Goal: Task Accomplishment & Management: Manage account settings

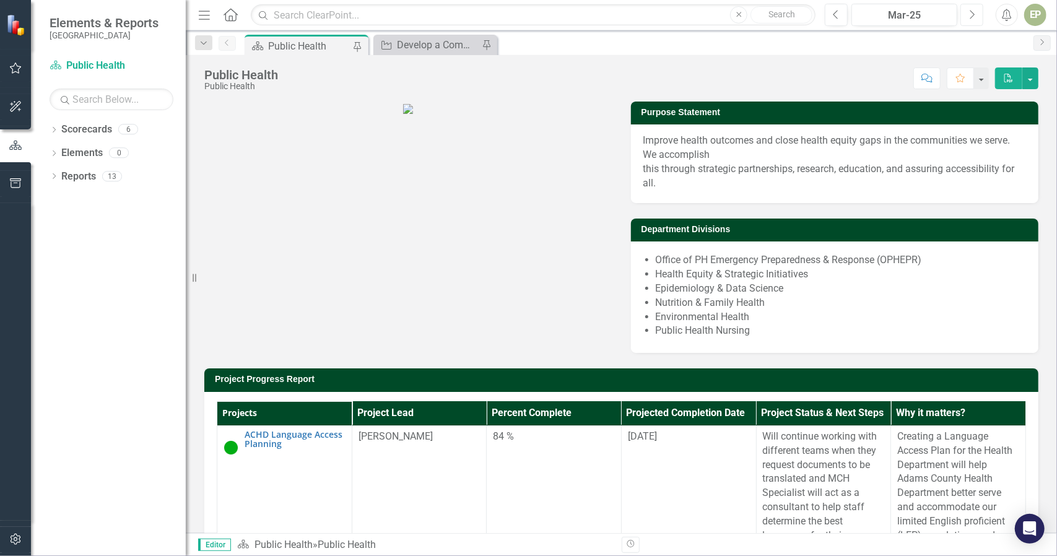
click at [975, 23] on button "Next" at bounding box center [972, 15] width 23 height 22
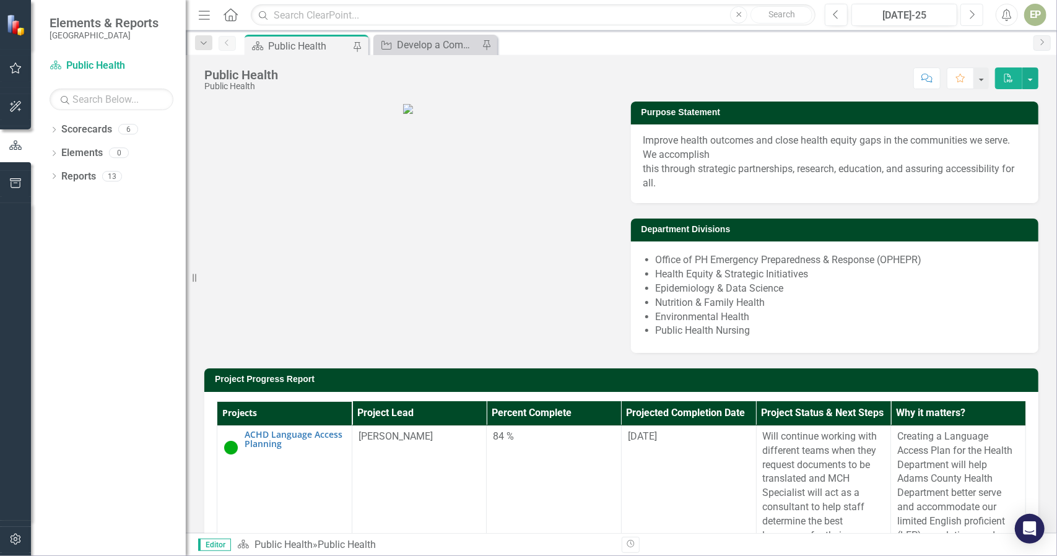
click at [975, 23] on button "Next" at bounding box center [972, 15] width 23 height 22
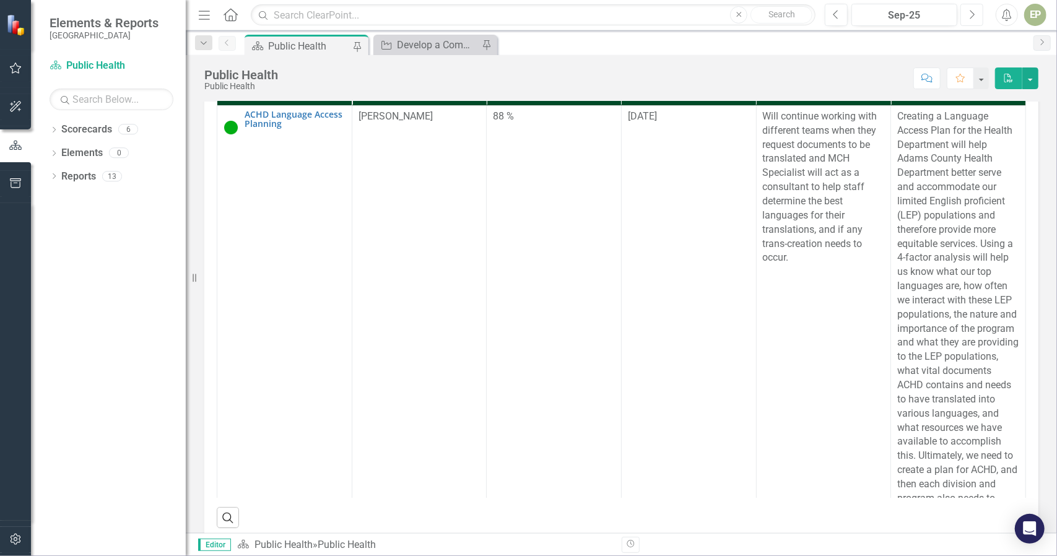
scroll to position [323, 0]
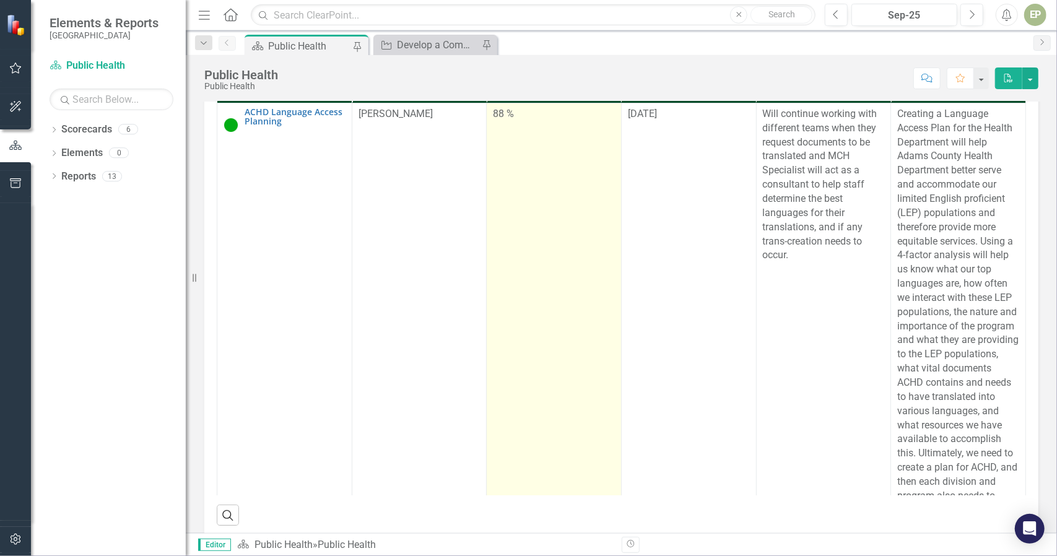
click at [514, 121] on div "88 %" at bounding box center [554, 114] width 122 height 14
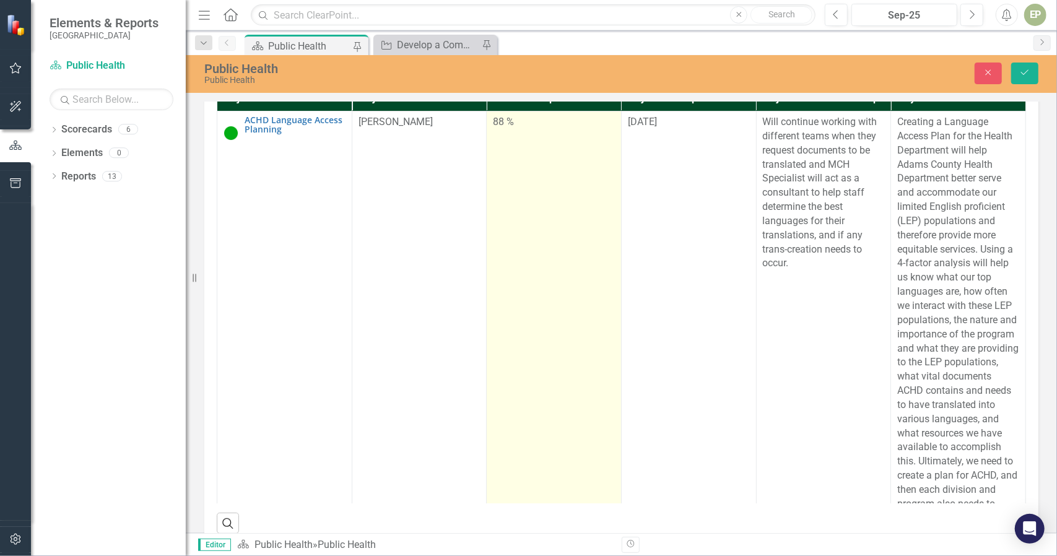
scroll to position [329, 0]
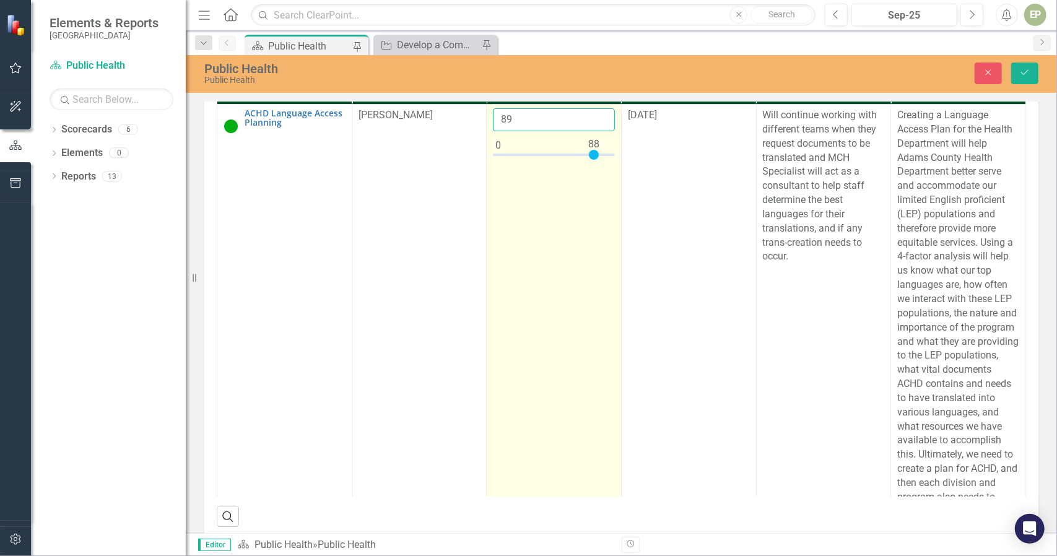
click at [593, 131] on input "89" at bounding box center [554, 119] width 122 height 23
click at [593, 131] on input "90" at bounding box center [554, 119] width 122 height 23
click at [593, 131] on input "91" at bounding box center [554, 119] width 122 height 23
click at [593, 131] on input "92" at bounding box center [554, 119] width 122 height 23
click at [593, 131] on input "93" at bounding box center [554, 119] width 122 height 23
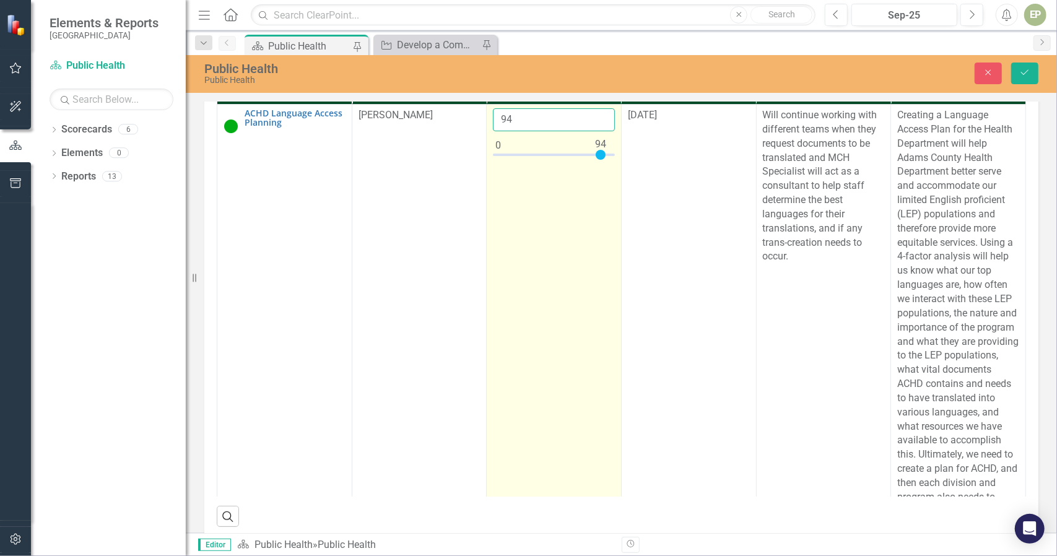
type input "94"
click at [593, 131] on input "94" at bounding box center [554, 119] width 122 height 23
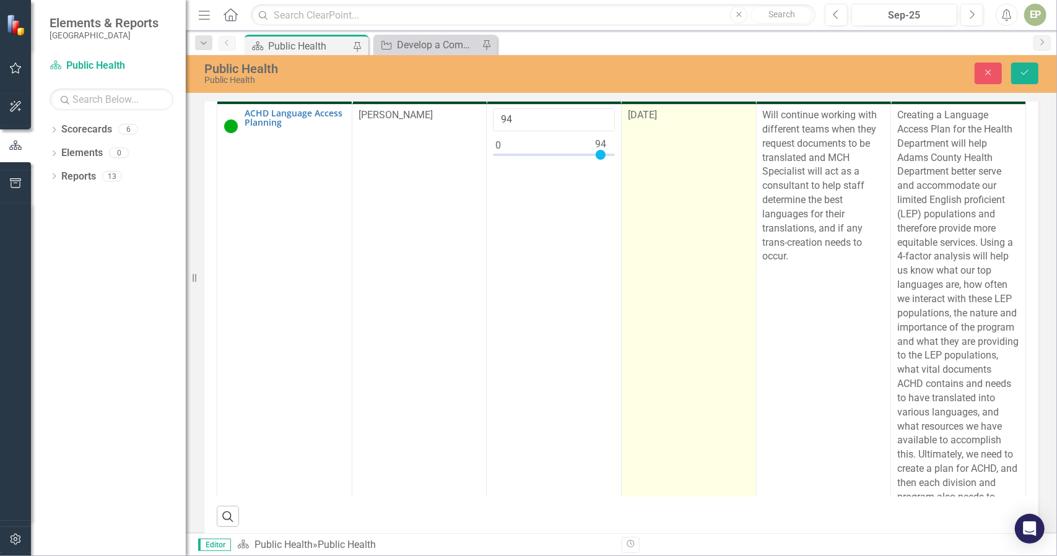
click at [678, 190] on td "[DATE]" at bounding box center [688, 392] width 135 height 574
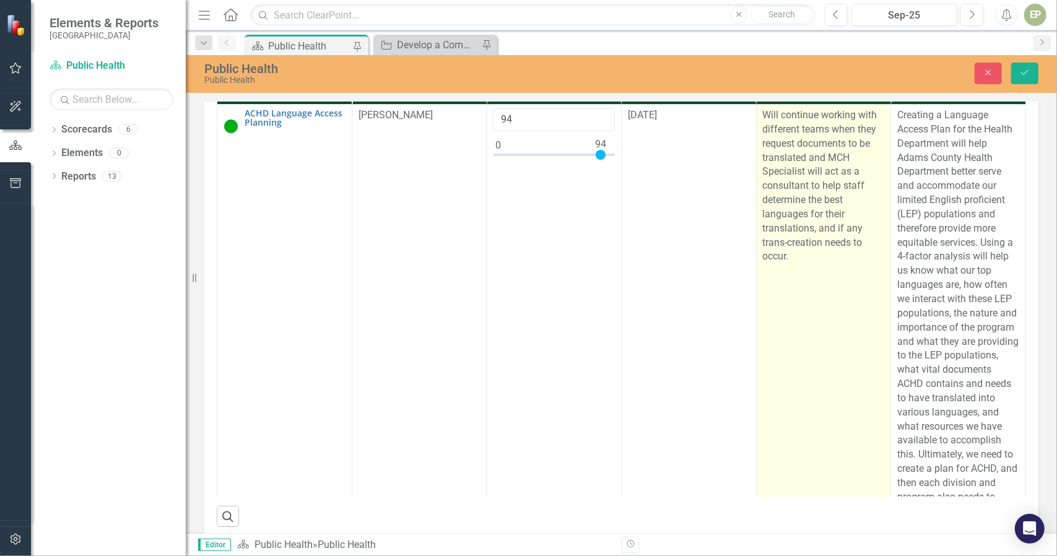
click at [839, 201] on p "Will continue working with different teams when they request documents to be tr…" at bounding box center [824, 185] width 122 height 155
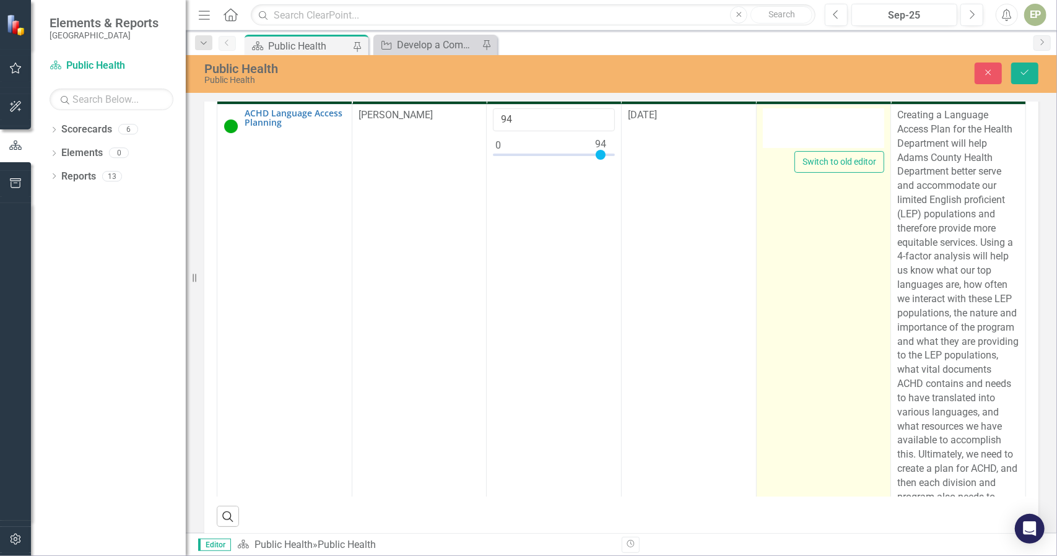
type textarea "<p>Will continue working with different teams when they request documents to be…"
click at [763, 148] on div "<p>Will continue working with different teams when they request documents to be…" at bounding box center [824, 128] width 122 height 40
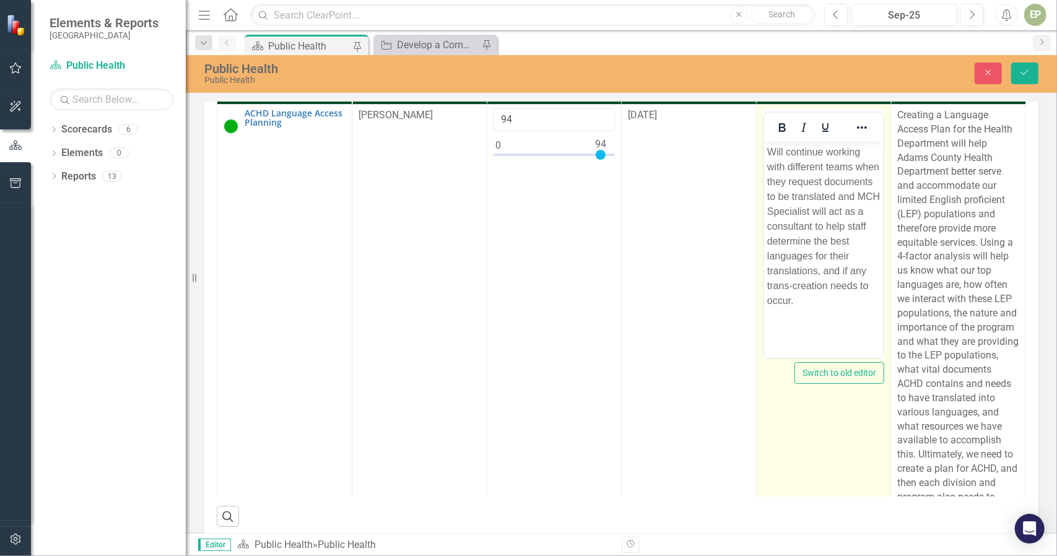
scroll to position [0, 0]
click at [807, 241] on p "Will continue working with different teams when they request documents to be tr…" at bounding box center [823, 225] width 113 height 163
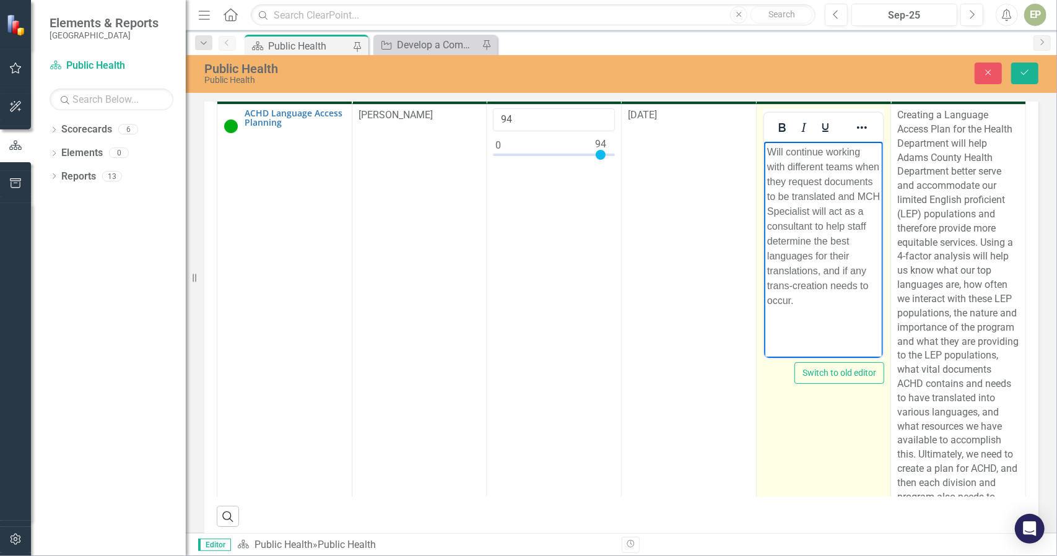
paste body "Rich Text Area. Press ALT-0 for help."
click at [808, 336] on p "will continue working with different teams when they request documents to be tr…" at bounding box center [823, 218] width 113 height 253
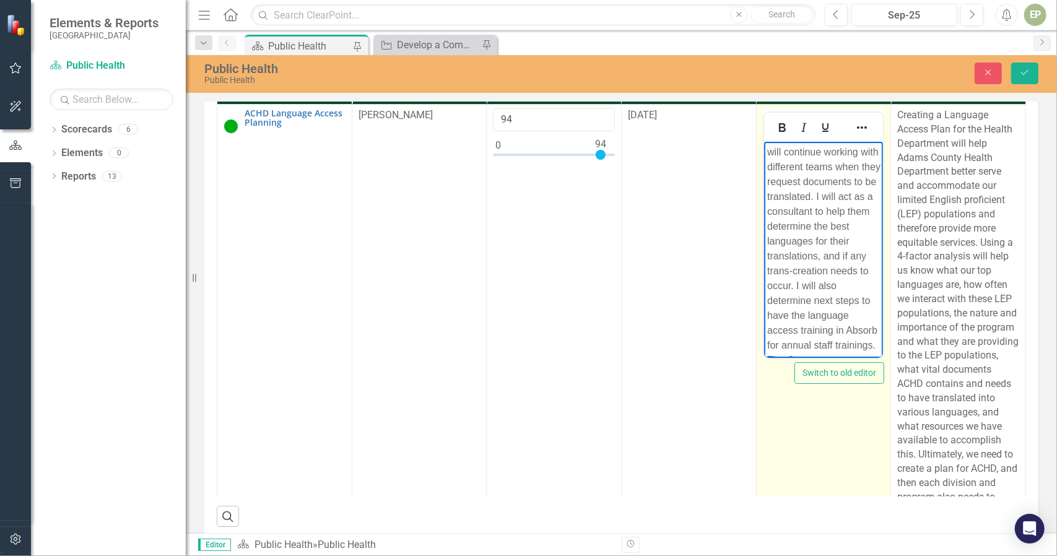
click at [772, 154] on p "will continue working with different teams when they request documents to be tr…" at bounding box center [823, 263] width 113 height 238
click at [816, 210] on p "Will continue working with different teams when they request documents to be tr…" at bounding box center [823, 263] width 113 height 238
click at [811, 233] on p "Will continue working with different teams when they request documents to be tr…" at bounding box center [823, 218] width 113 height 253
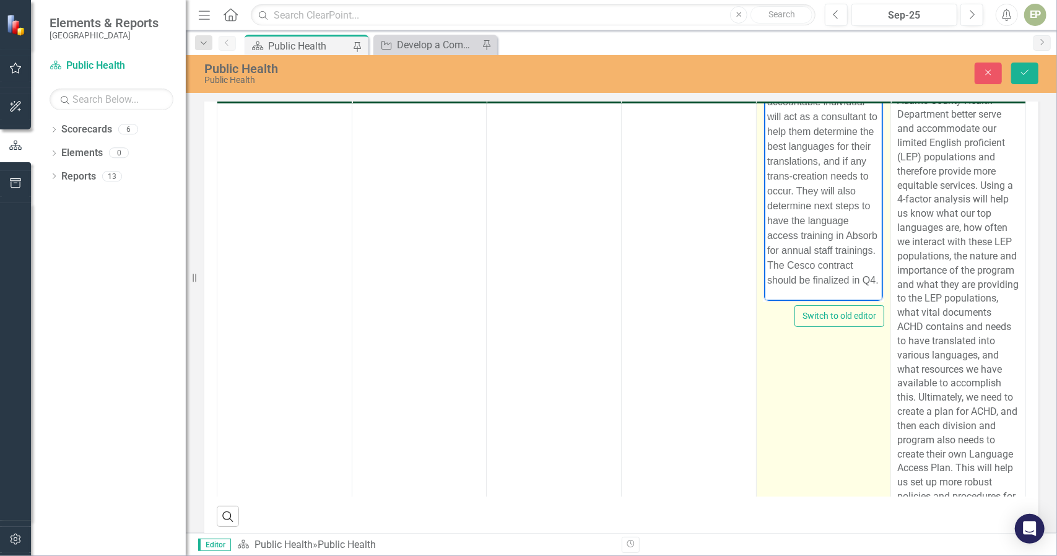
scroll to position [48, 0]
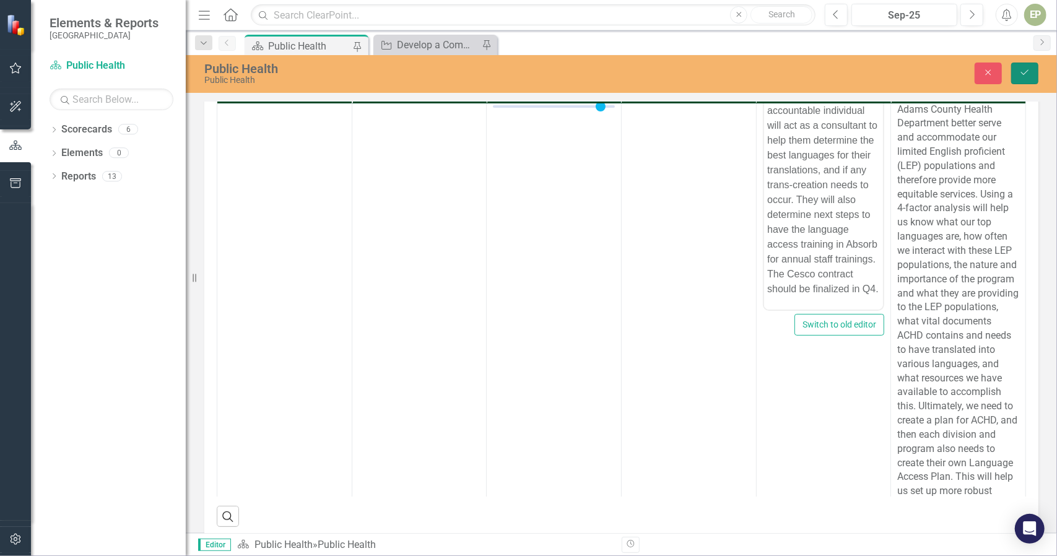
click at [1026, 74] on icon "Save" at bounding box center [1024, 72] width 11 height 9
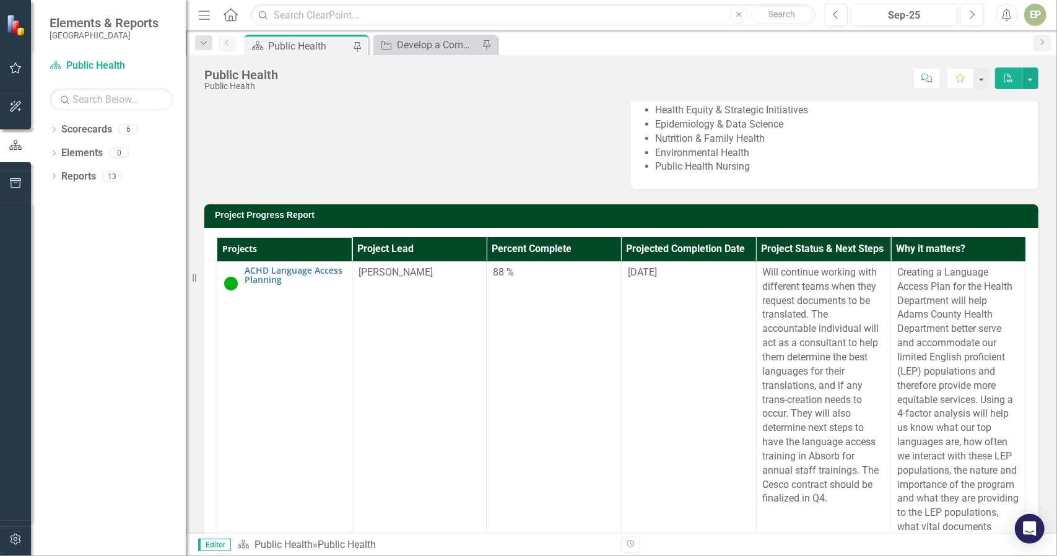
scroll to position [201, 0]
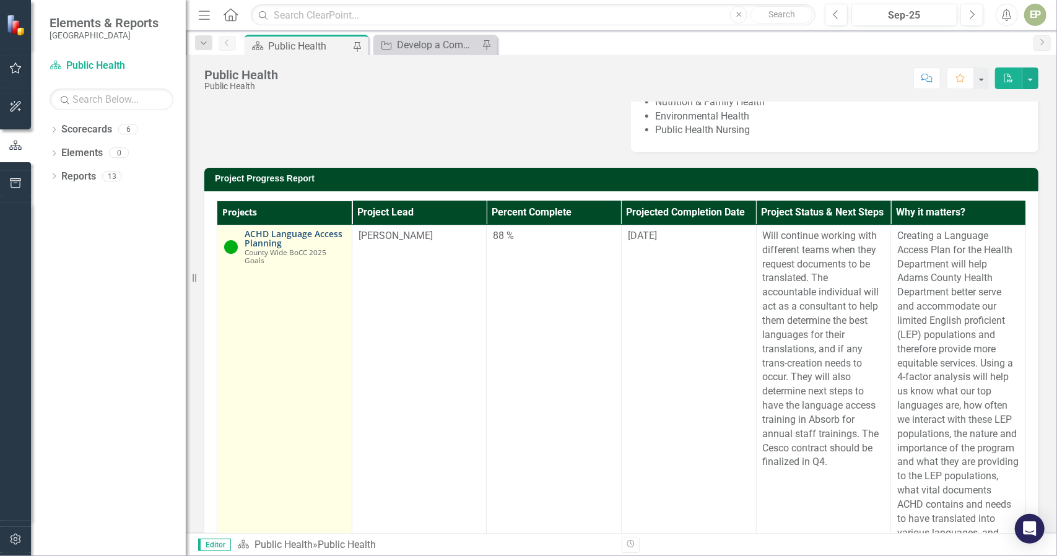
click at [276, 248] on link "ACHD Language Access Planning" at bounding box center [295, 238] width 101 height 19
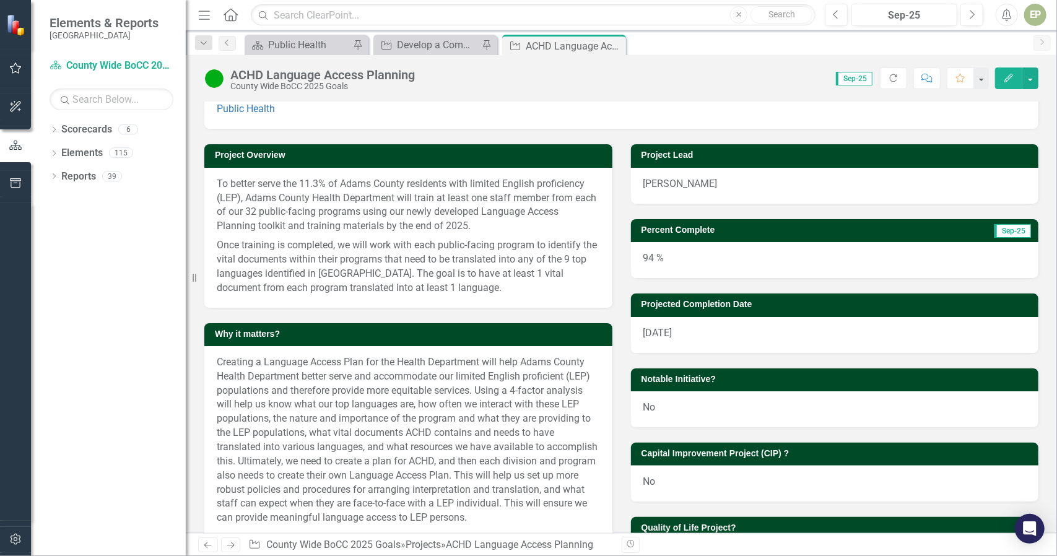
scroll to position [33, 0]
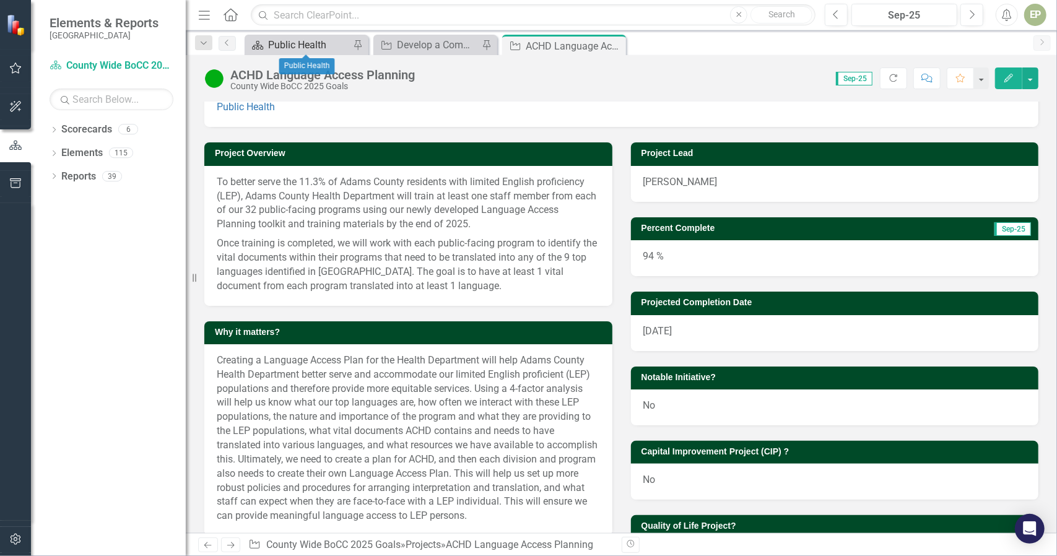
click at [293, 41] on div "Public Health" at bounding box center [309, 44] width 82 height 15
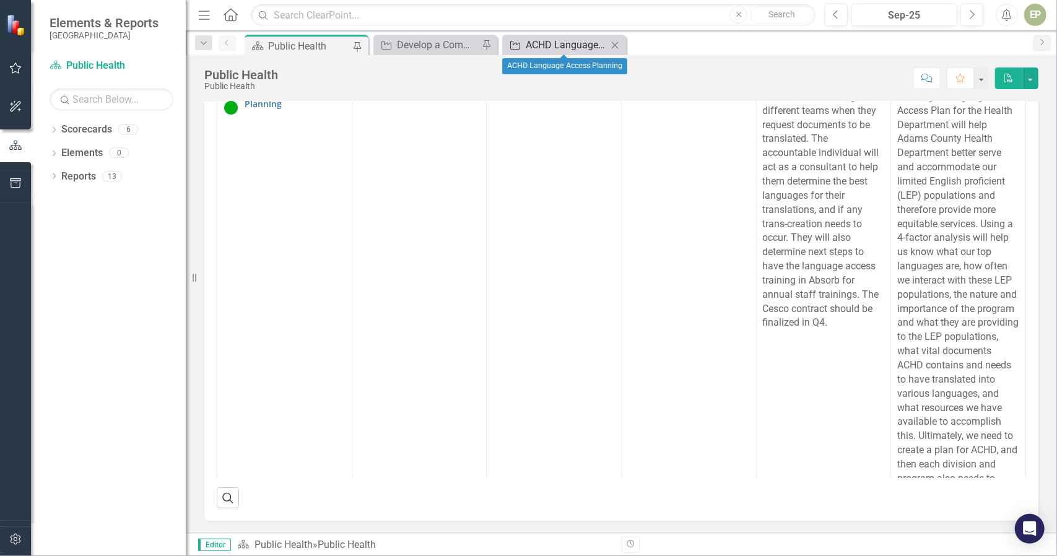
click at [556, 51] on div "ACHD Language Access Planning" at bounding box center [567, 44] width 82 height 15
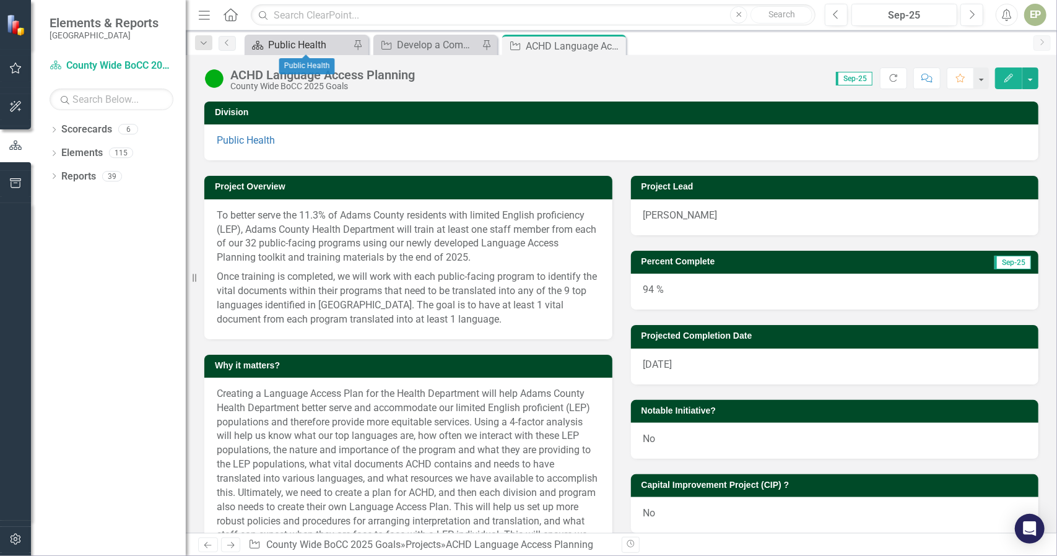
click at [311, 46] on div "Public Health" at bounding box center [309, 44] width 82 height 15
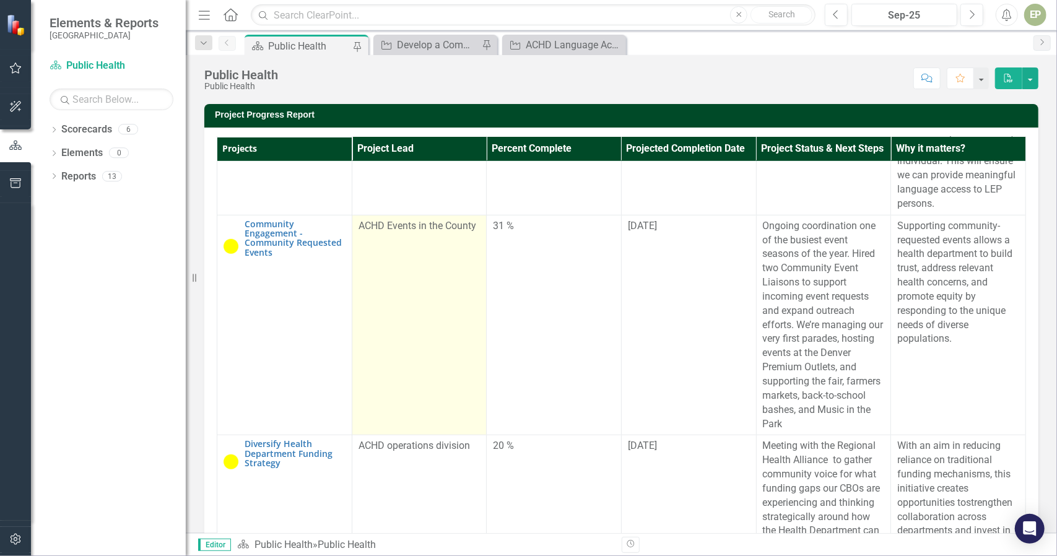
scroll to position [522, 0]
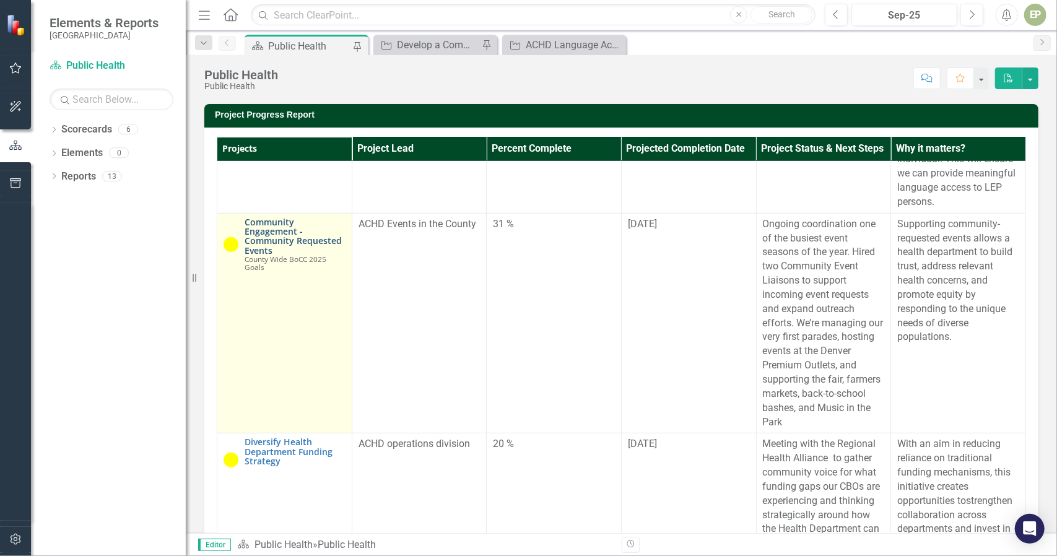
click at [277, 256] on link "Community Engagement - Community Requested Events" at bounding box center [295, 236] width 101 height 38
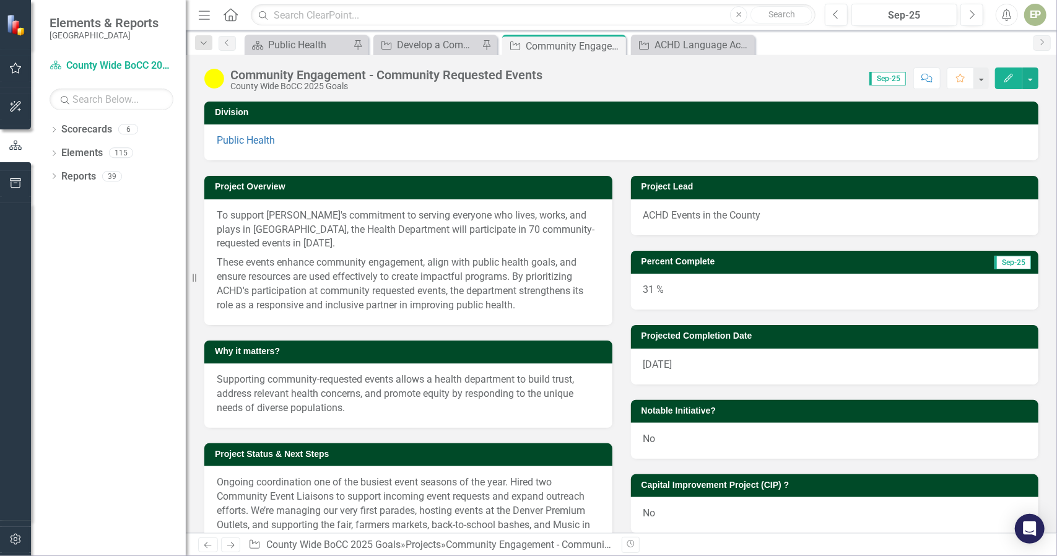
scroll to position [1, 0]
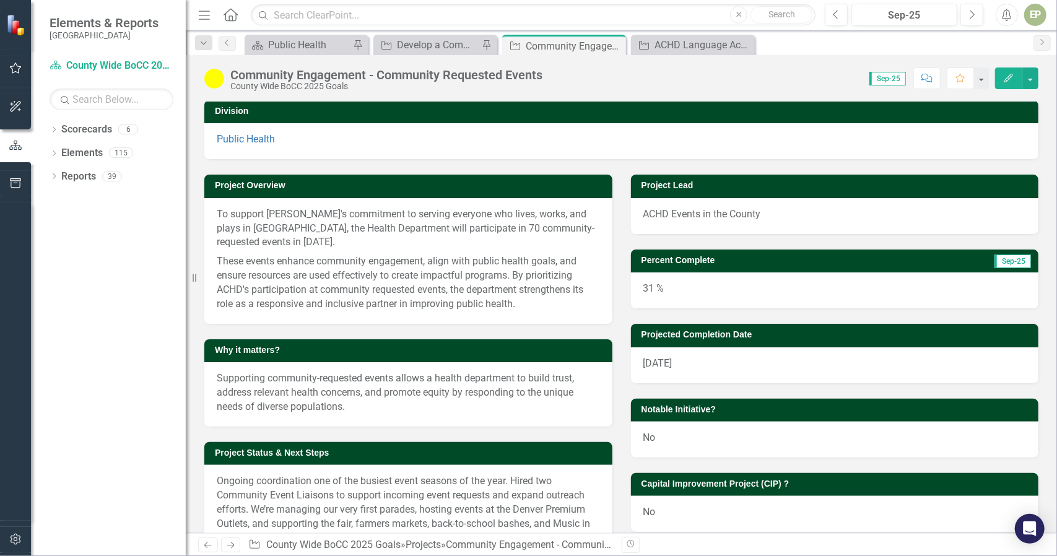
click at [643, 284] on div "31 %" at bounding box center [835, 290] width 408 height 36
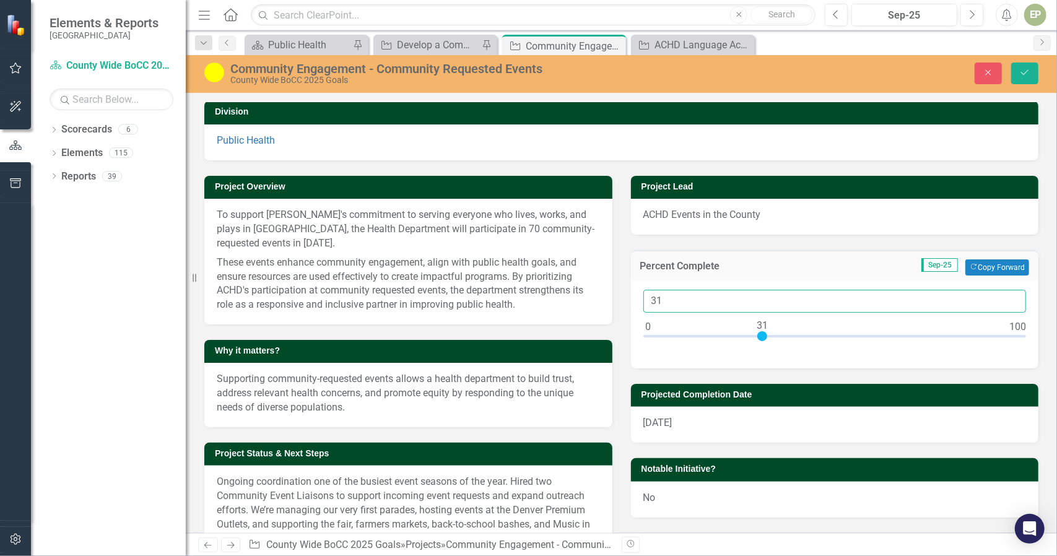
click at [648, 302] on input "31" at bounding box center [834, 301] width 383 height 23
type input "81"
click at [889, 245] on div "Percent Complete Sep-25 Copy Forward Copy Forward 81" at bounding box center [835, 302] width 427 height 134
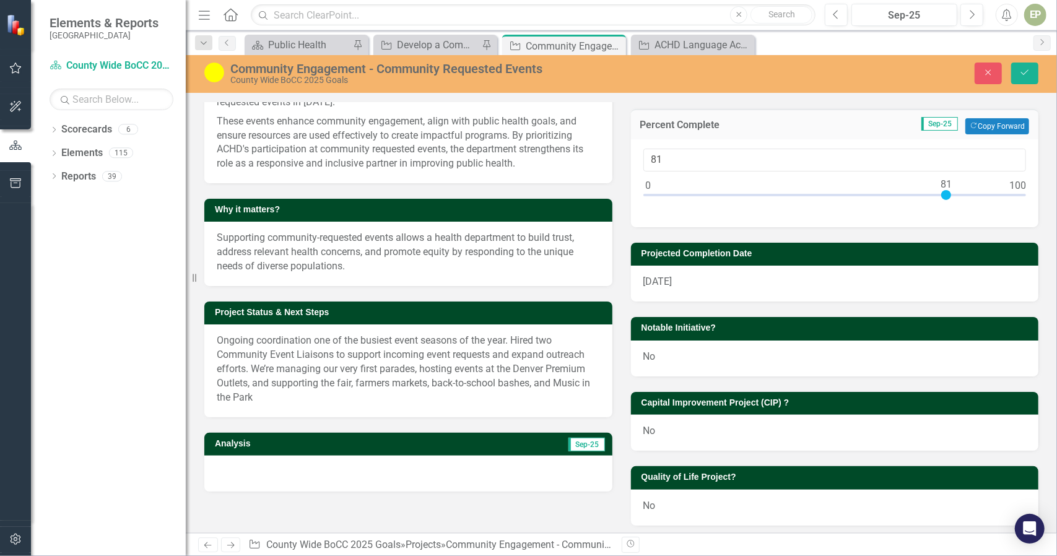
scroll to position [147, 0]
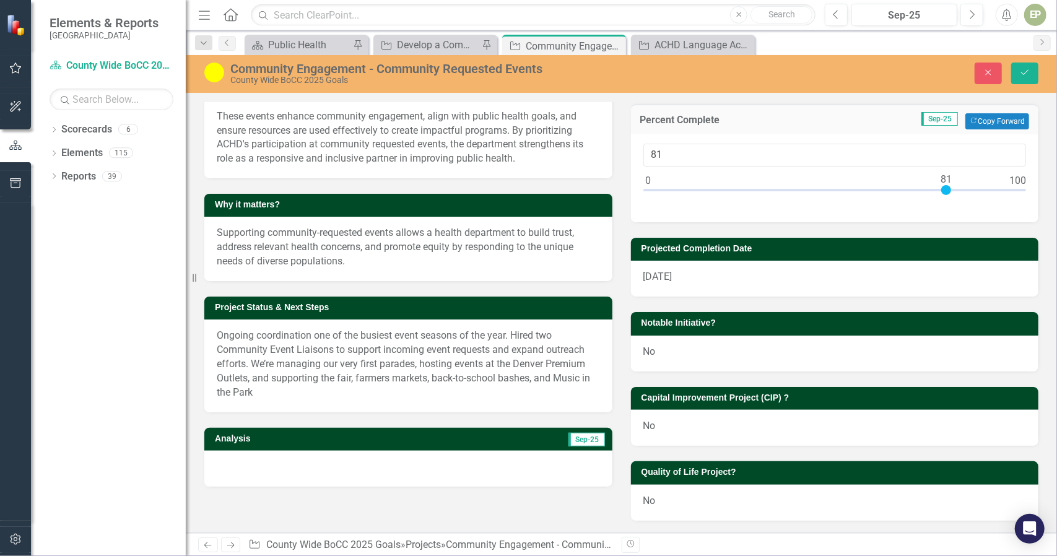
click at [393, 375] on p "Ongoing coordination one of the busiest event seasons of the year. Hired two Co…" at bounding box center [408, 364] width 383 height 71
click at [264, 406] on div "Ongoing coordination one of the busiest event seasons of the year. Hired two Co…" at bounding box center [408, 366] width 408 height 92
drag, startPoint x: 262, startPoint y: 403, endPoint x: 217, endPoint y: 337, distance: 80.2
click at [217, 337] on div "Ongoing coordination one of the busiest event seasons of the year. Hired two Co…" at bounding box center [408, 366] width 408 height 92
click at [222, 340] on p "Ongoing coordination one of the busiest event seasons of the year. Hired two Co…" at bounding box center [408, 364] width 383 height 71
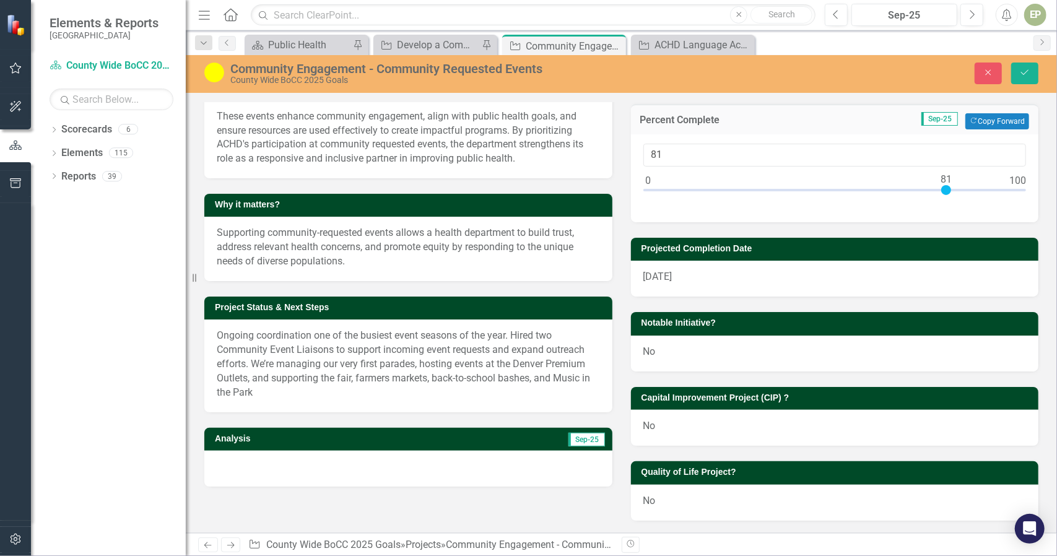
click at [222, 340] on p "Ongoing coordination one of the busiest event seasons of the year. Hired two Co…" at bounding box center [408, 364] width 383 height 71
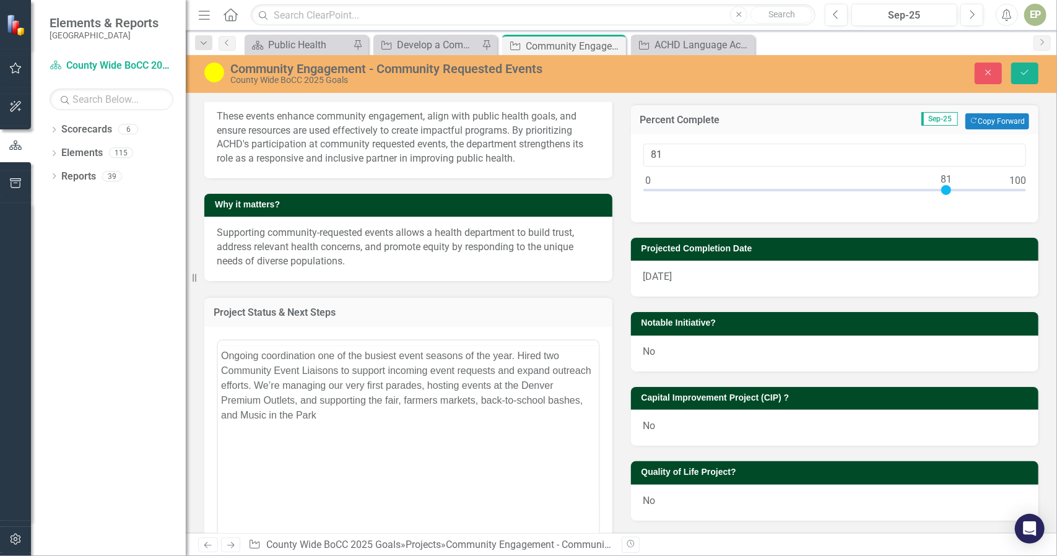
scroll to position [0, 0]
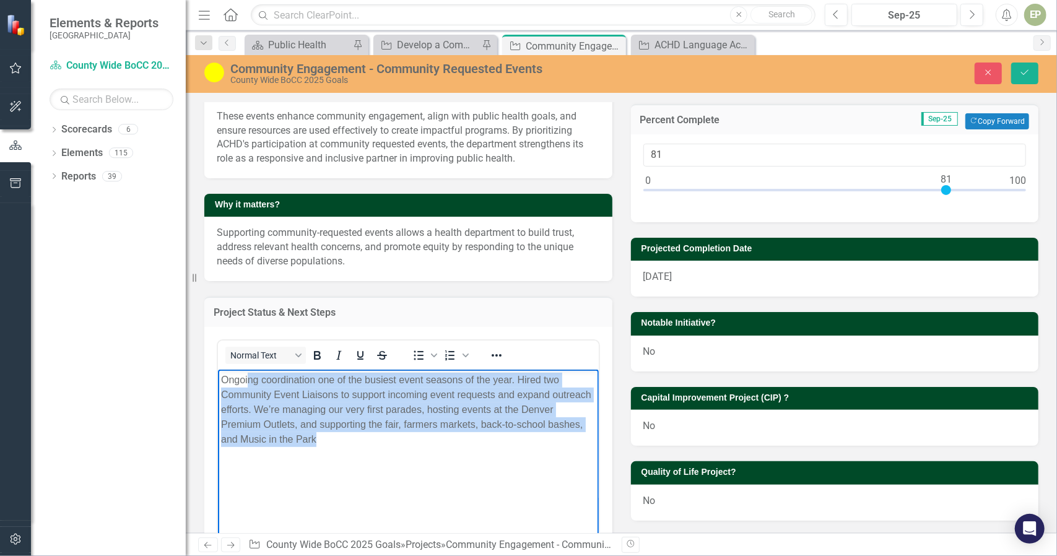
drag, startPoint x: 248, startPoint y: 385, endPoint x: 528, endPoint y: 520, distance: 310.8
click at [528, 520] on body "Ongoing coordination one of the busiest event seasons of the year. Hired two Co…" at bounding box center [407, 462] width 381 height 186
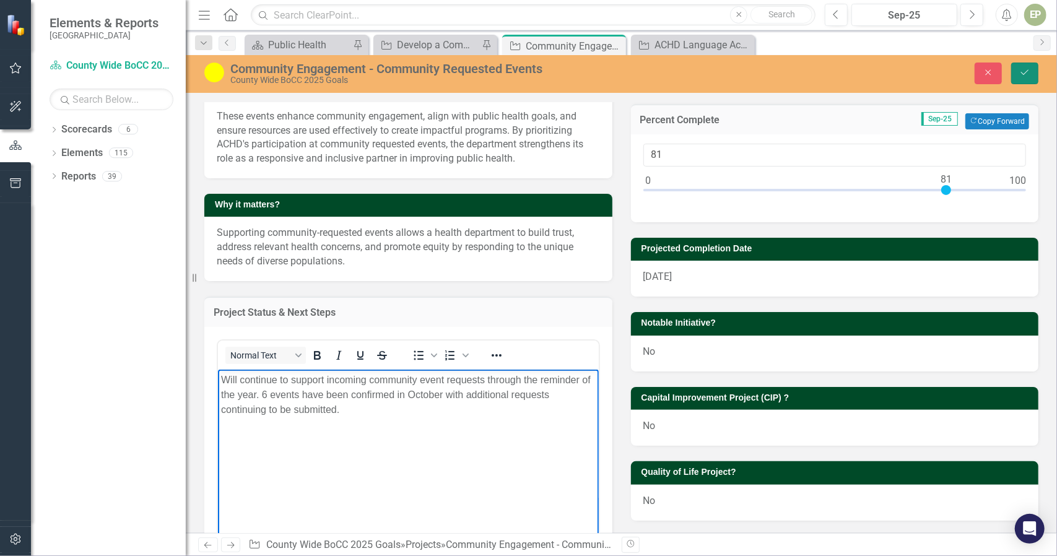
click at [1024, 68] on button "Save" at bounding box center [1024, 74] width 27 height 22
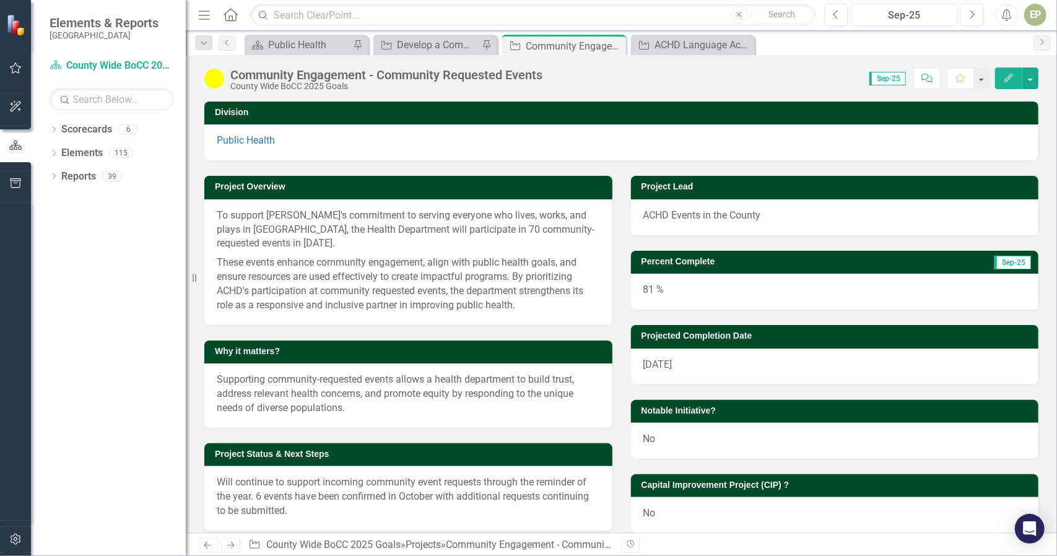
click at [213, 78] on img at bounding box center [214, 79] width 20 height 20
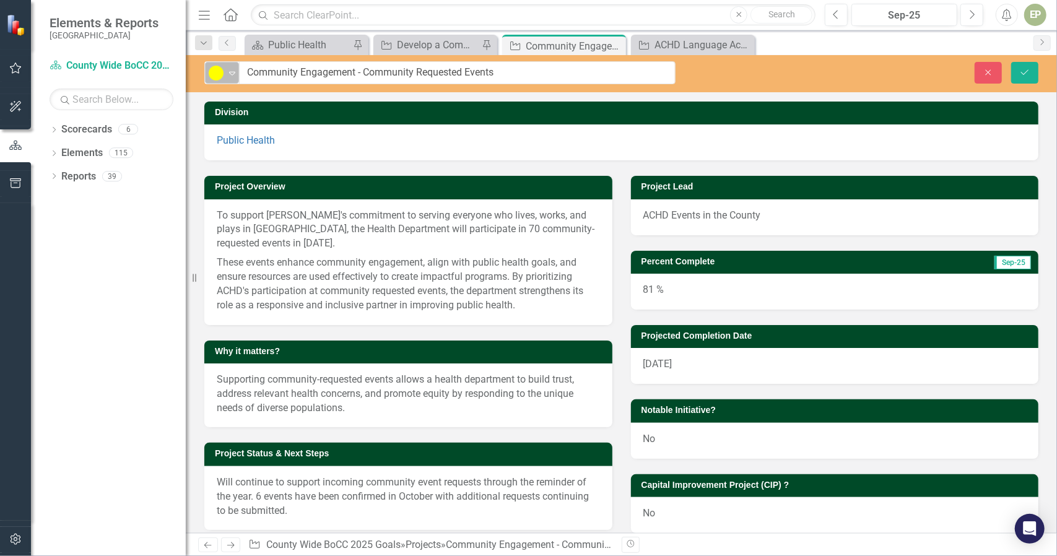
click at [233, 76] on icon "Expand" at bounding box center [232, 73] width 12 height 10
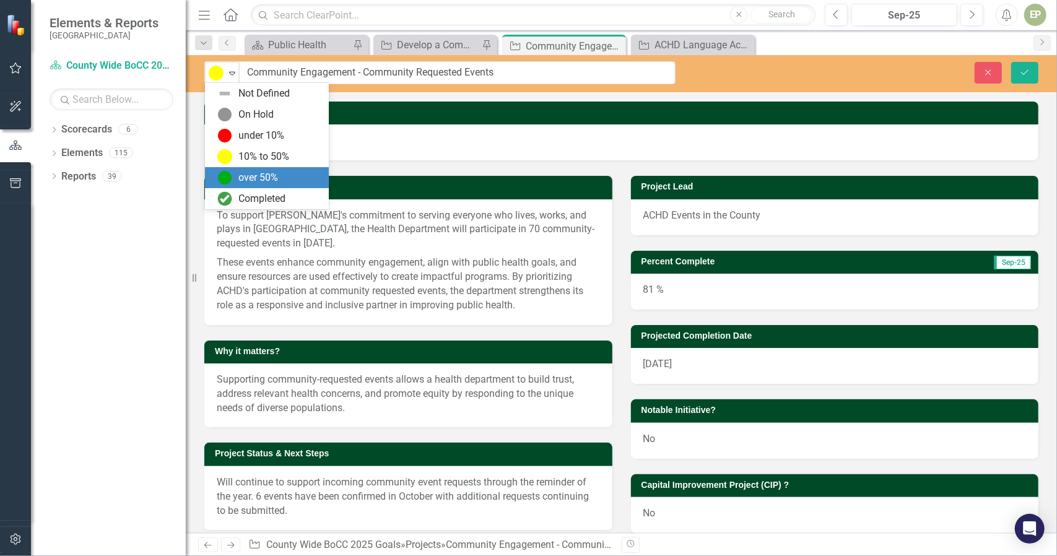
click at [246, 173] on div "over 50%" at bounding box center [258, 178] width 40 height 14
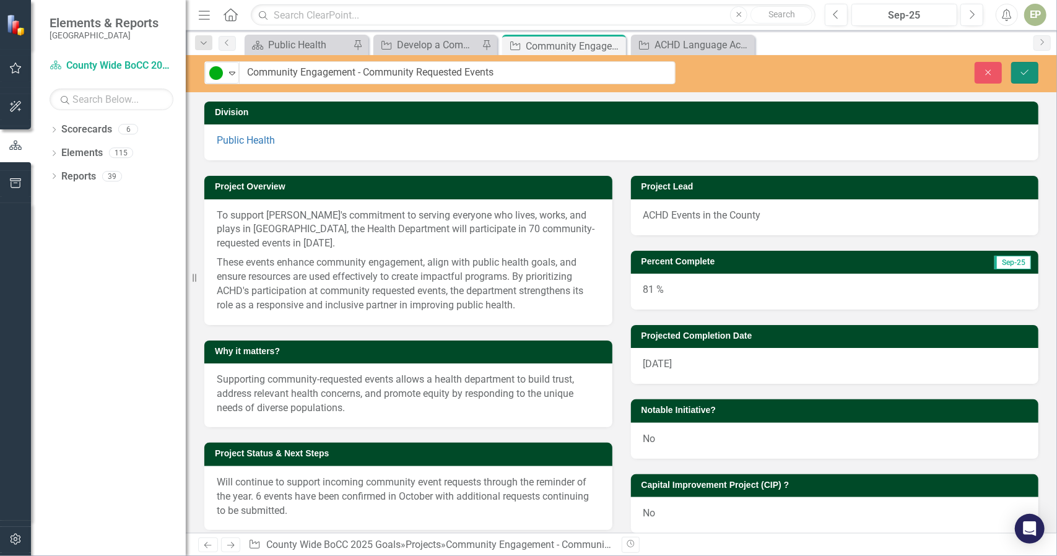
click at [1024, 74] on icon "Save" at bounding box center [1024, 72] width 11 height 9
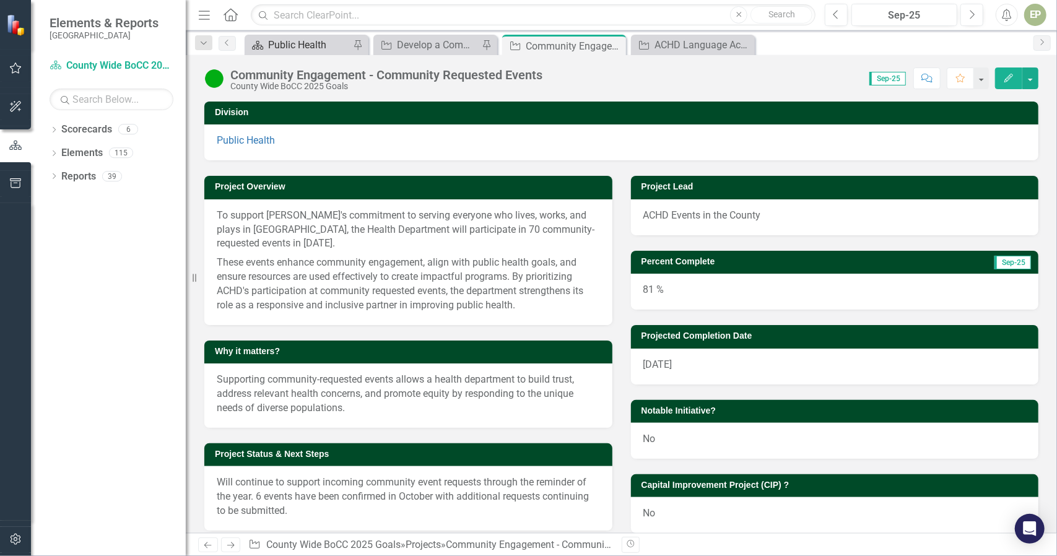
click at [292, 43] on div "Public Health" at bounding box center [309, 44] width 82 height 15
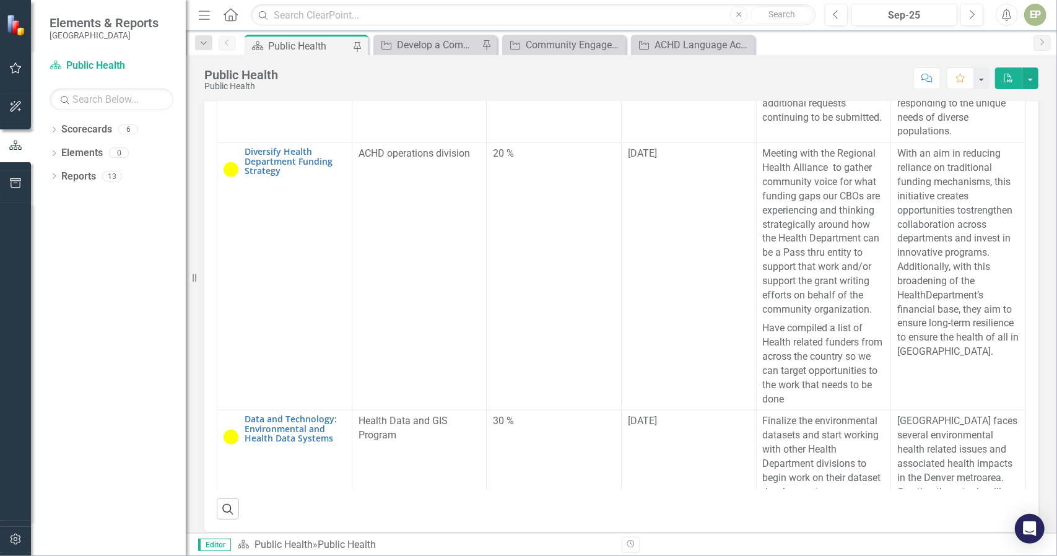
scroll to position [665, 0]
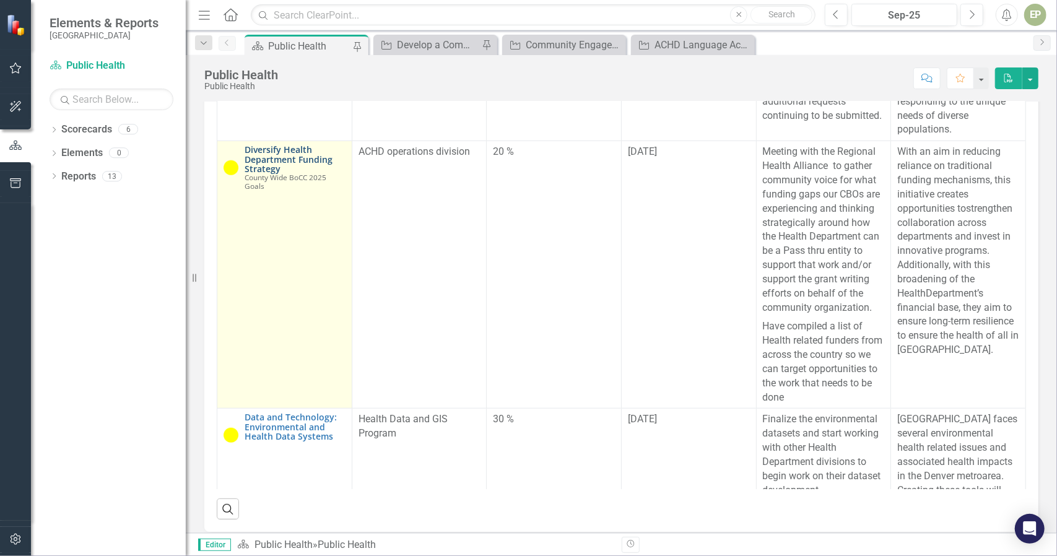
click at [277, 173] on link "Diversify Health Department Funding Strategy" at bounding box center [295, 159] width 101 height 28
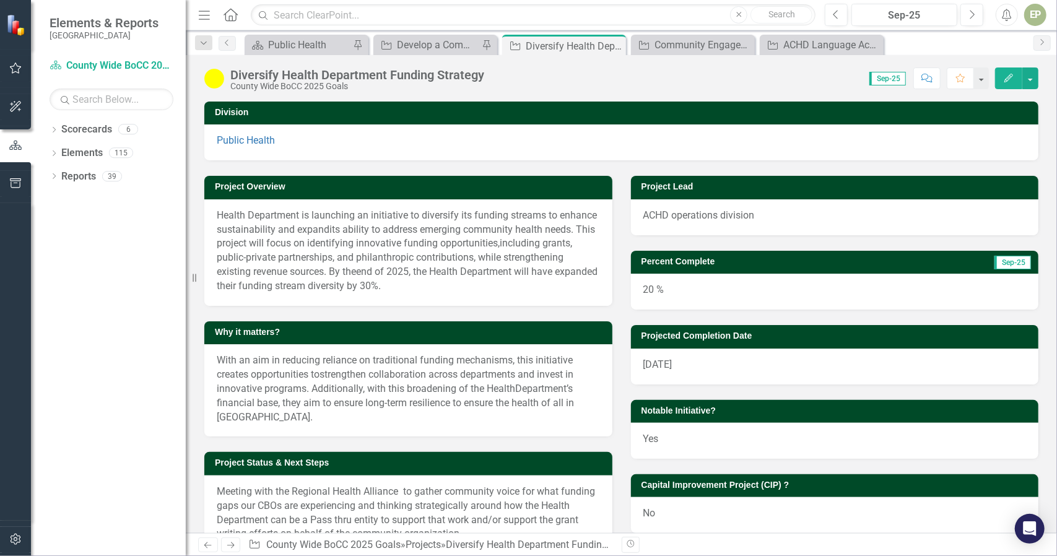
click at [652, 289] on div "20 %" at bounding box center [835, 292] width 408 height 36
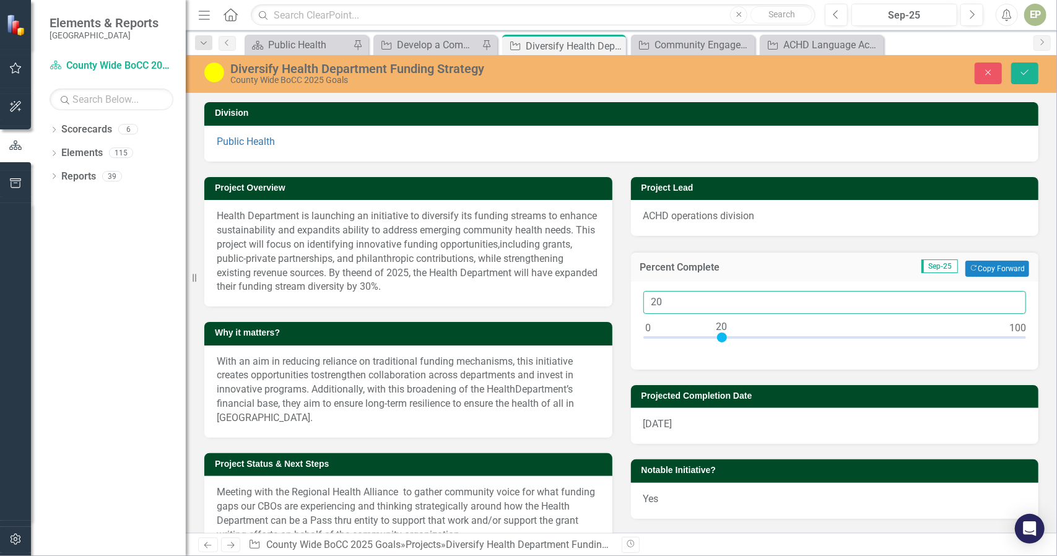
drag, startPoint x: 675, startPoint y: 302, endPoint x: 537, endPoint y: 289, distance: 138.8
click at [537, 289] on div "Project Overview Health Department is launching an initiative to diversify its …" at bounding box center [621, 415] width 853 height 507
type input "65"
click at [219, 76] on img at bounding box center [214, 73] width 20 height 20
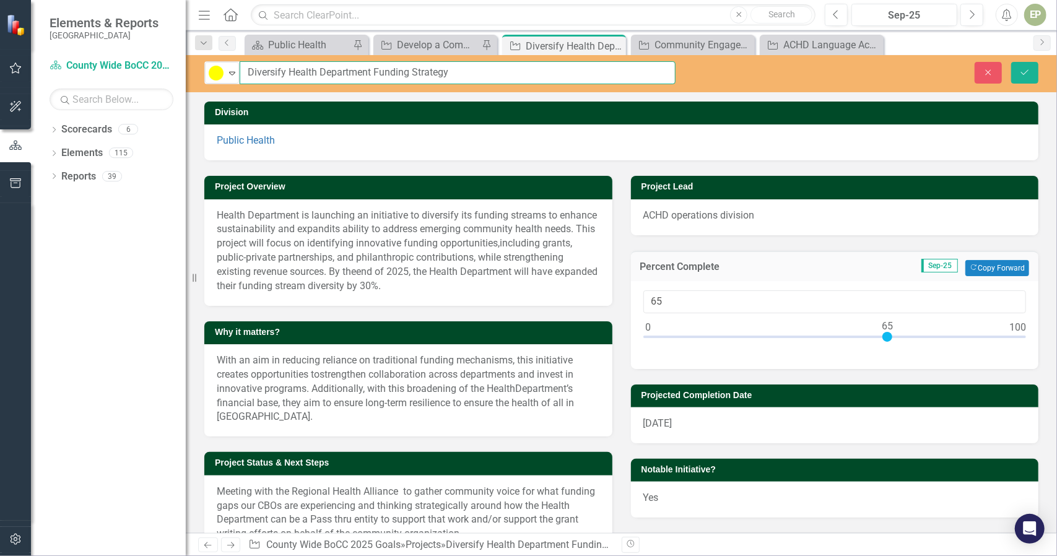
click at [240, 81] on input "Diversify Health Department Funding Strategy" at bounding box center [458, 72] width 436 height 23
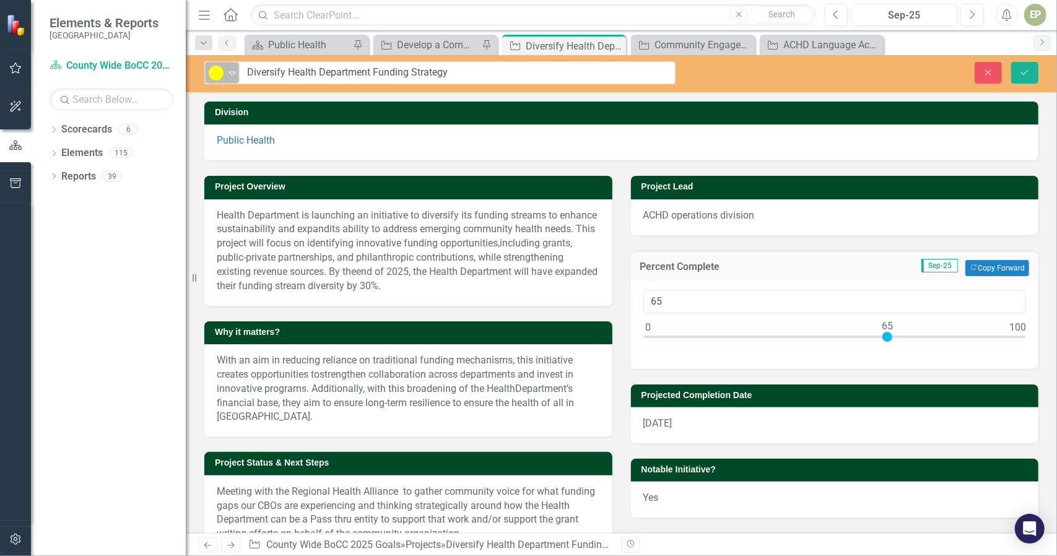
click at [233, 75] on icon "Expand" at bounding box center [232, 73] width 12 height 10
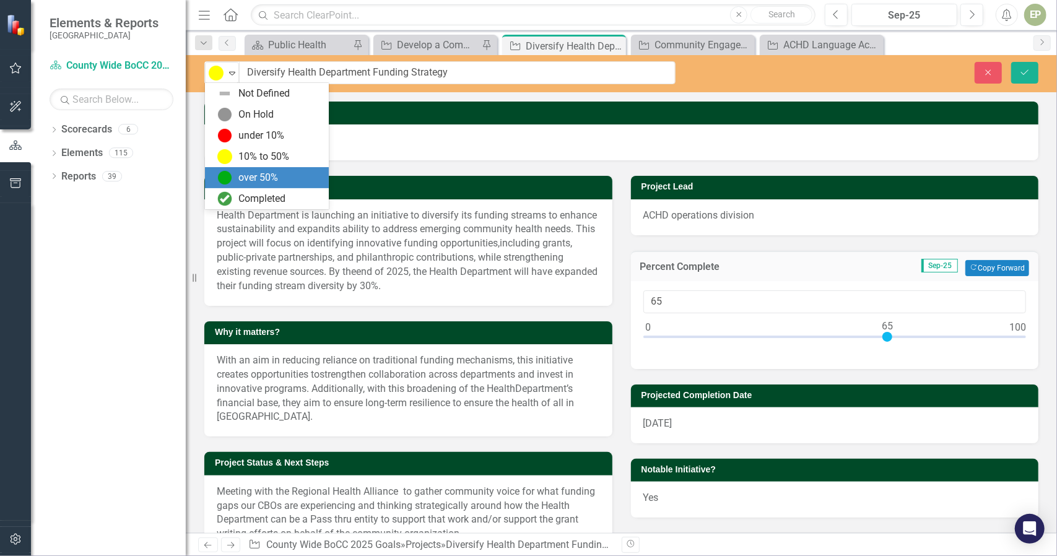
click at [240, 181] on div "over 50%" at bounding box center [258, 178] width 40 height 14
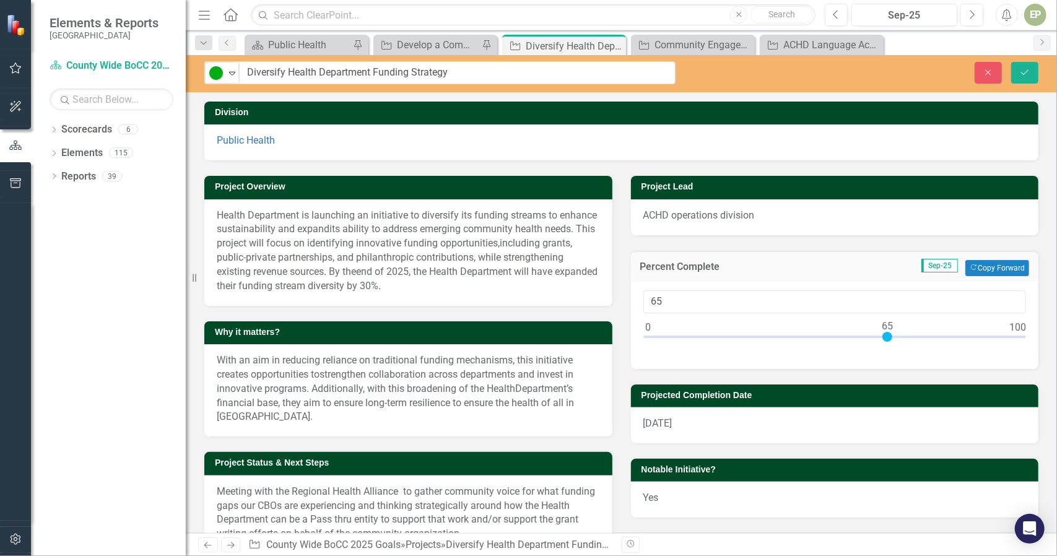
click at [292, 396] on span "Department’s financial base, they aim to ensure long-term resilience to ensure …" at bounding box center [395, 403] width 357 height 40
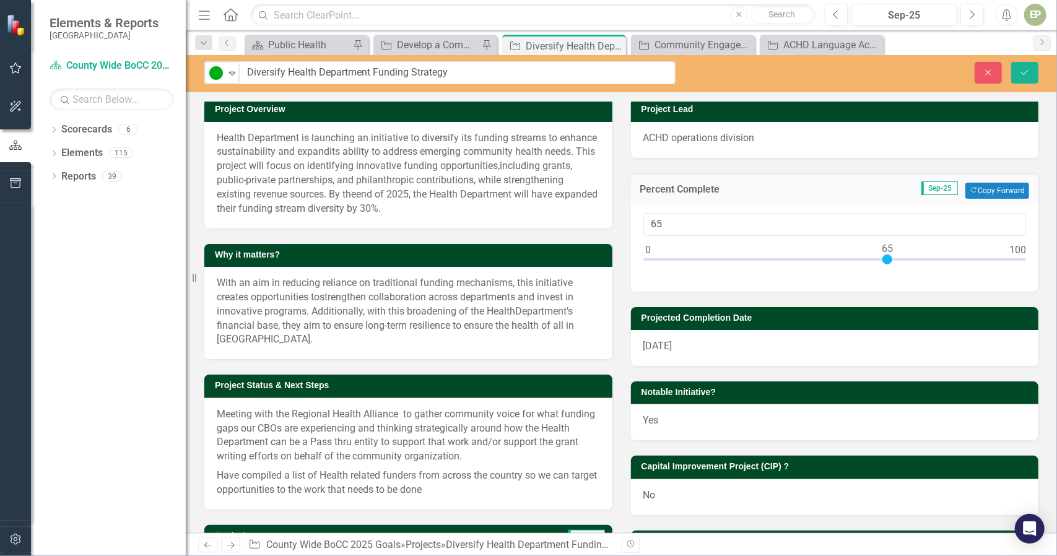
scroll to position [81, 0]
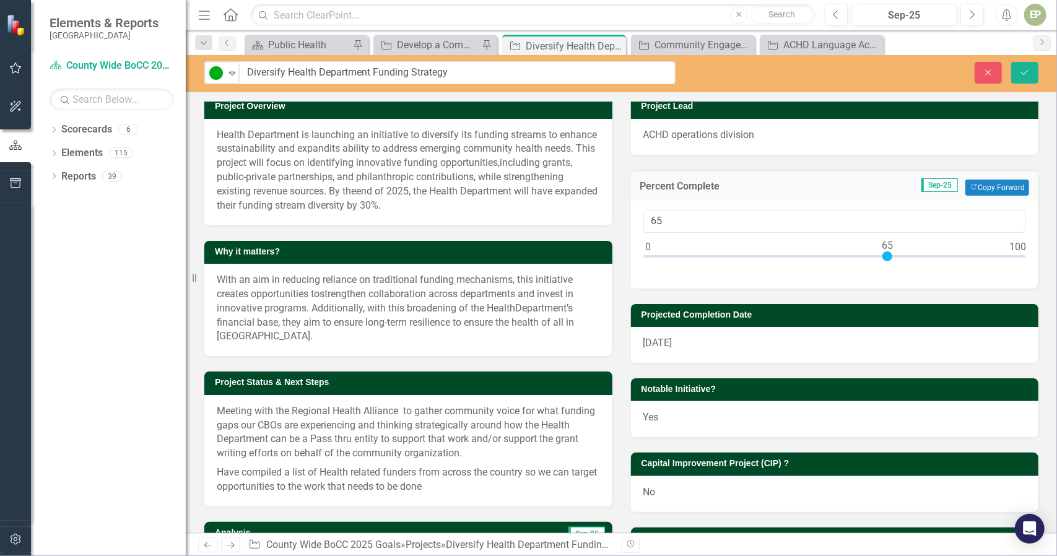
click at [292, 418] on p "Meeting with the Regional Health Alliance to gather community voice for what fu…" at bounding box center [408, 433] width 383 height 59
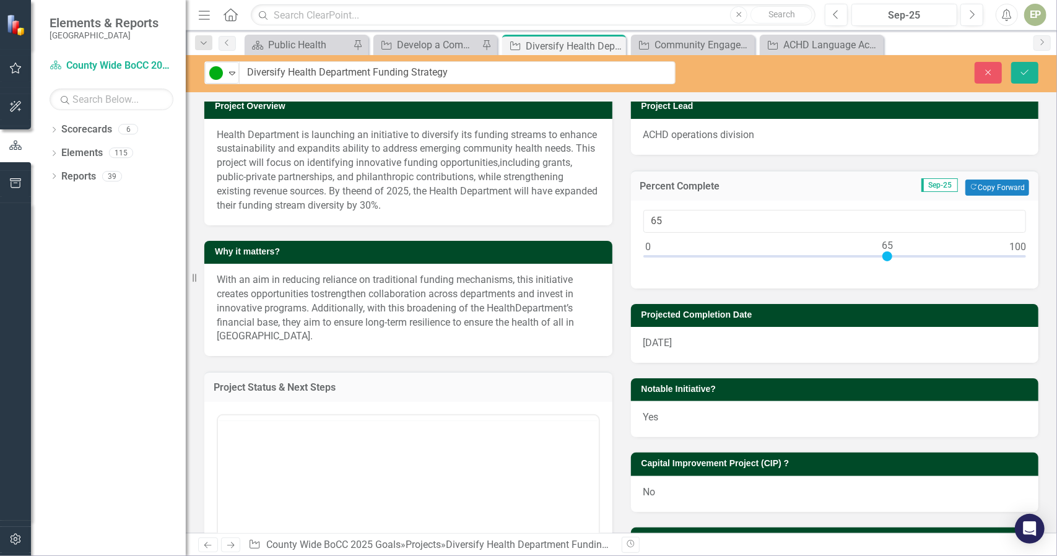
click at [292, 418] on div at bounding box center [408, 418] width 381 height 5
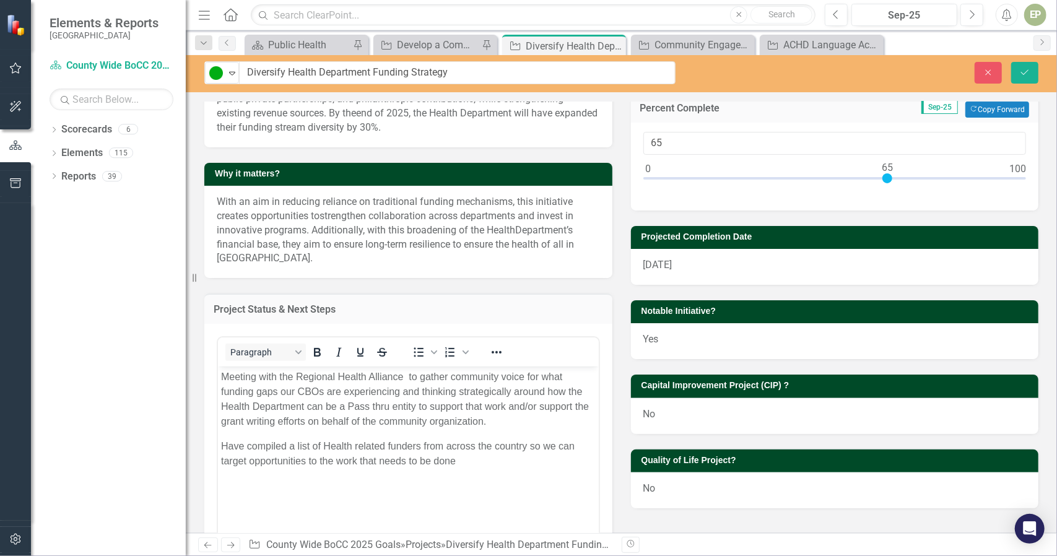
scroll to position [172, 0]
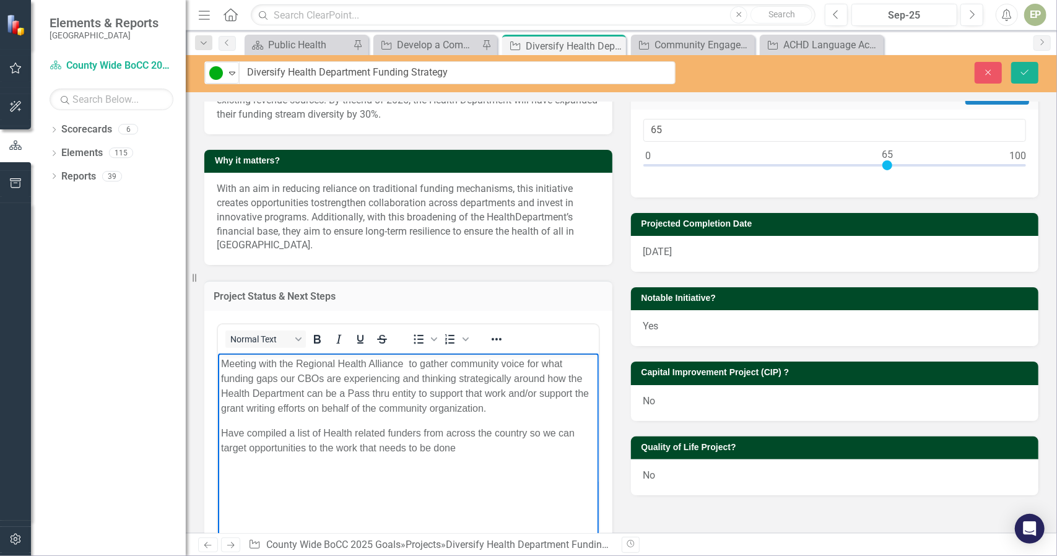
click at [502, 474] on body "Meeting with the Regional Health Alliance to gather community voice for what fu…" at bounding box center [407, 446] width 381 height 186
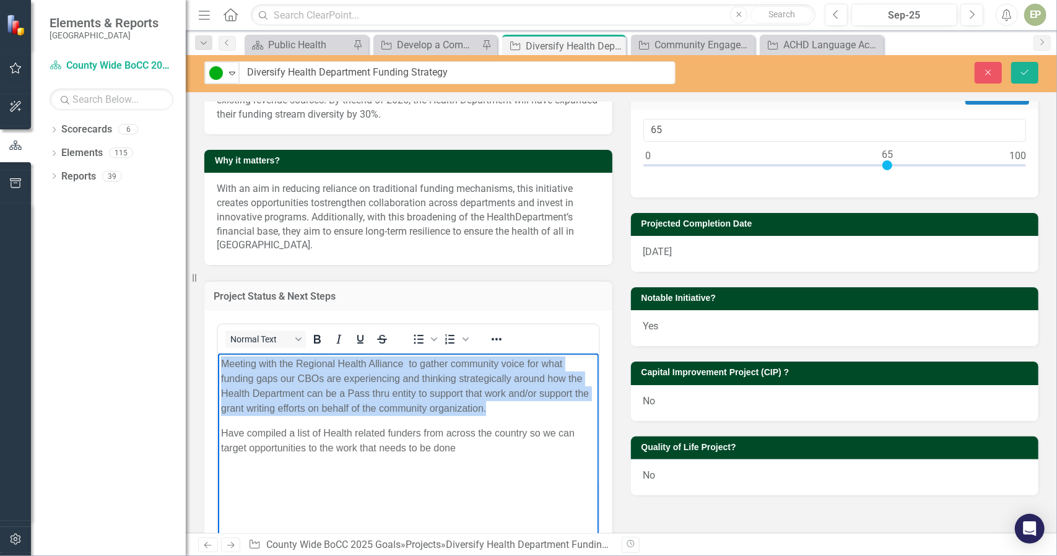
paste body "Rich Text Area. Press ALT-0 for help."
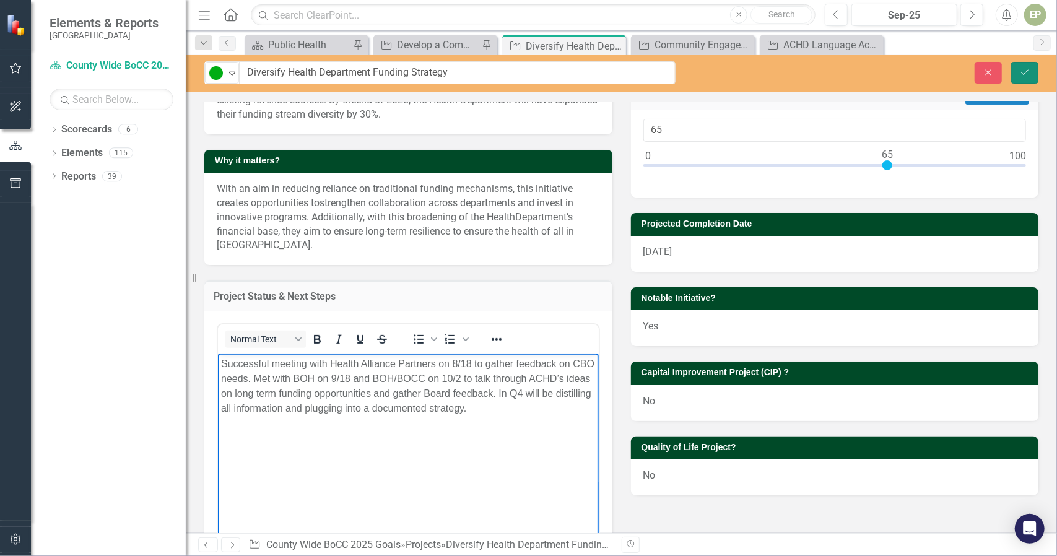
click at [1022, 74] on icon "Save" at bounding box center [1024, 72] width 11 height 9
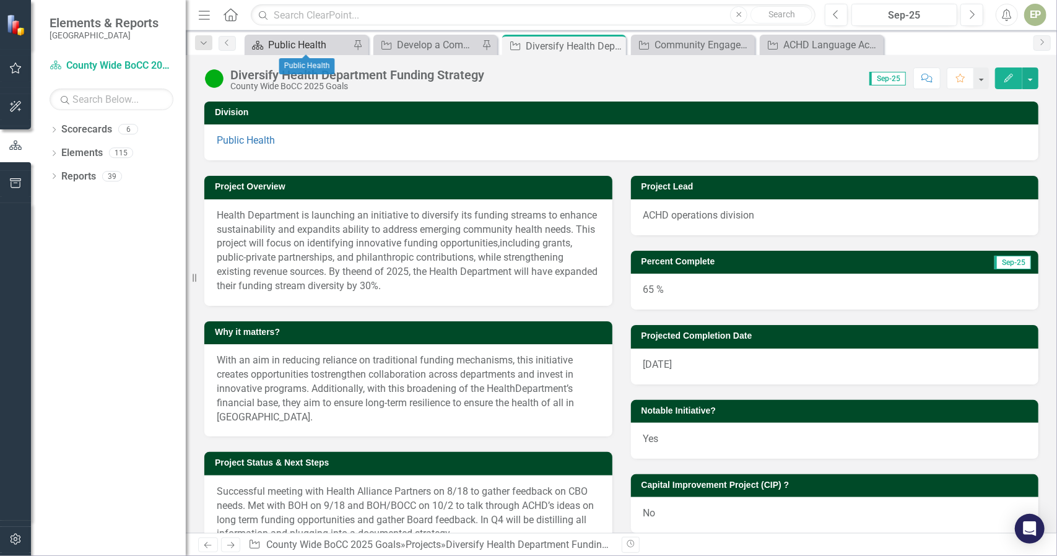
click at [306, 45] on div "Public Health" at bounding box center [309, 44] width 82 height 15
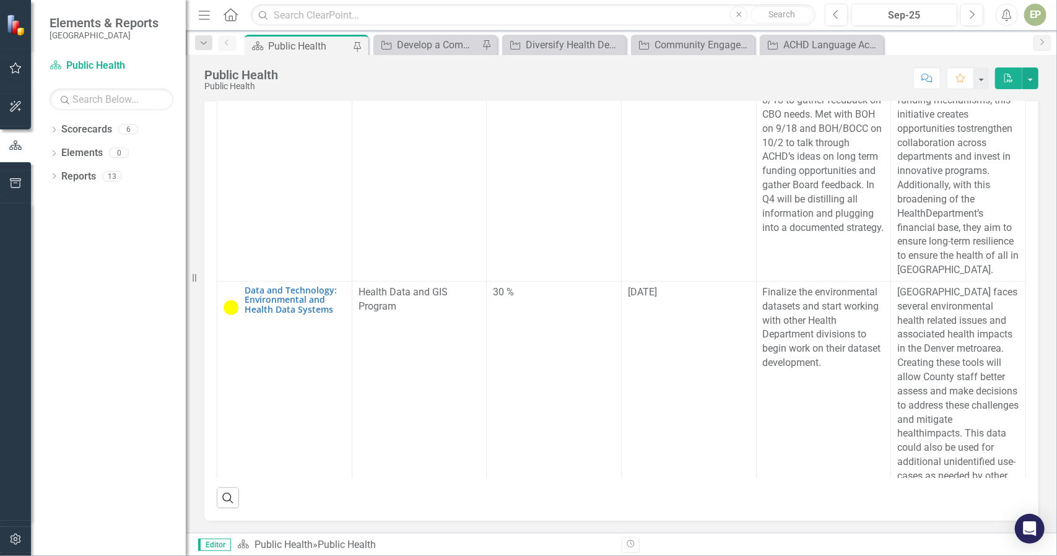
scroll to position [735, 0]
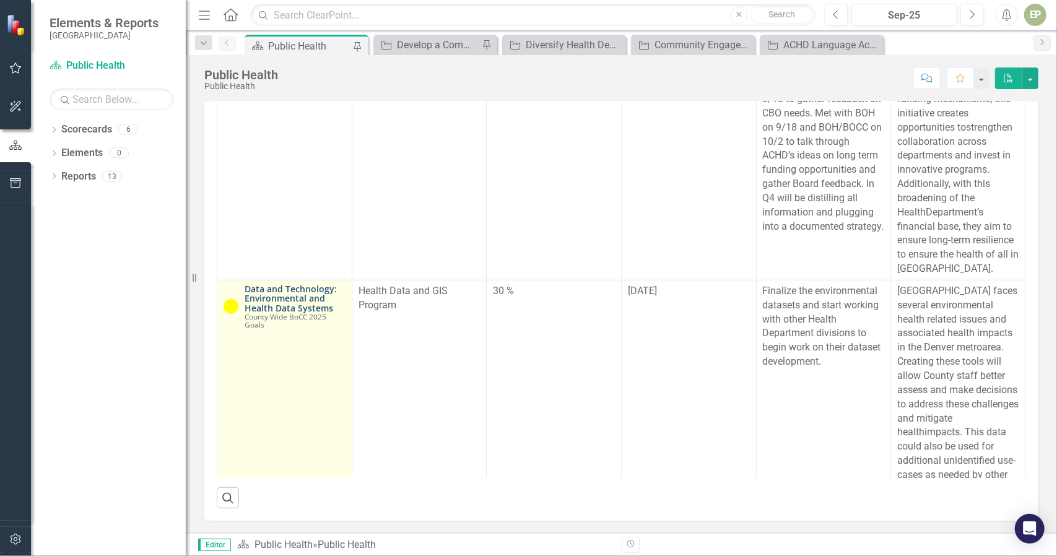
click at [294, 310] on link "Data and Technology: Environmental and Health Data Systems" at bounding box center [295, 298] width 101 height 28
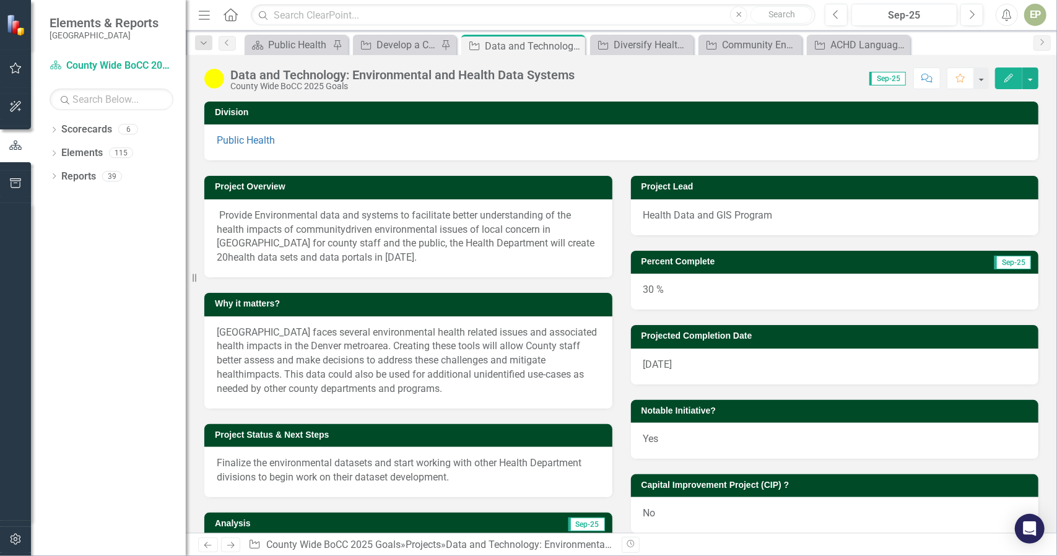
click at [315, 231] on span "Provide Environmental data and systems to facilitate better understanding of th…" at bounding box center [394, 222] width 354 height 26
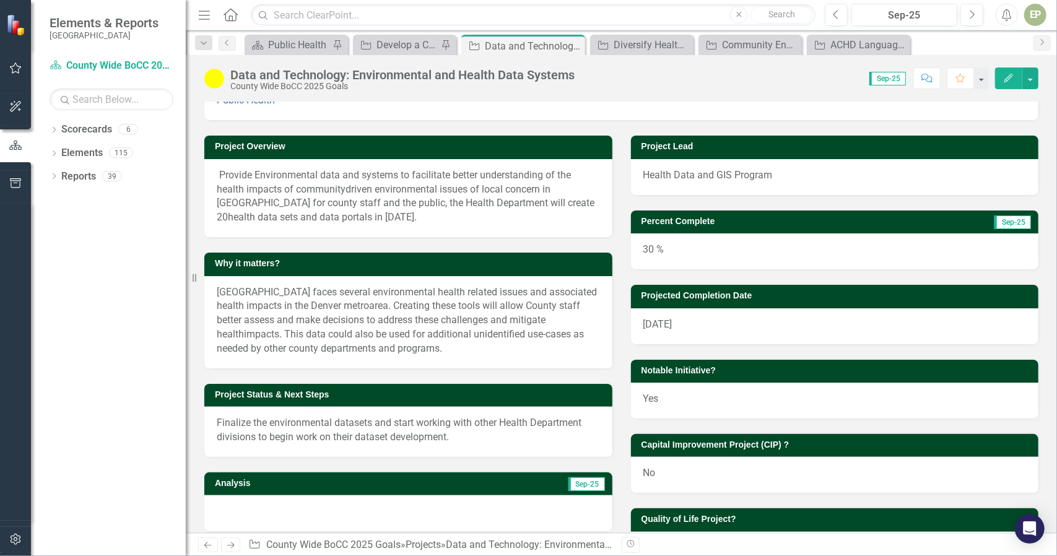
scroll to position [41, 0]
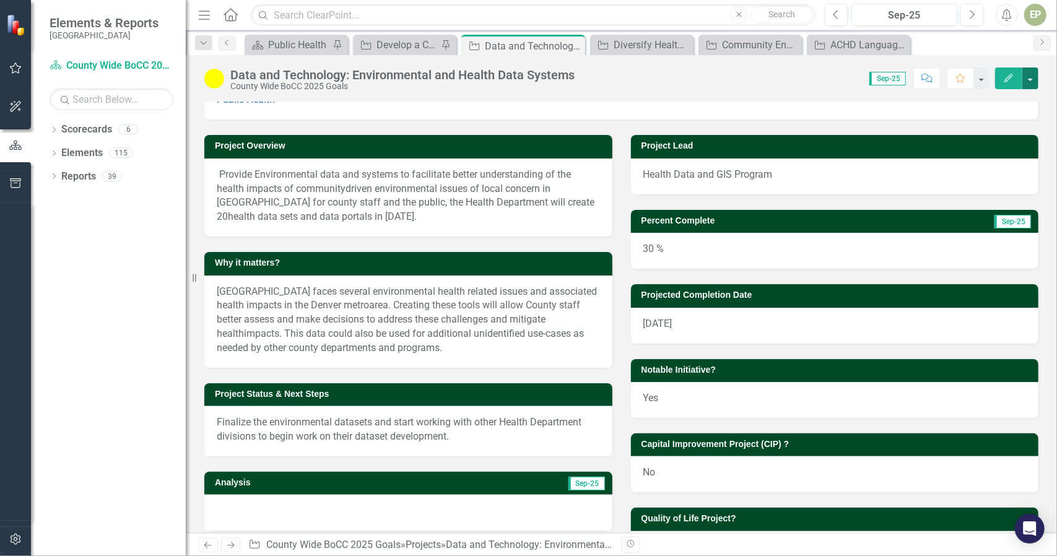
click at [1034, 79] on button "button" at bounding box center [1030, 79] width 16 height 22
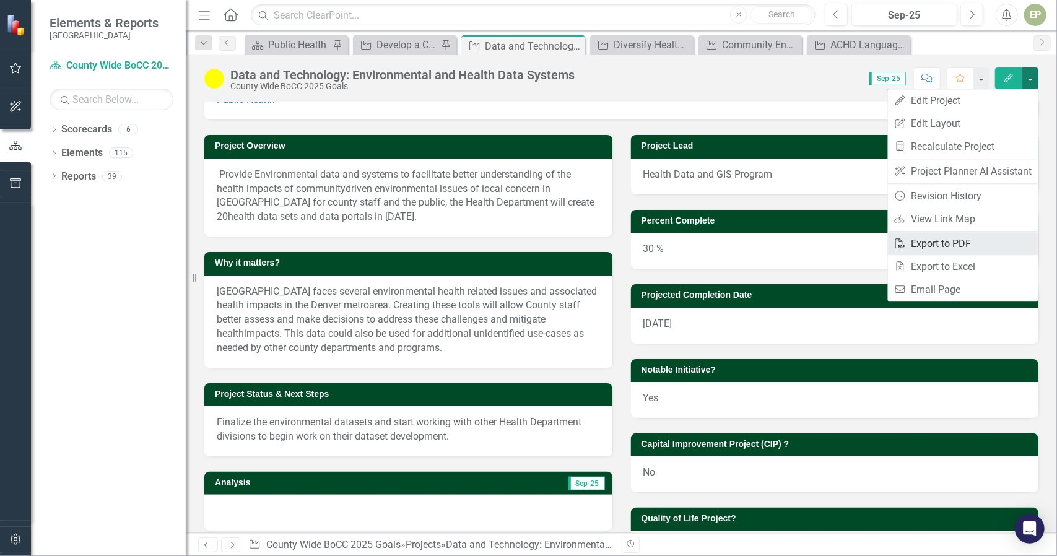
click at [955, 236] on link "PDF Export to PDF" at bounding box center [963, 243] width 150 height 23
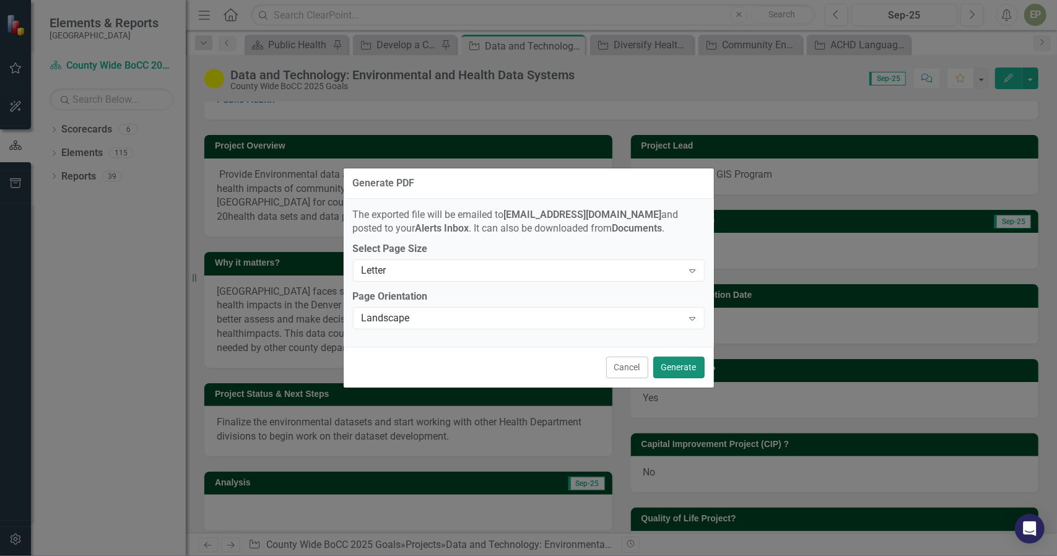
click at [675, 370] on button "Generate" at bounding box center [678, 368] width 51 height 22
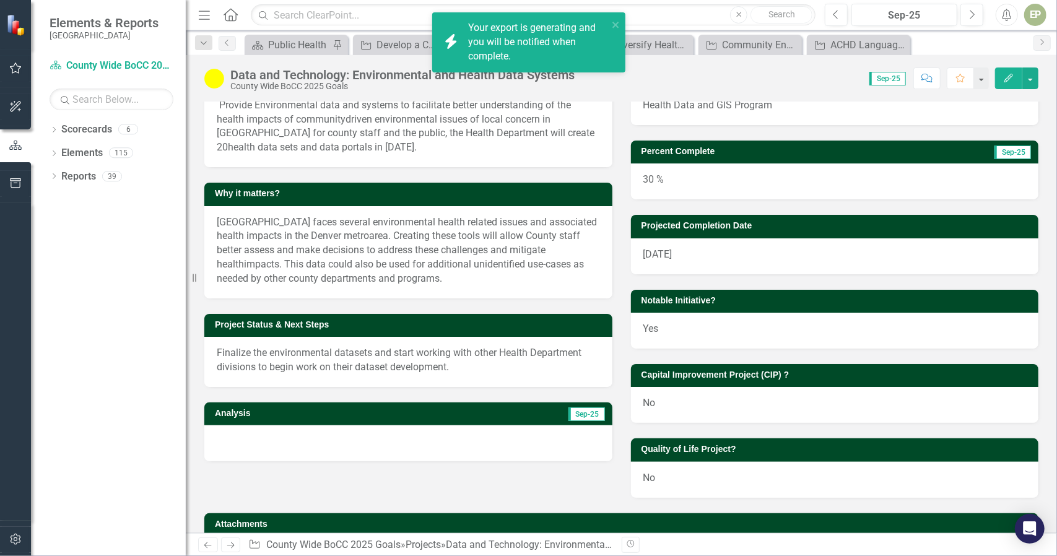
scroll to position [161, 0]
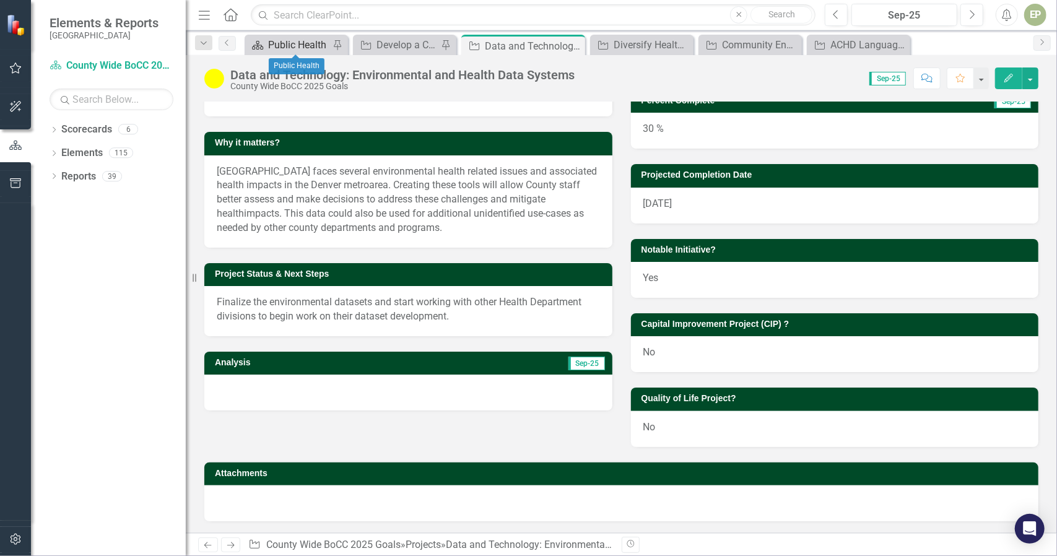
click at [292, 44] on div "Public Health" at bounding box center [298, 44] width 61 height 15
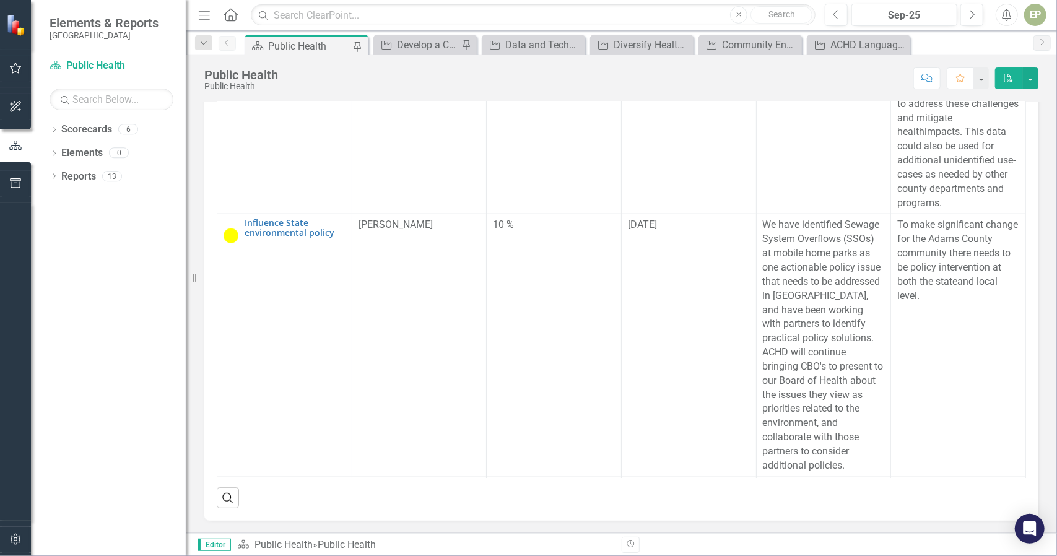
scroll to position [1036, 0]
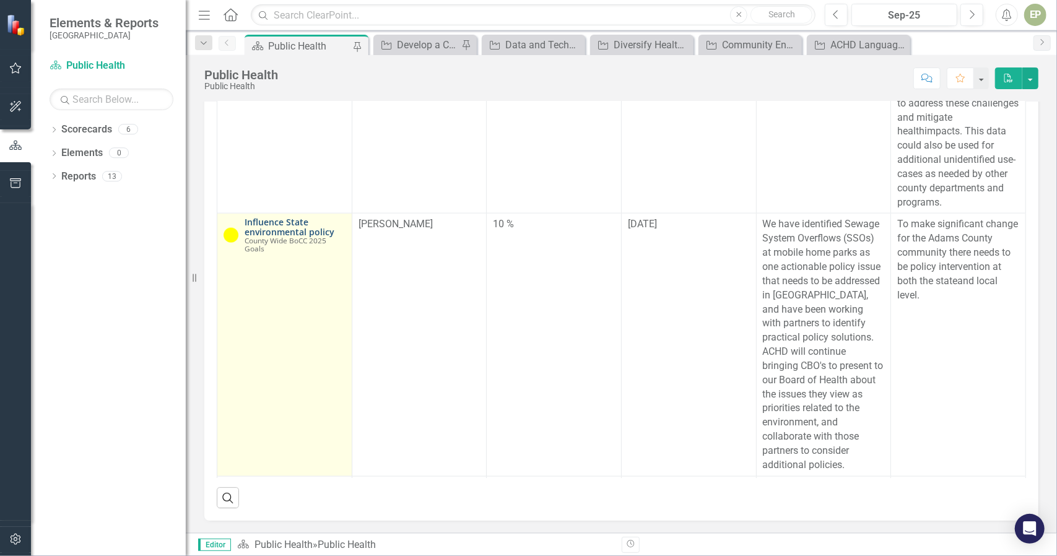
click at [271, 237] on link "Influence State environmental policy" at bounding box center [295, 226] width 101 height 19
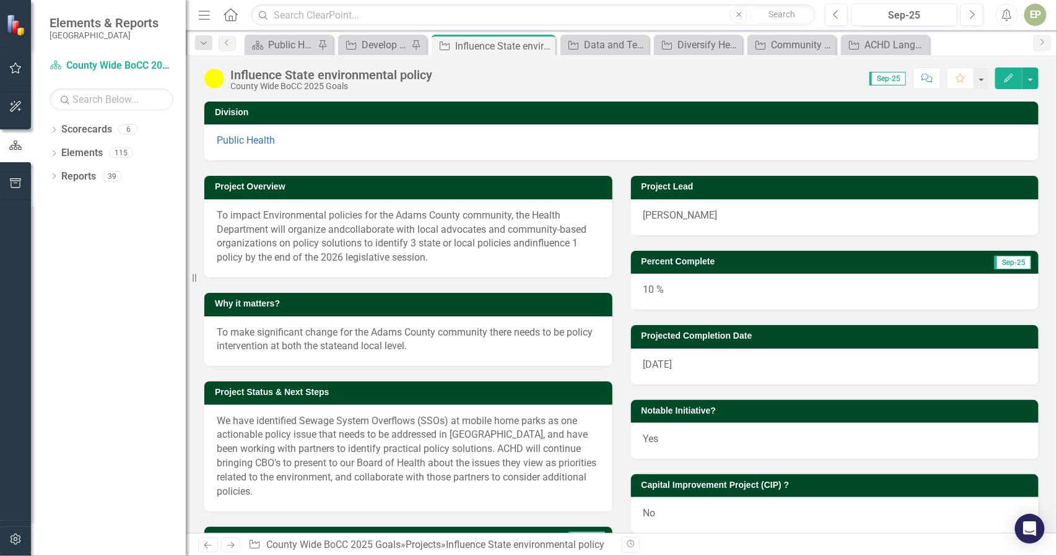
click at [643, 289] on div "10 %" at bounding box center [835, 292] width 408 height 36
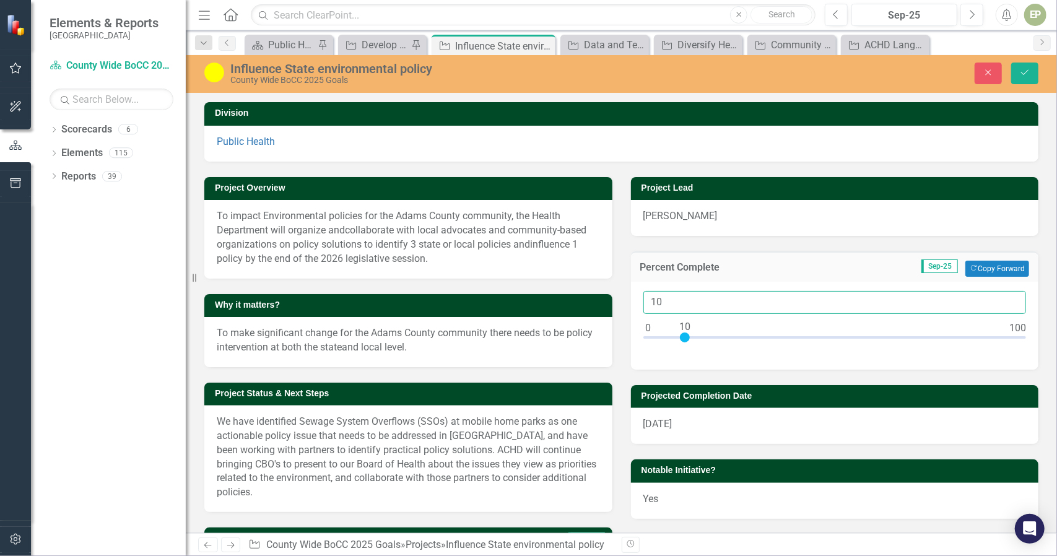
drag, startPoint x: 660, startPoint y: 306, endPoint x: 593, endPoint y: 304, distance: 66.9
click at [593, 304] on div "Project Overview To impact Environmental policies for the Adams County communit…" at bounding box center [621, 415] width 853 height 507
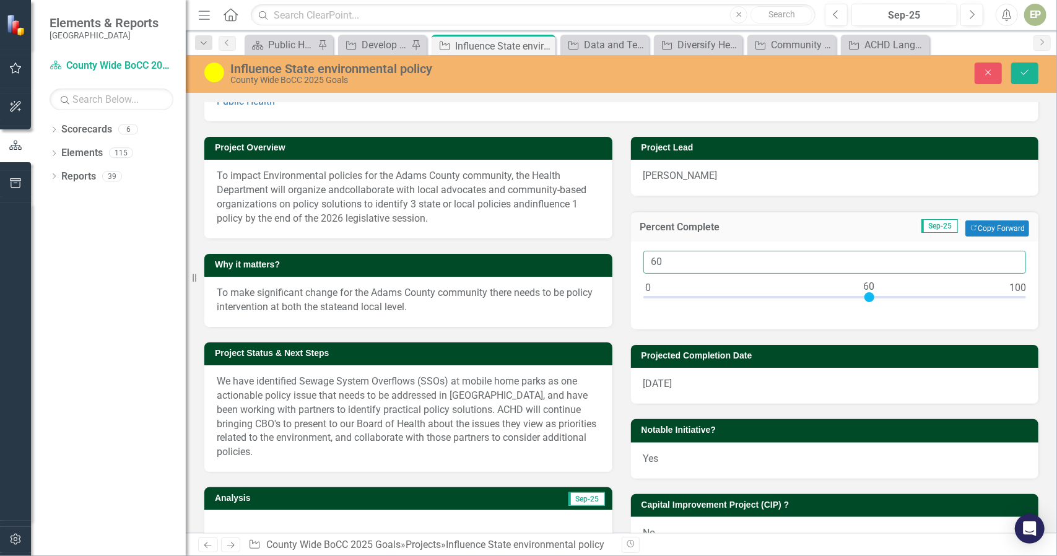
scroll to position [59, 0]
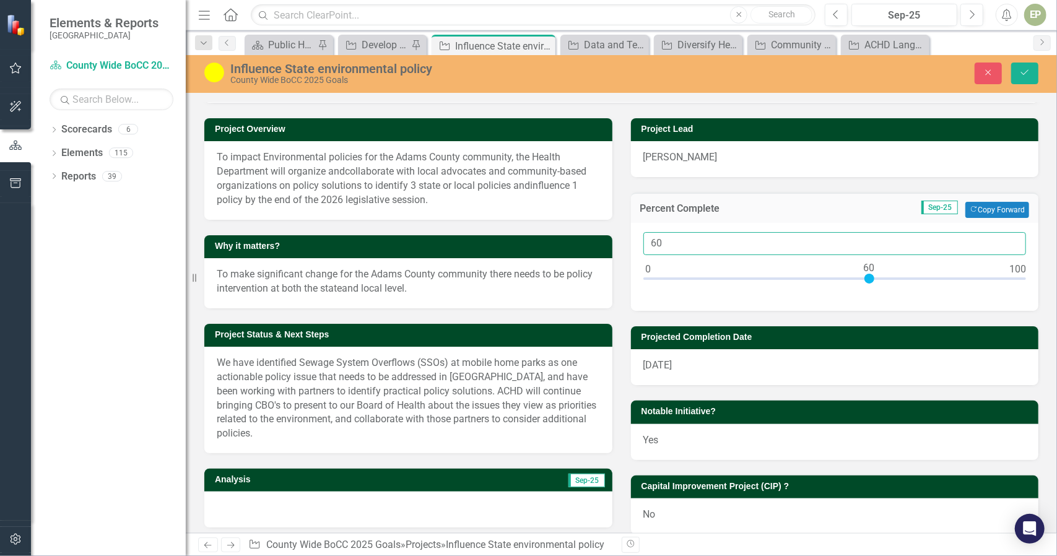
type input "60"
click at [312, 401] on p "We have identified Sewage System Overflows (SSOs) at mobile home parks as one a…" at bounding box center [408, 398] width 383 height 85
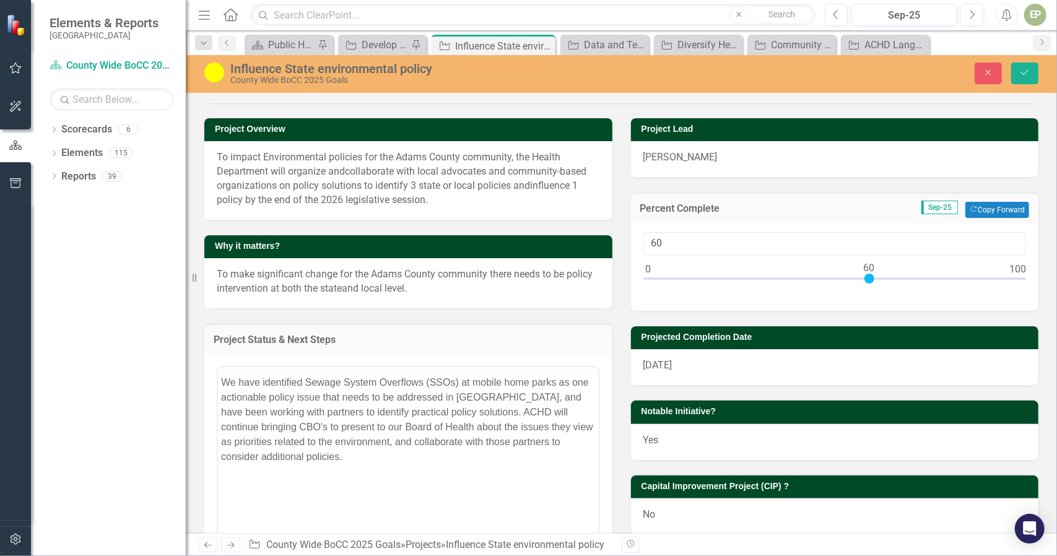
scroll to position [0, 0]
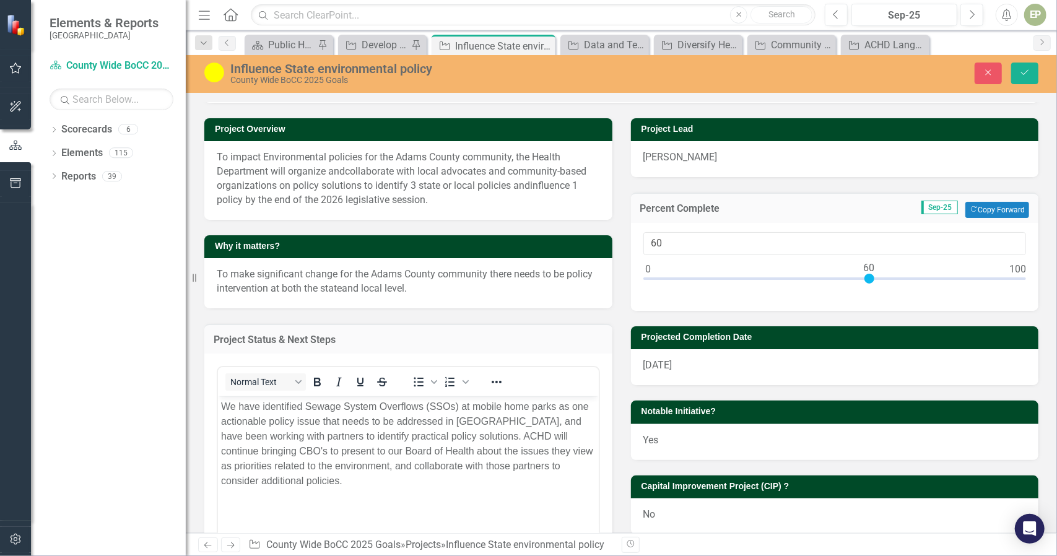
click at [310, 451] on p "We have identified Sewage System Overflows (SSOs) at mobile home parks as one a…" at bounding box center [407, 443] width 375 height 89
click at [305, 457] on p "We have identified Sewage System Overflows (SSOs) at mobile home parks as one a…" at bounding box center [407, 443] width 375 height 89
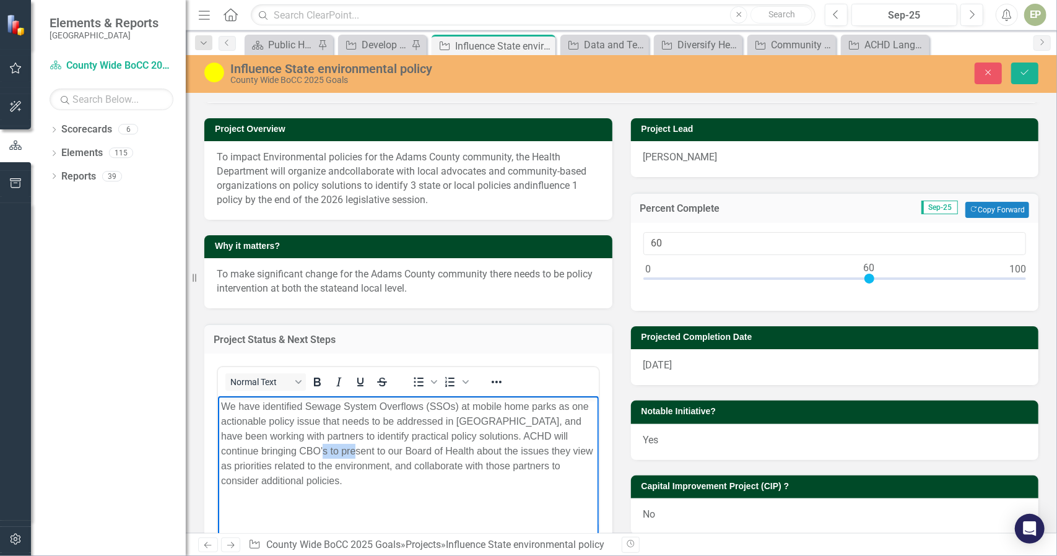
click at [305, 457] on p "We have identified Sewage System Overflows (SSOs) at mobile home parks as one a…" at bounding box center [407, 443] width 375 height 89
paste body "Rich Text Area. Press ALT-0 for help."
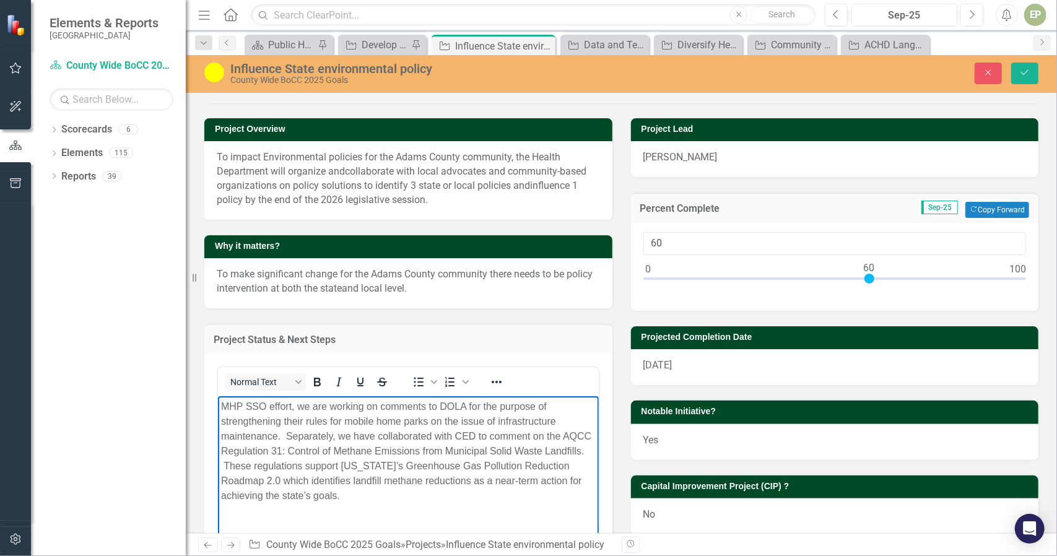
scroll to position [62, 0]
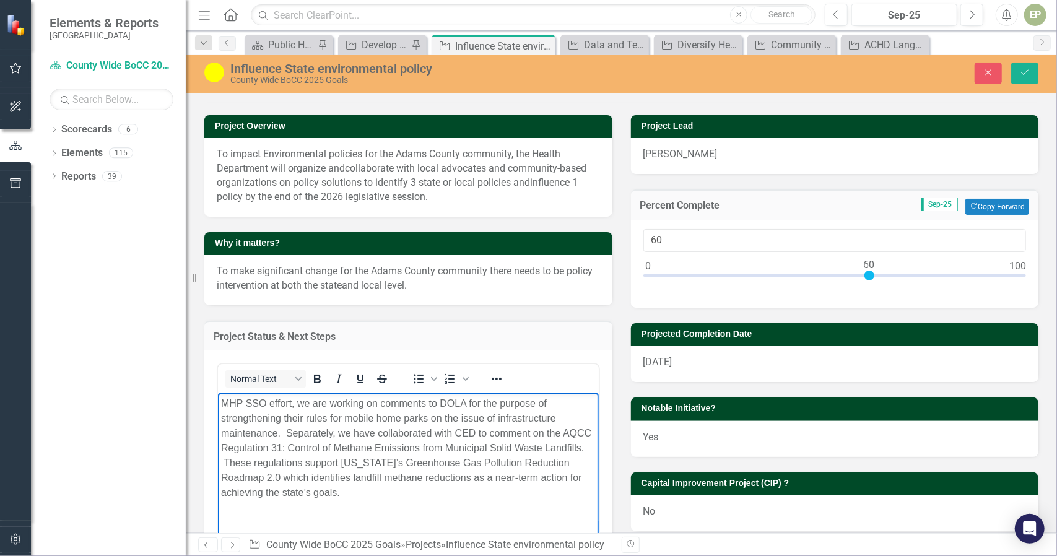
click at [241, 401] on p "MHP SSO effort, we are working on comments to DOLA for the purpose of strengthe…" at bounding box center [407, 448] width 375 height 104
drag, startPoint x: 269, startPoint y: 402, endPoint x: 198, endPoint y: 397, distance: 72.0
click at [217, 397] on html "MHP SSO effort, we are working on comments to DOLA for the purpose of strengthe…" at bounding box center [407, 486] width 381 height 186
click at [223, 408] on p "Mobile Home Park Sanitary Sewer Overflows We are working on comments to DOLA fo…" at bounding box center [407, 448] width 375 height 104
click at [484, 404] on p "Regarding, Mobile Home Park Sanitary Sewer Overflows We are working on comments…" at bounding box center [407, 448] width 375 height 104
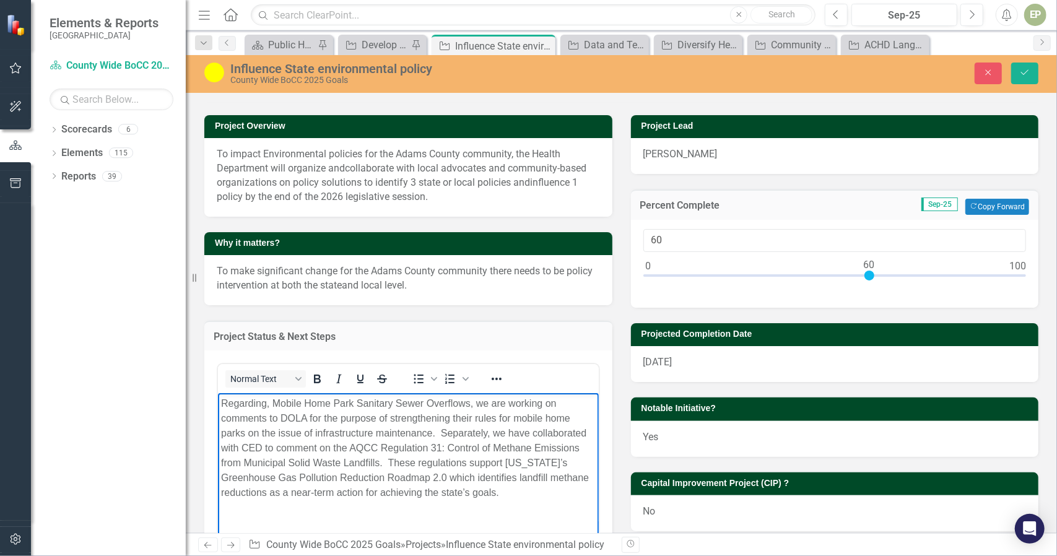
click at [526, 496] on p "Regarding, Mobile Home Park Sanitary Sewer Overflows, we are working on comment…" at bounding box center [407, 448] width 375 height 104
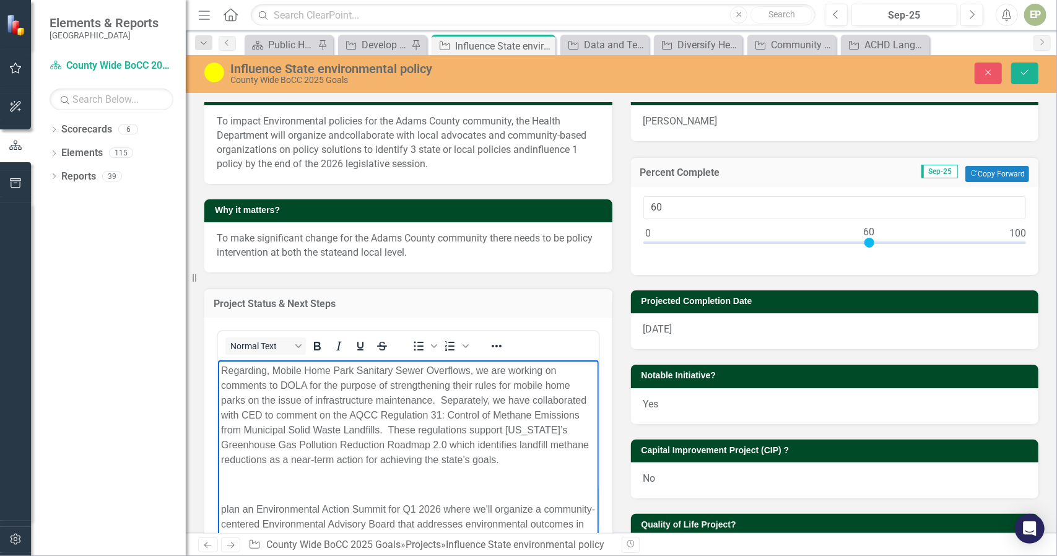
click at [237, 505] on p "plan an Environmental Action Summit for Q1 2026 where we'll organize a communit…" at bounding box center [407, 524] width 375 height 45
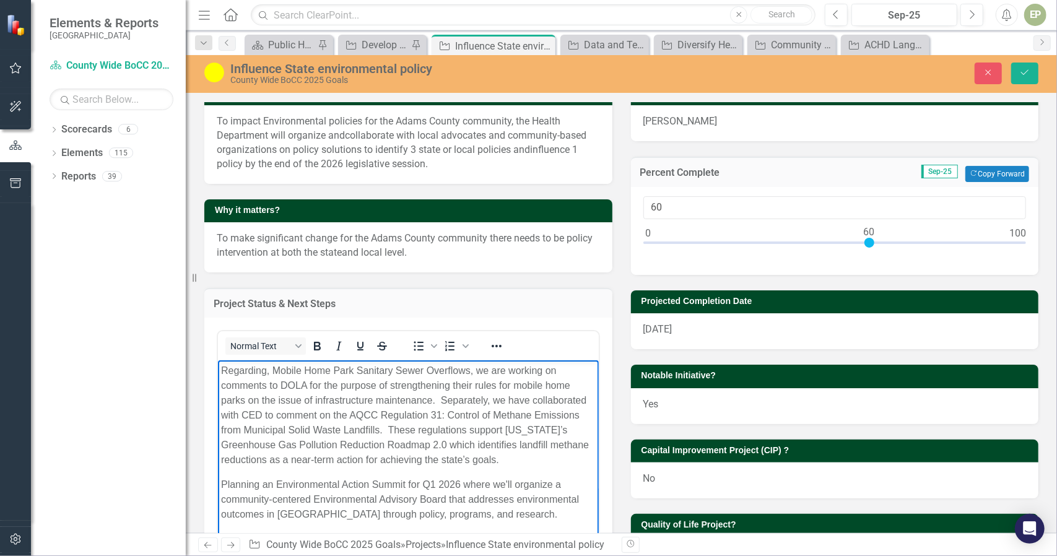
click at [217, 68] on img at bounding box center [214, 73] width 20 height 20
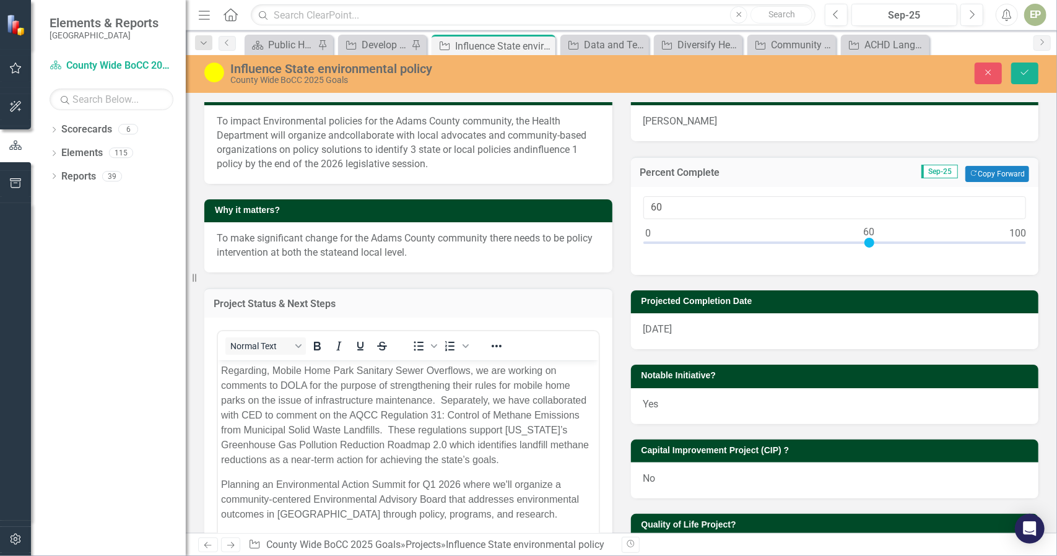
click at [217, 68] on img at bounding box center [214, 73] width 20 height 20
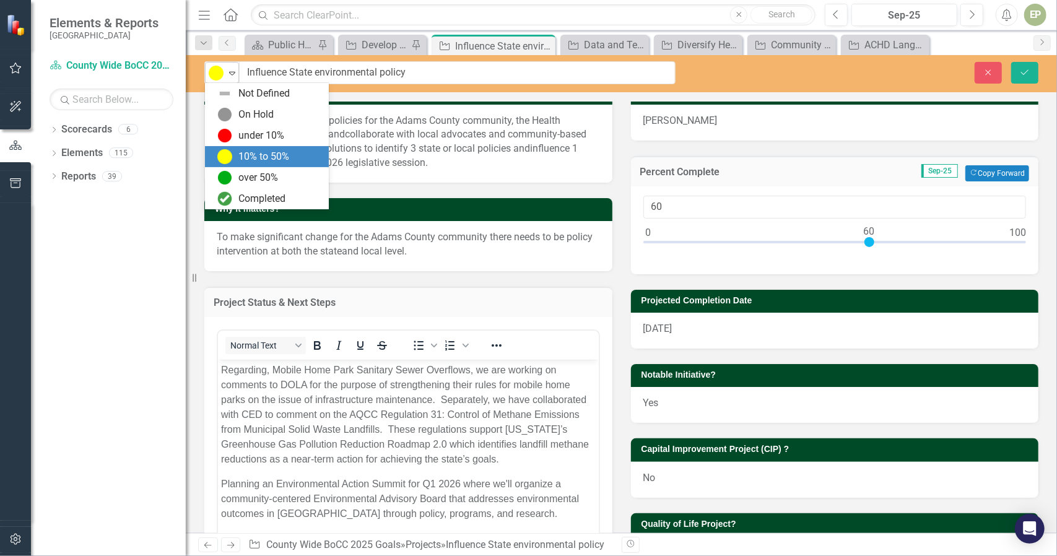
click at [232, 69] on icon "Expand" at bounding box center [232, 73] width 12 height 10
click at [242, 177] on div "over 50%" at bounding box center [258, 178] width 40 height 14
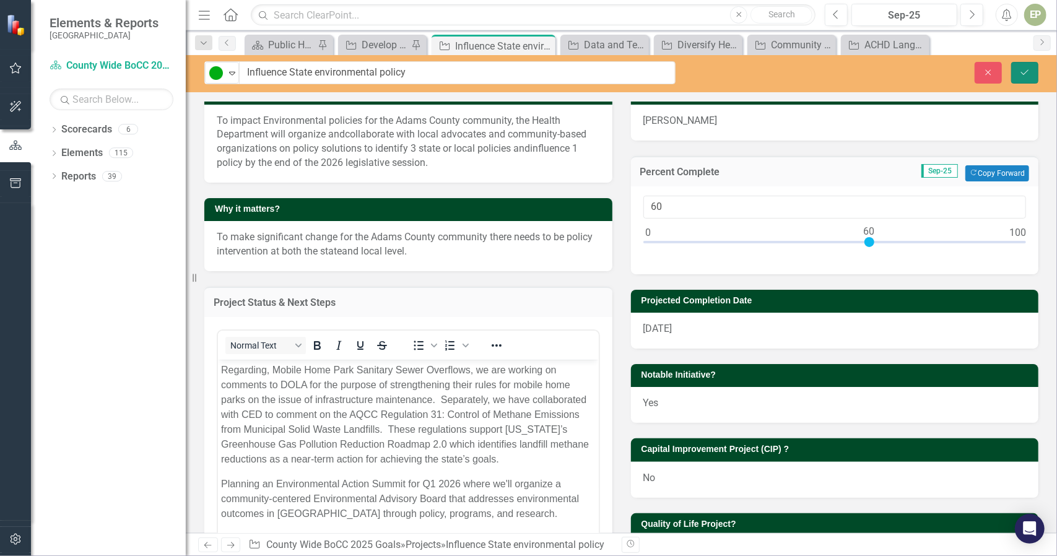
click at [1021, 75] on icon "Save" at bounding box center [1024, 72] width 11 height 9
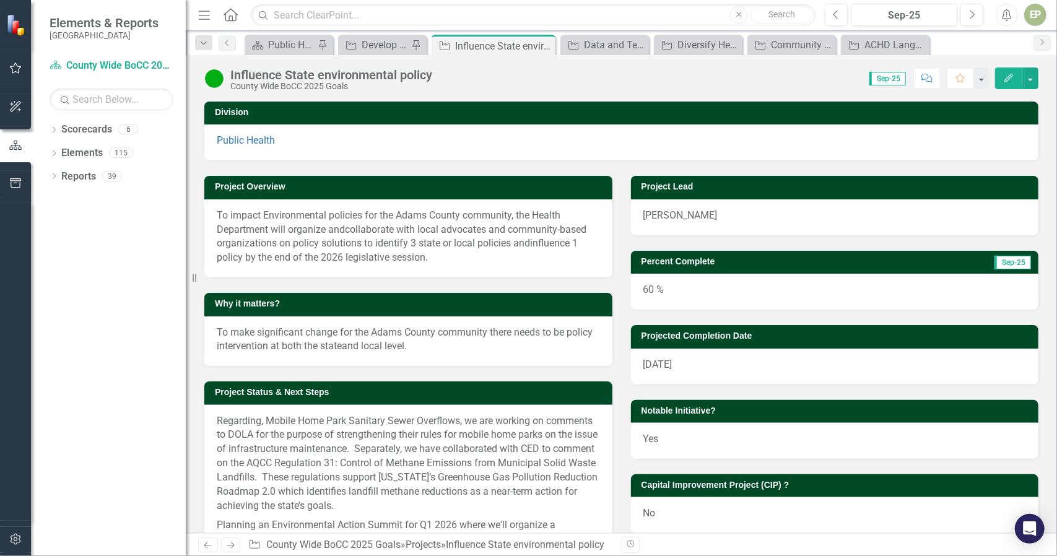
click at [446, 294] on div "Why it matters?" at bounding box center [408, 304] width 408 height 23
click at [373, 37] on div "Develop a Community Health Worker (CHW) plan" at bounding box center [385, 44] width 46 height 15
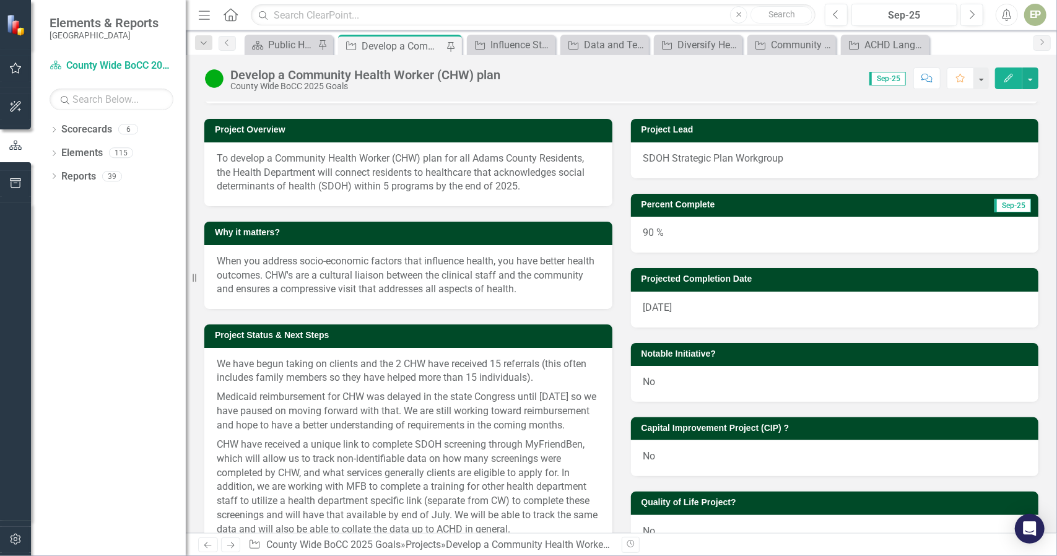
scroll to position [58, 0]
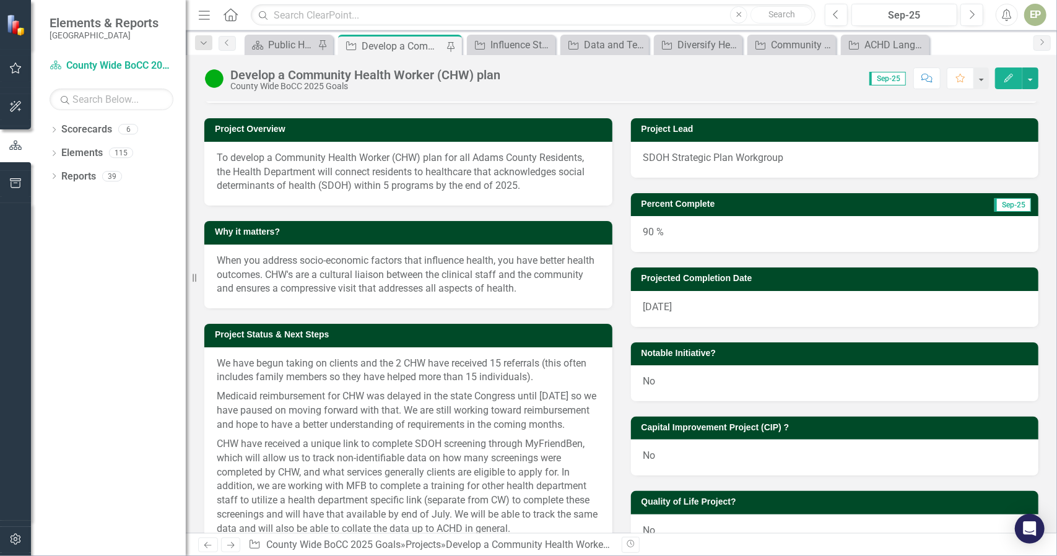
click at [355, 393] on p "Medicaid reimbursement for CHW was delayed in the state Congress until [DATE] s…" at bounding box center [408, 411] width 383 height 48
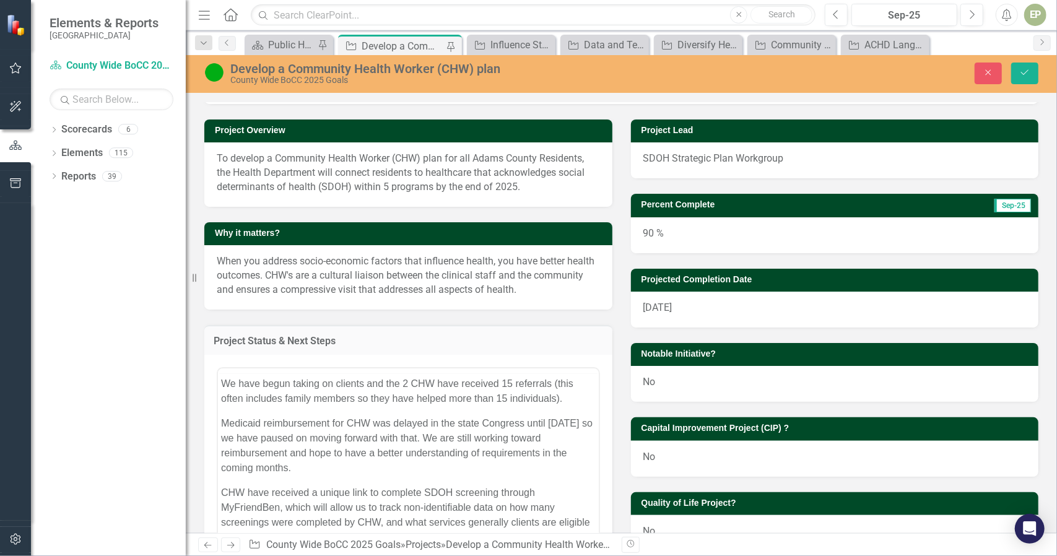
scroll to position [0, 0]
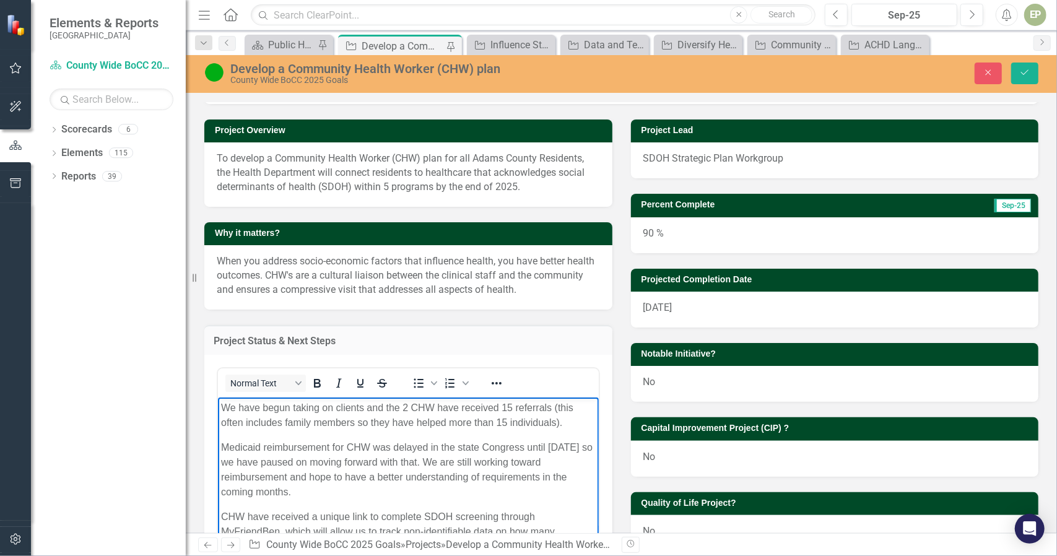
click at [331, 431] on body "We have begun taking on clients and the 2 CHW have received 15 referrals (this …" at bounding box center [407, 554] width 381 height 313
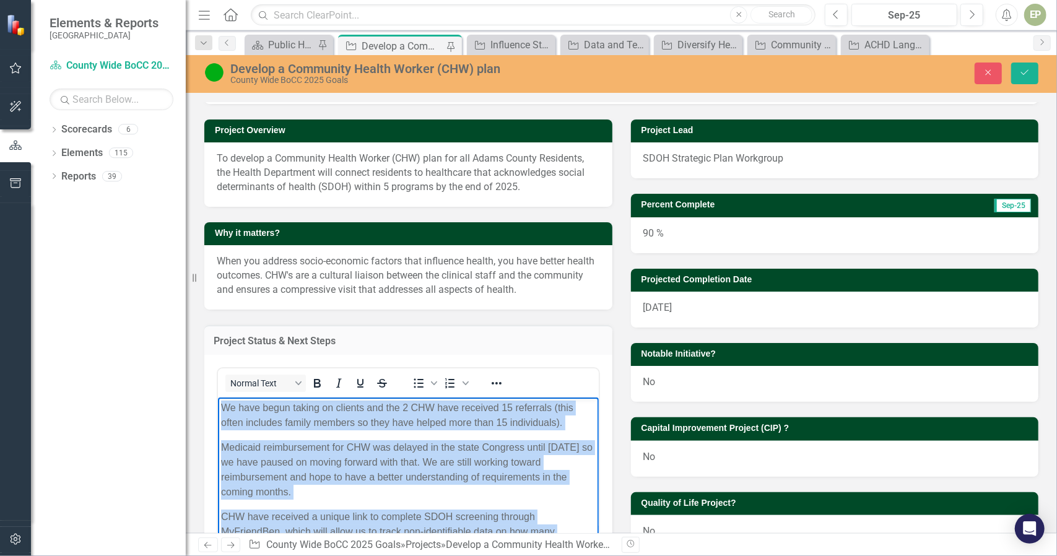
paste body "Rich Text Area. Press ALT-0 for help."
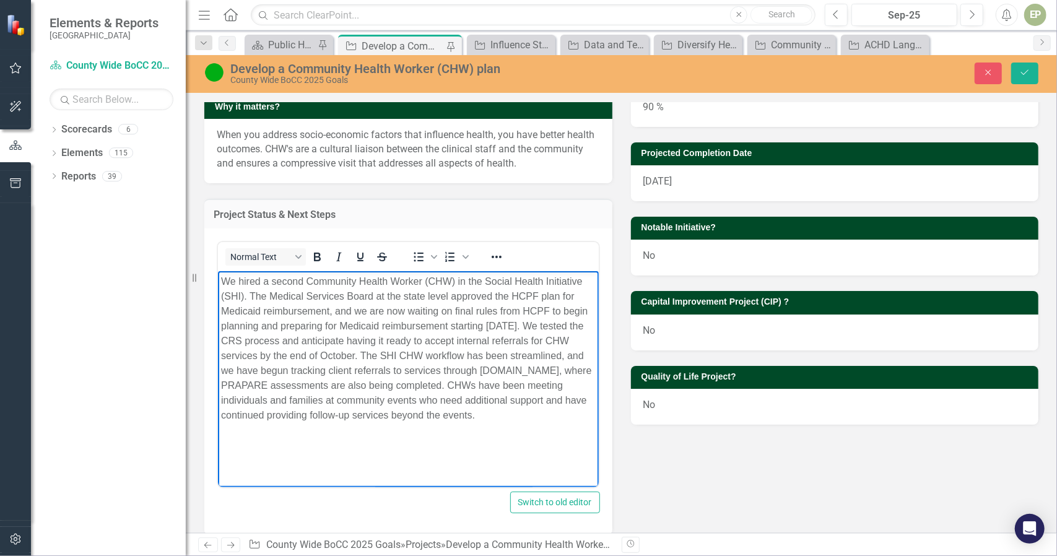
scroll to position [185, 0]
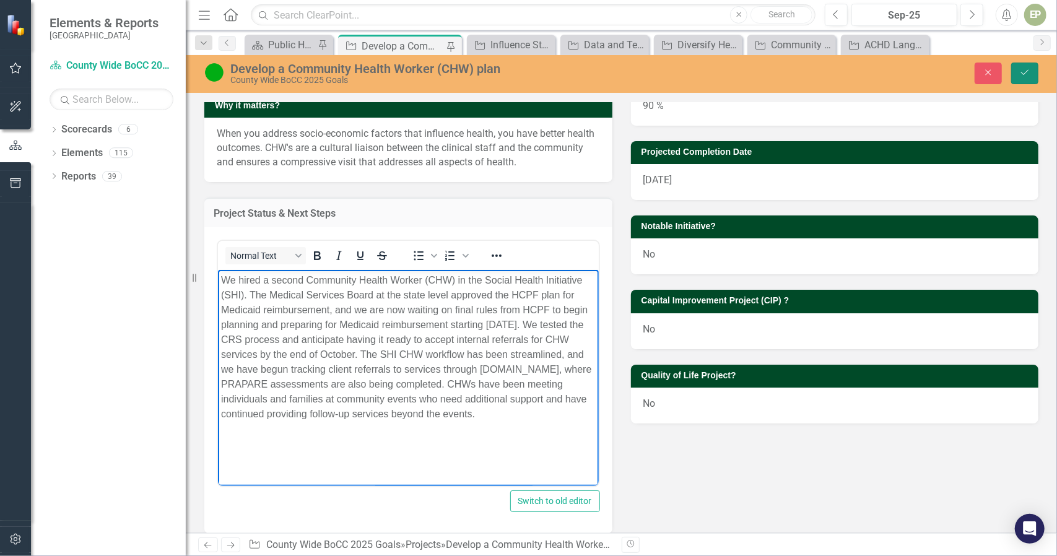
click at [1019, 77] on button "Save" at bounding box center [1024, 74] width 27 height 22
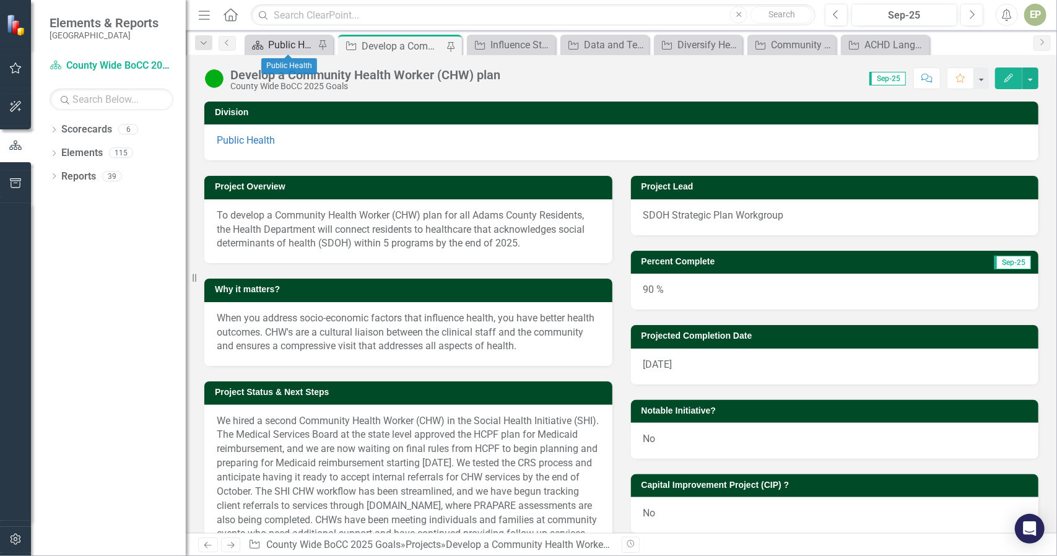
click at [284, 46] on div "Public Health" at bounding box center [291, 44] width 46 height 15
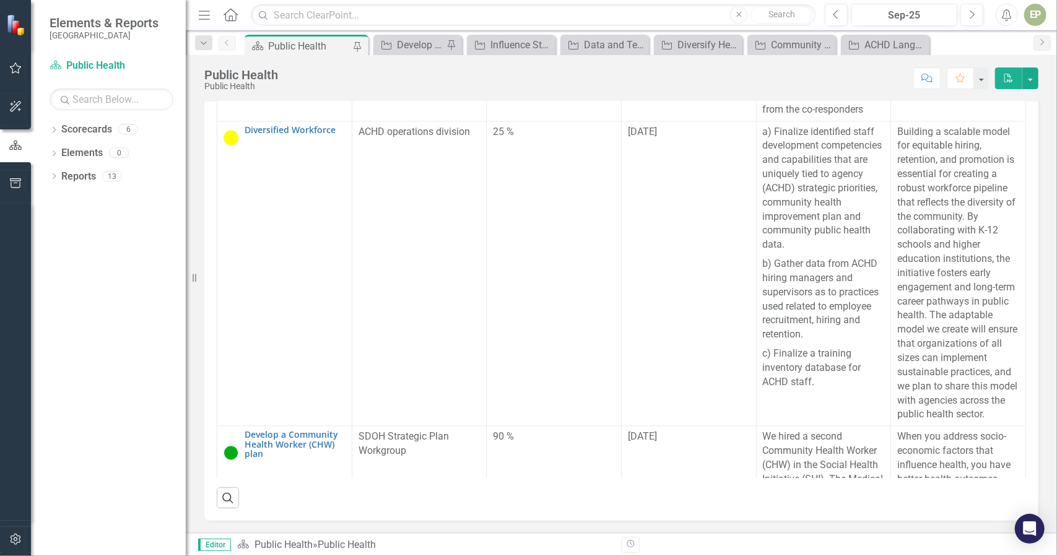
scroll to position [1689, 0]
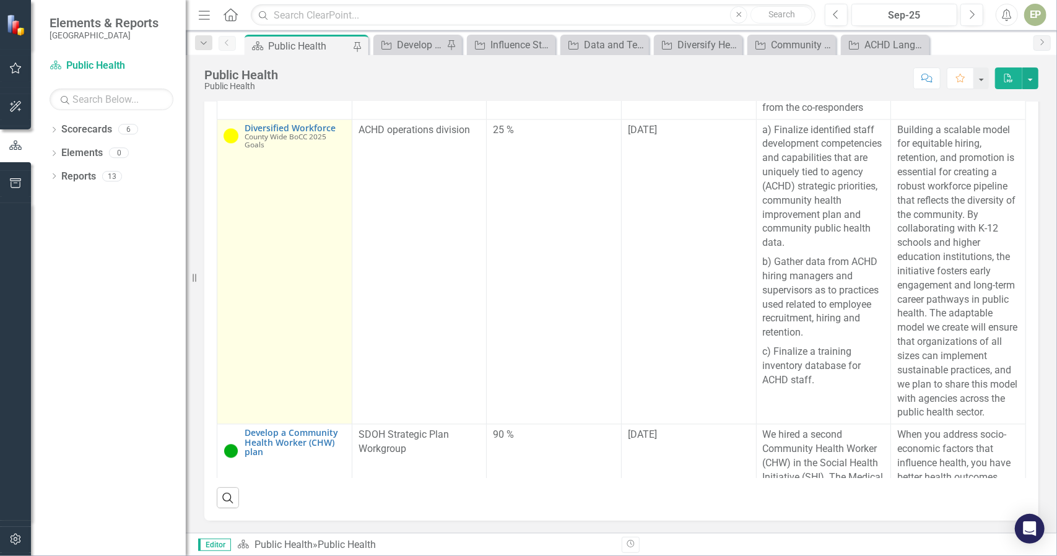
click at [267, 215] on td "Diversified Workforce County Wide BoCC 2025 Goals Edit Edit Project Link Open E…" at bounding box center [284, 272] width 135 height 305
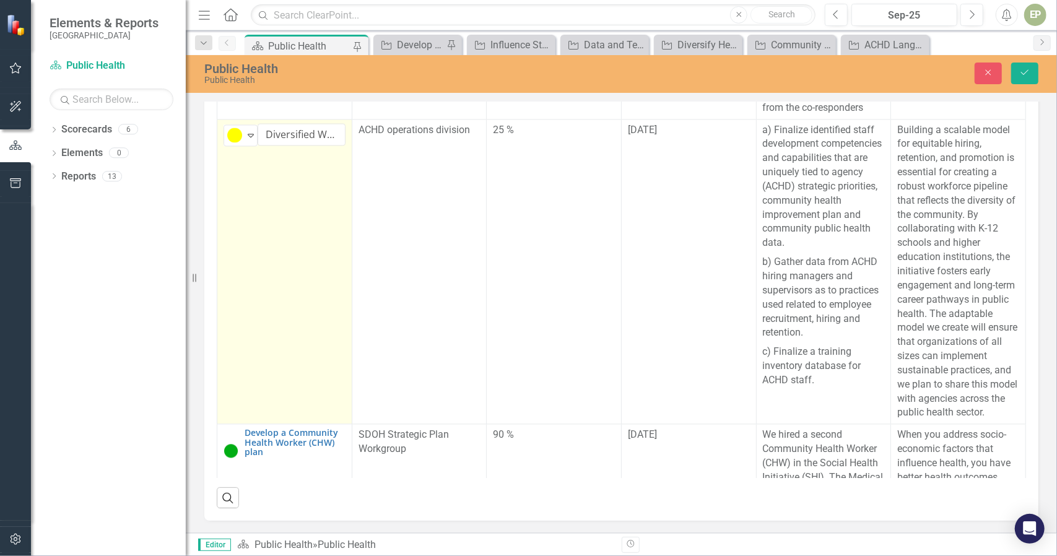
click at [258, 224] on td "10% to 50% Expand Diversified Workforce Edit Edit Project Link Open Element" at bounding box center [284, 272] width 135 height 305
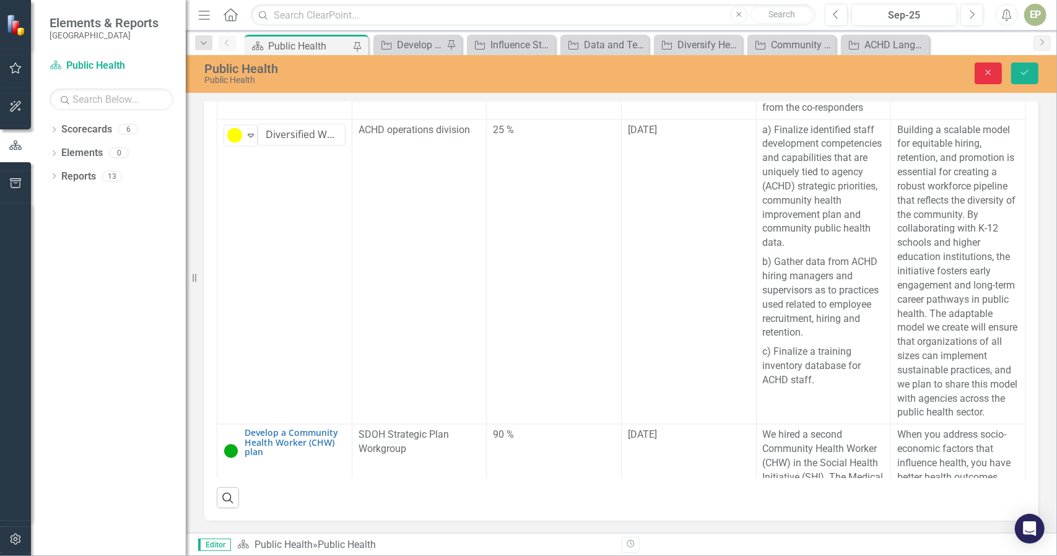
click at [990, 74] on icon "Close" at bounding box center [988, 72] width 11 height 9
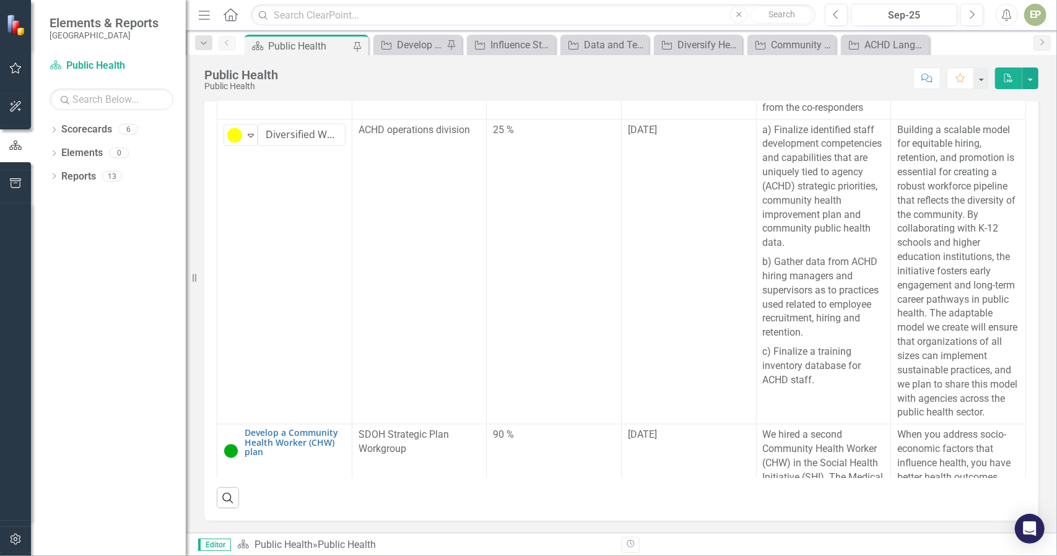
scroll to position [355, 0]
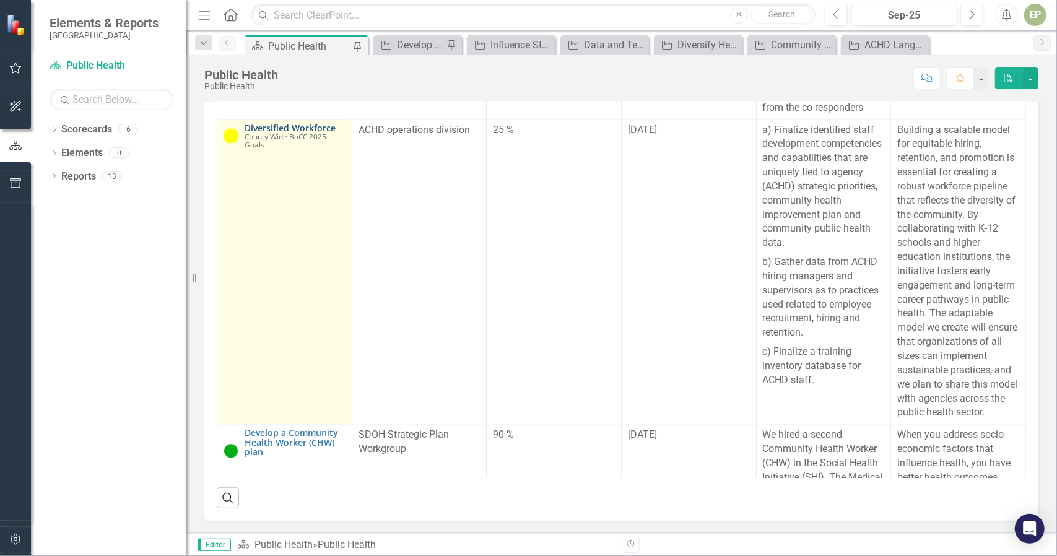
click at [279, 133] on link "Diversified Workforce" at bounding box center [295, 128] width 101 height 9
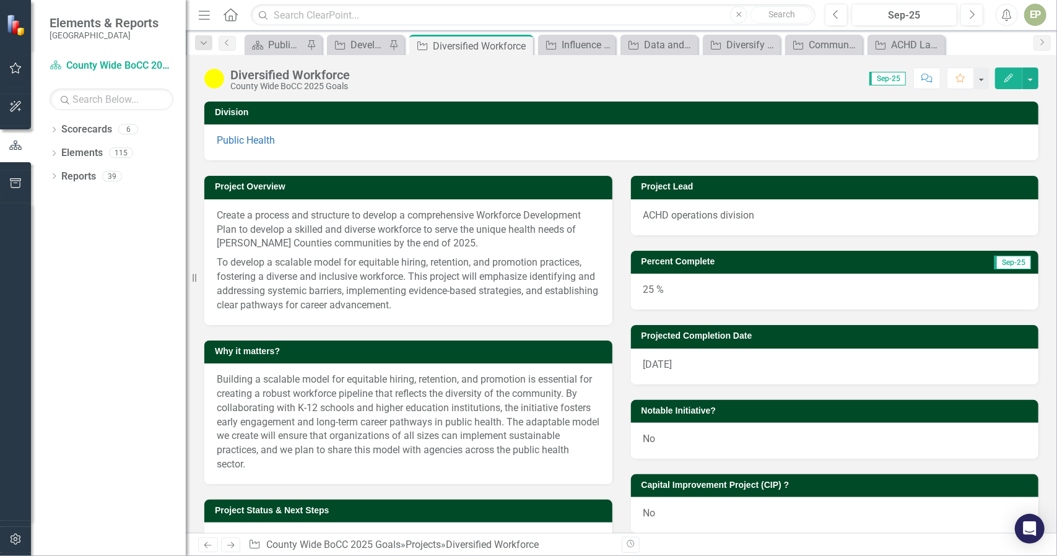
click at [647, 290] on div "25 %" at bounding box center [835, 292] width 408 height 36
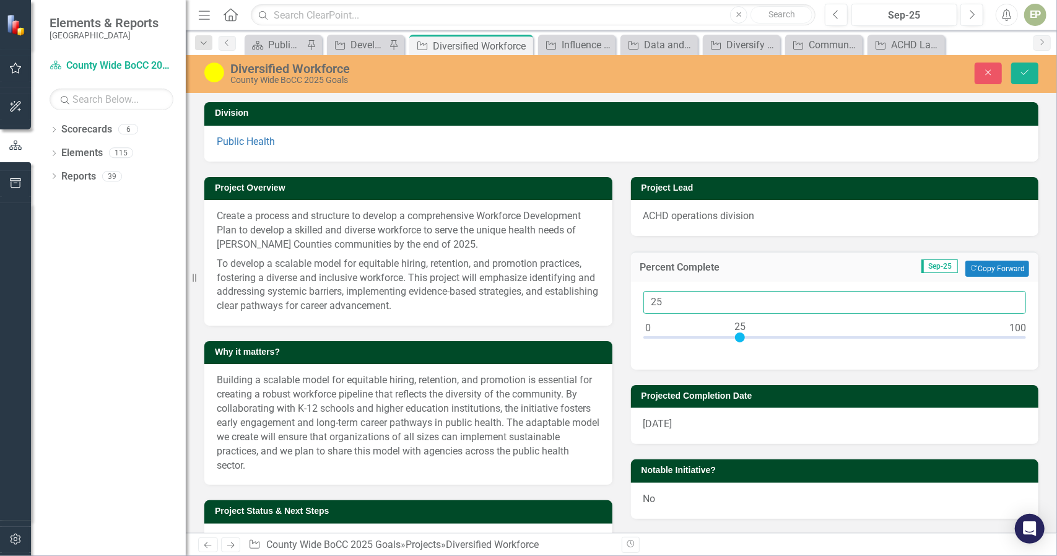
click at [651, 303] on input "25" at bounding box center [834, 302] width 383 height 23
type input "35"
drag, startPoint x: 447, startPoint y: 316, endPoint x: 474, endPoint y: 185, distance: 134.6
click at [474, 185] on div "Project Overview Create a process and structure to develop a comprehensive Work…" at bounding box center [408, 251] width 408 height 149
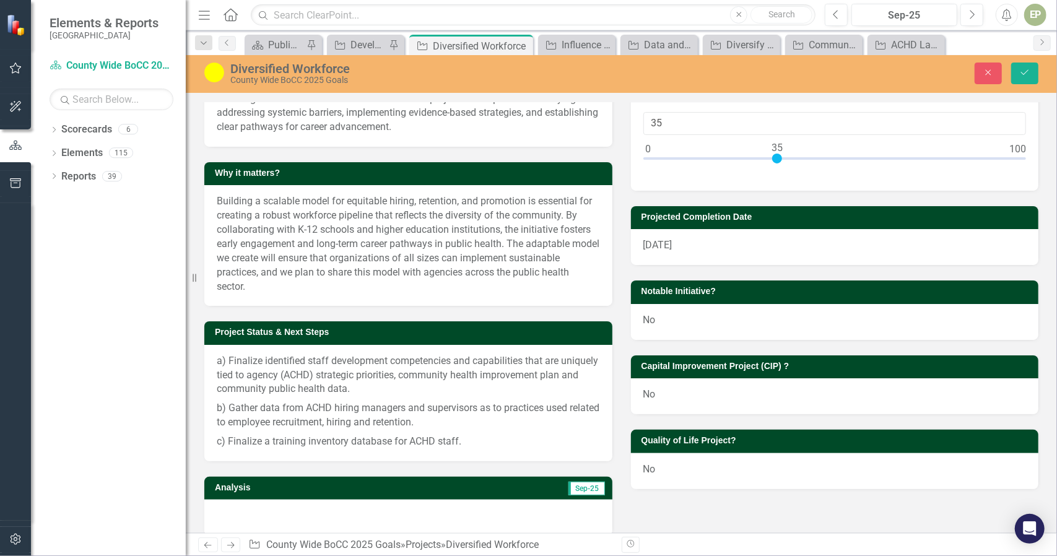
scroll to position [180, 0]
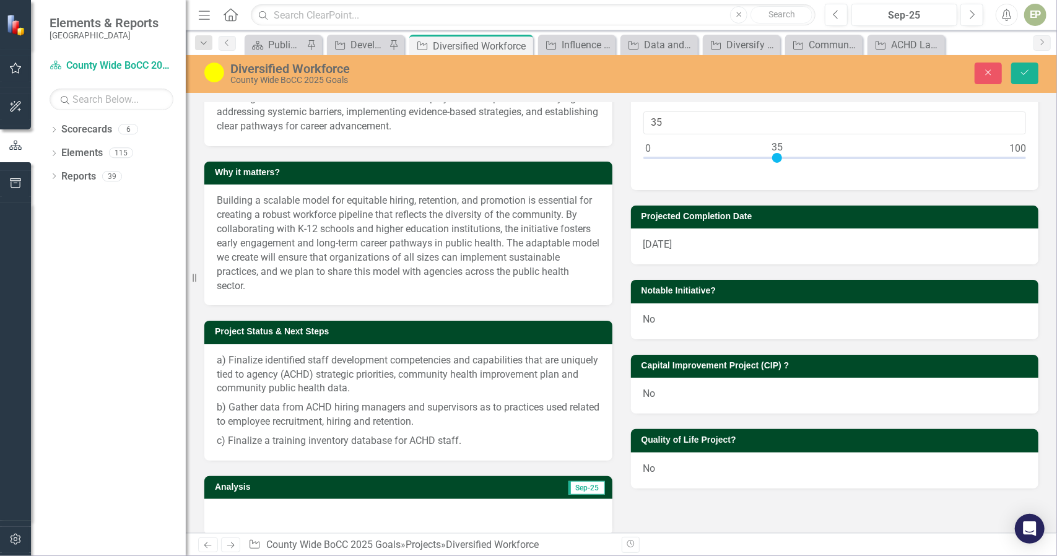
click at [229, 359] on p "a) Finalize identified staff development competencies and capabilities that are…" at bounding box center [408, 376] width 383 height 45
click at [213, 362] on div "a) Finalize identified staff development competencies and capabilities that are…" at bounding box center [408, 402] width 408 height 116
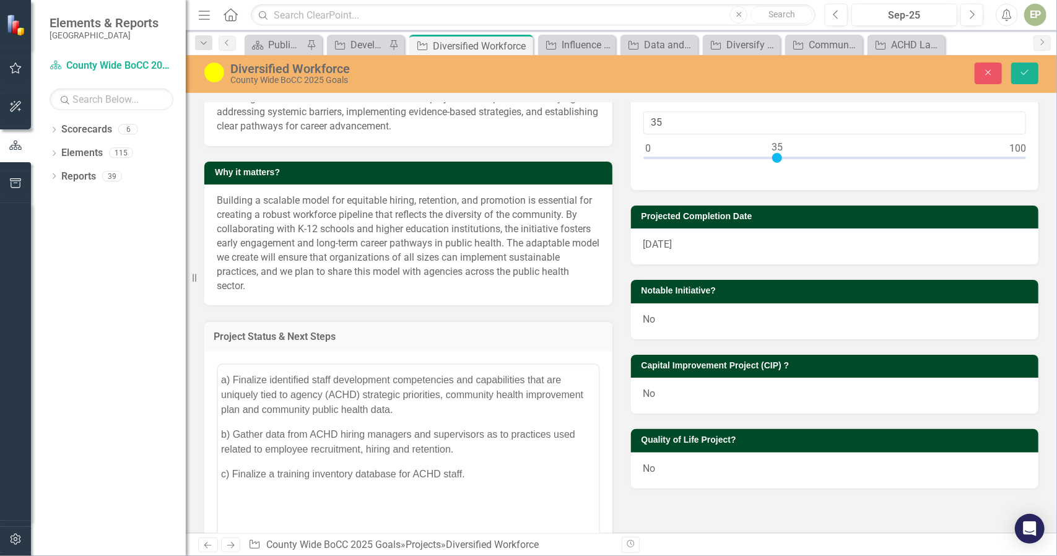
scroll to position [0, 0]
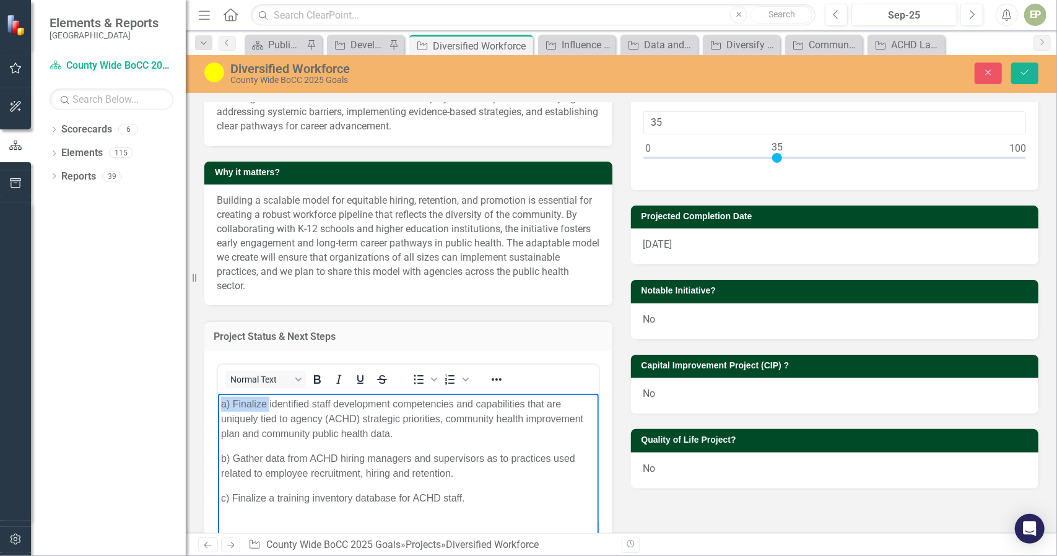
drag, startPoint x: 268, startPoint y: 404, endPoint x: 372, endPoint y: 791, distance: 400.8
click at [217, 397] on html "a) Finalize identified staff development competencies and capabilities that are…" at bounding box center [407, 486] width 381 height 186
click at [356, 434] on p "Have identified staff development competencies and capabilities that are unique…" at bounding box center [407, 418] width 375 height 45
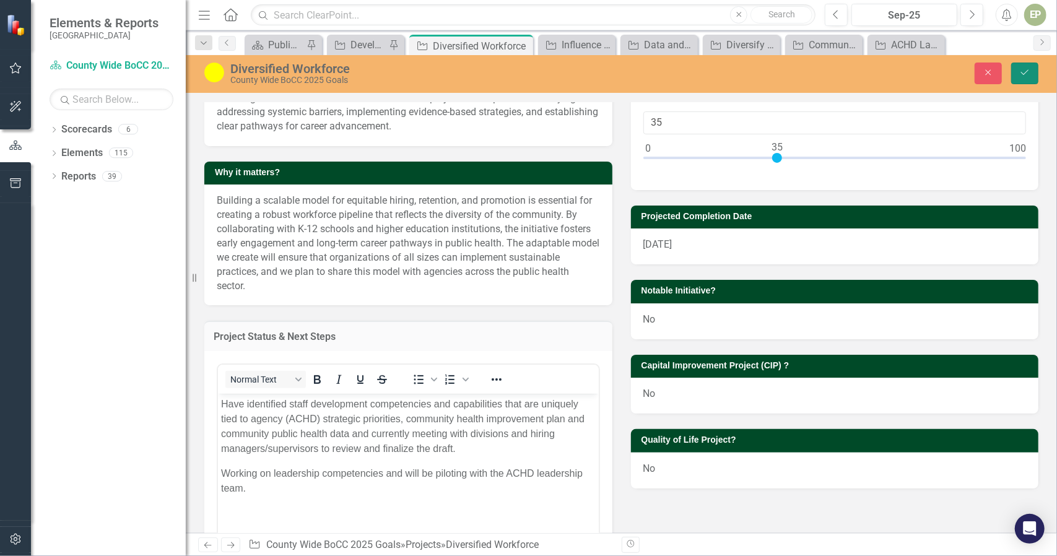
click at [1021, 76] on icon "Save" at bounding box center [1024, 72] width 11 height 9
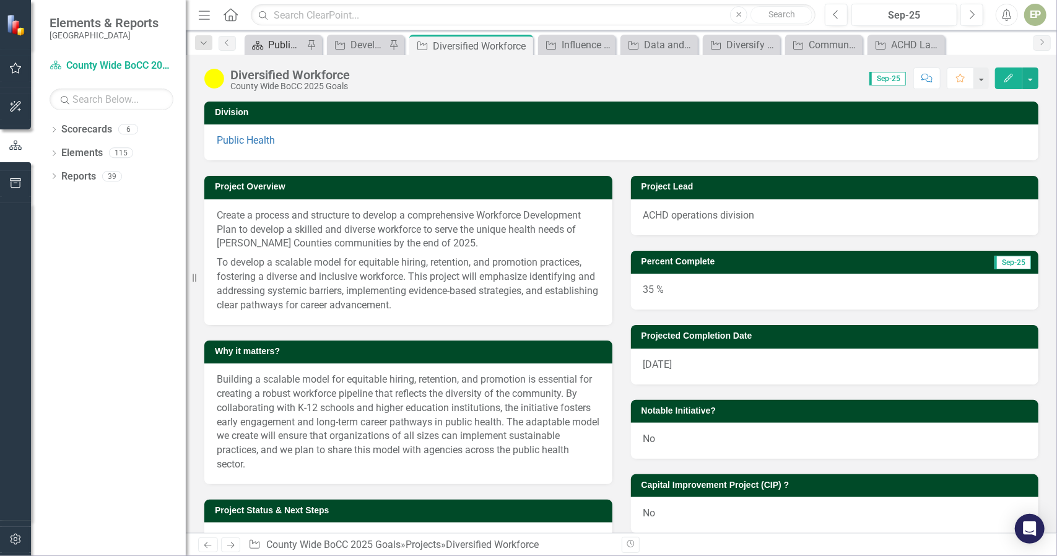
click at [272, 48] on div "Public Health" at bounding box center [285, 44] width 35 height 15
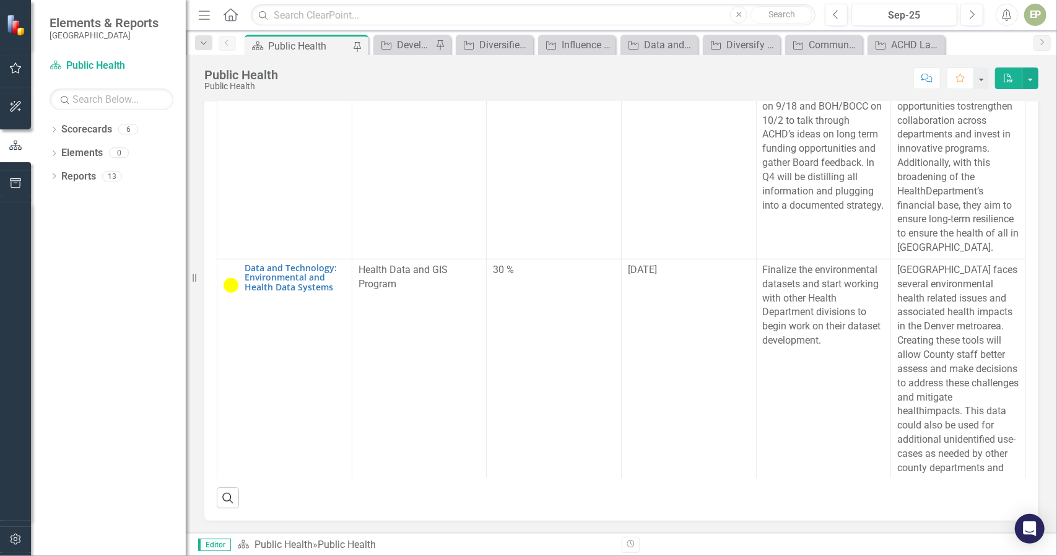
scroll to position [755, 7]
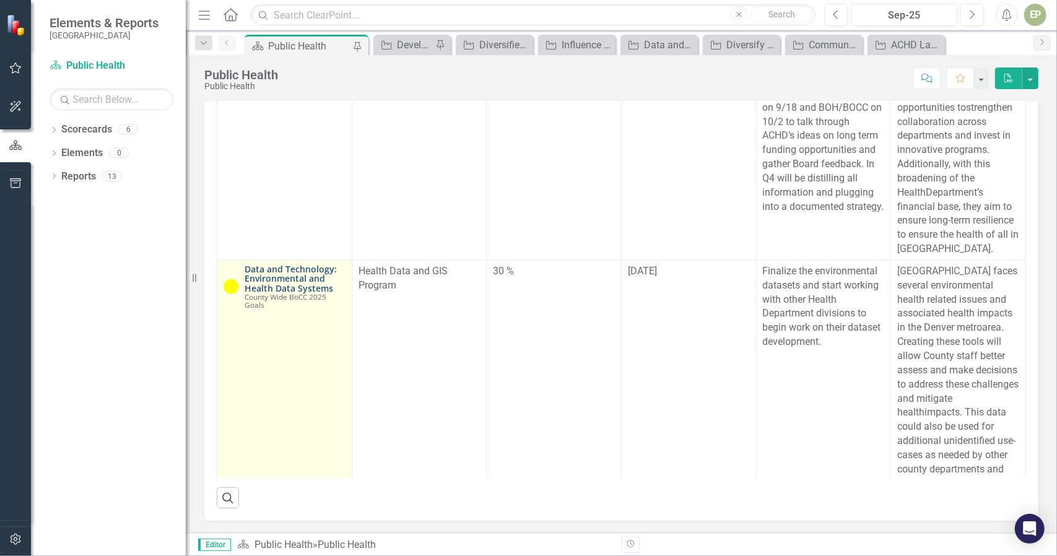
click at [279, 281] on link "Data and Technology: Environmental and Health Data Systems" at bounding box center [295, 278] width 101 height 28
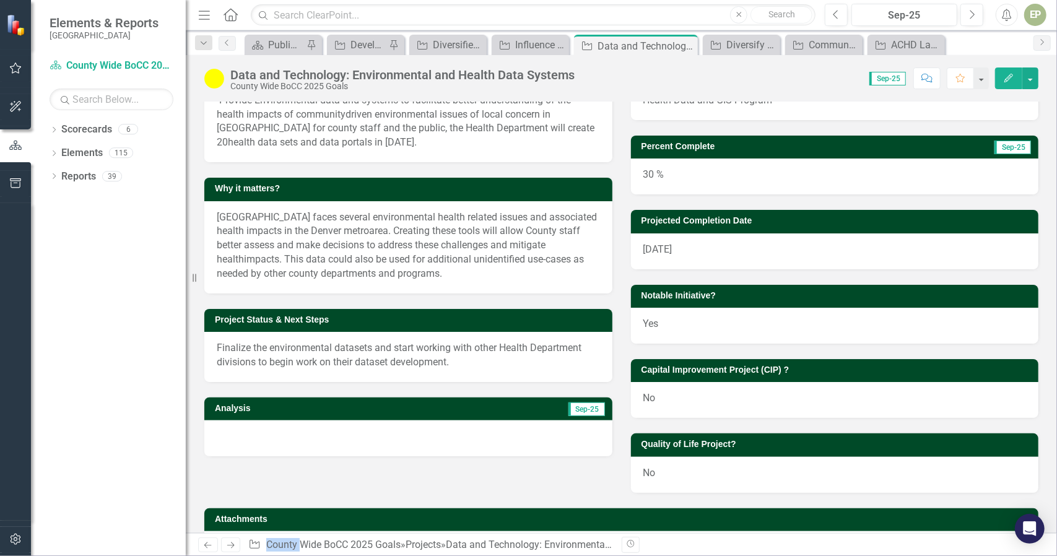
scroll to position [116, 0]
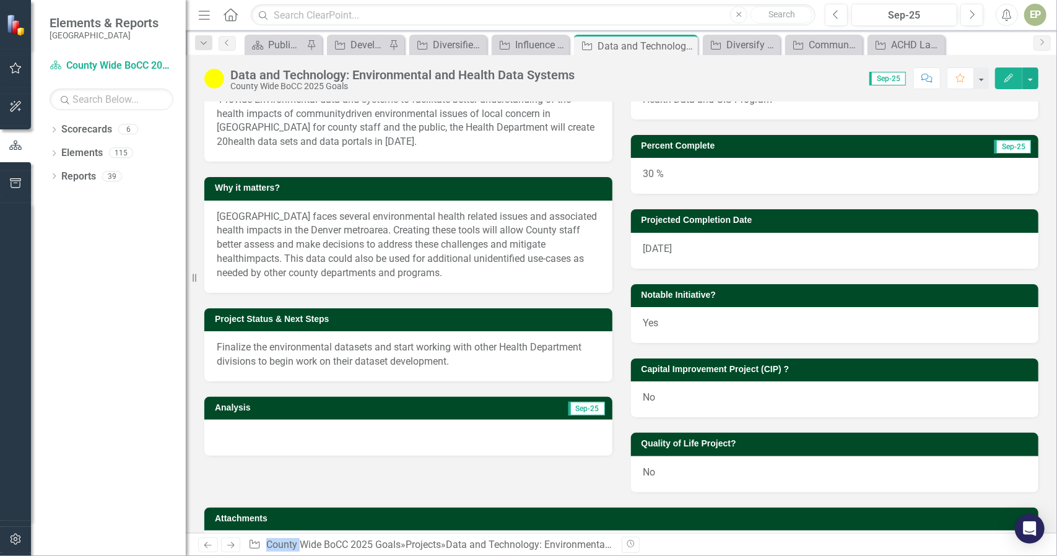
click at [385, 433] on div at bounding box center [408, 438] width 408 height 36
click at [353, 362] on p "Finalize the environmental datasets and start working with other Health Departm…" at bounding box center [408, 355] width 383 height 28
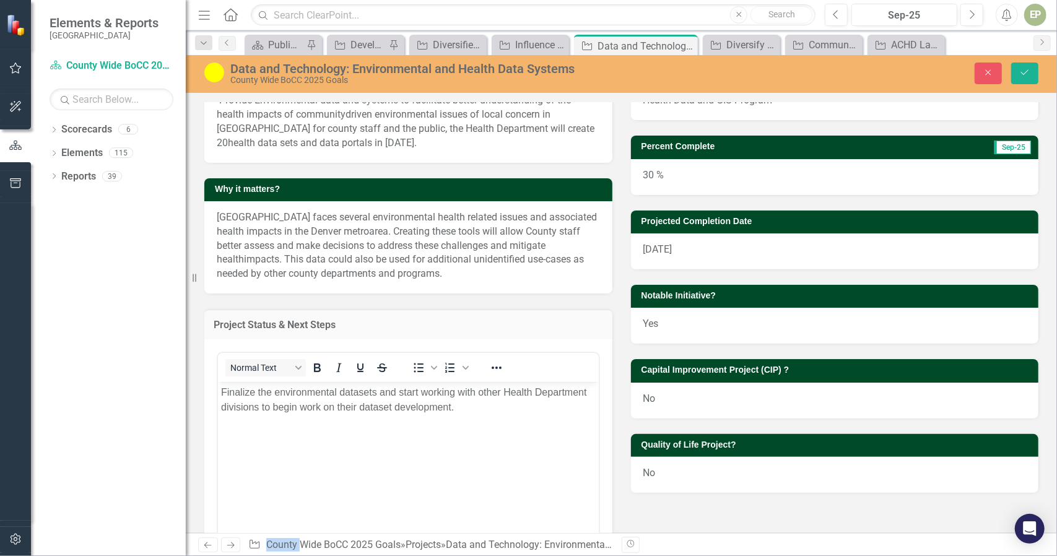
scroll to position [0, 0]
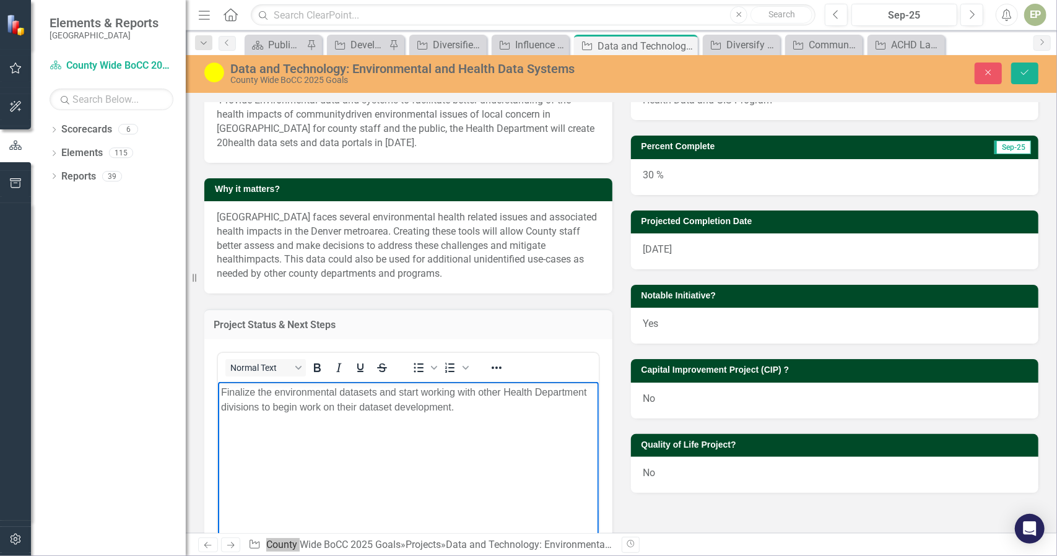
click at [339, 404] on p "Finalize the environmental datasets and start working with other Health Departm…" at bounding box center [407, 400] width 375 height 30
paste body "Rich Text Area. Press ALT-0 for help."
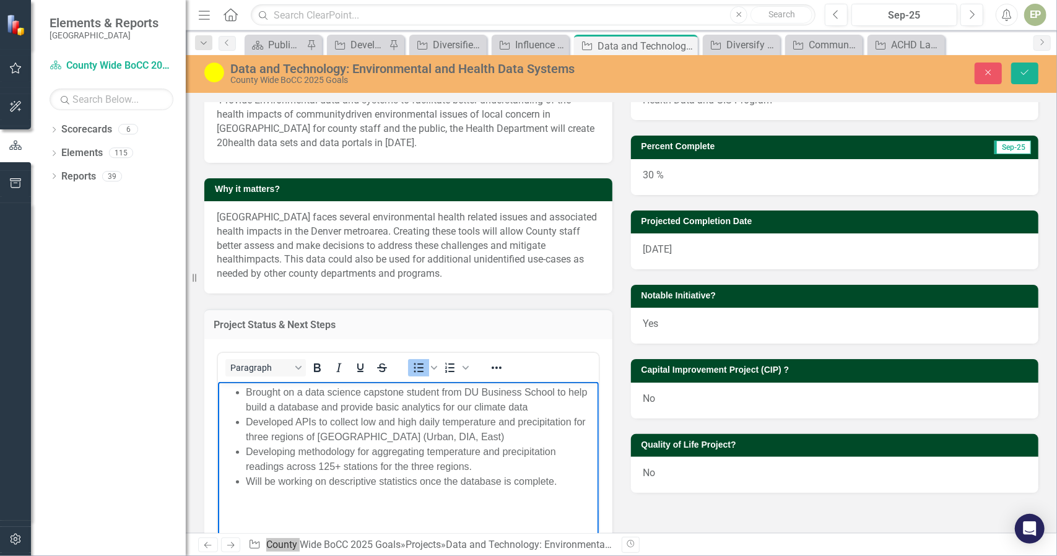
drag, startPoint x: 245, startPoint y: 394, endPoint x: 167, endPoint y: 393, distance: 78.7
click at [217, 393] on html "Brought on a data science capstone student from DU Business School to help buil…" at bounding box center [407, 474] width 381 height 186
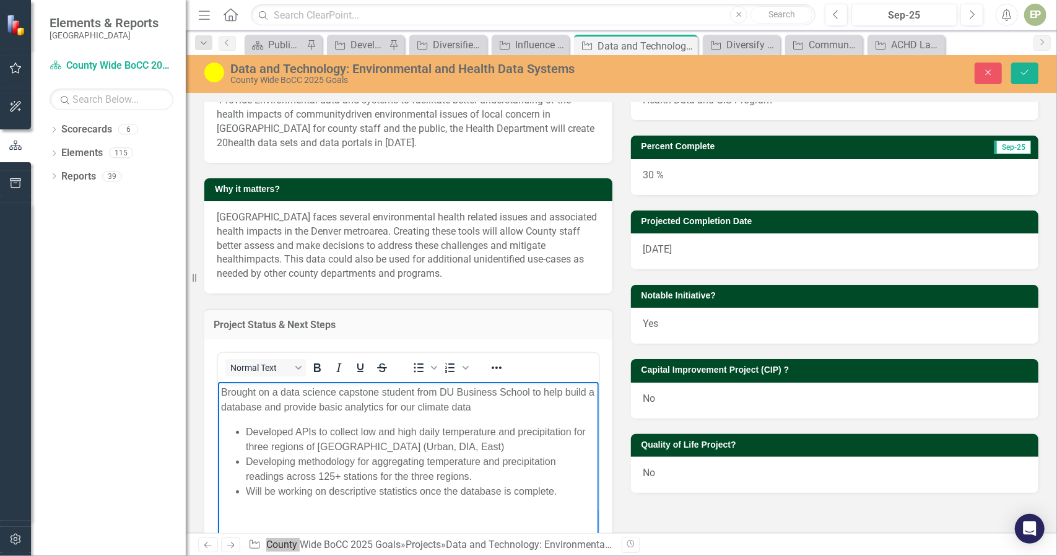
click at [486, 406] on p "Brought on a data science capstone student from DU Business School to help buil…" at bounding box center [407, 400] width 375 height 30
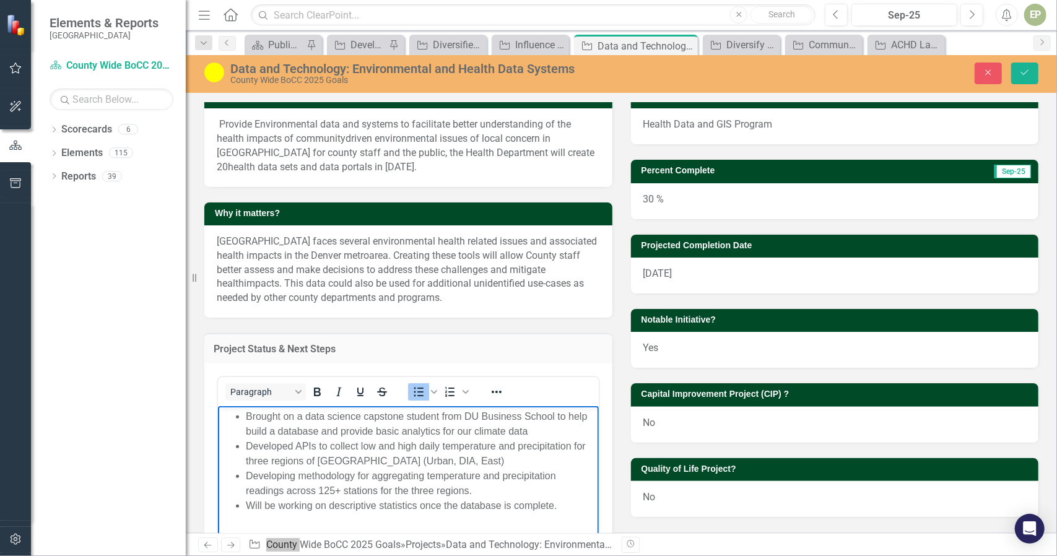
scroll to position [87, 0]
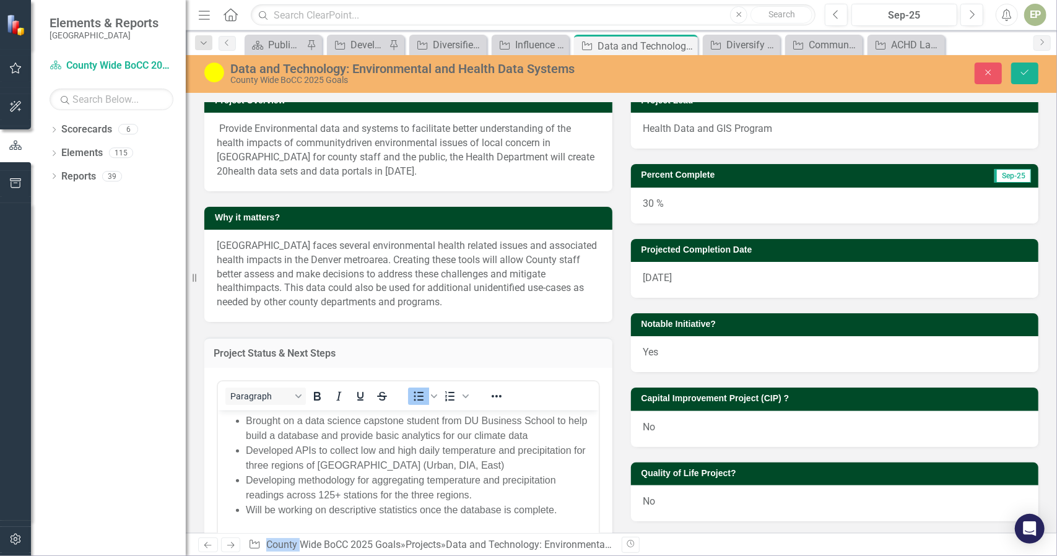
click at [648, 199] on div "30 %" at bounding box center [835, 206] width 408 height 36
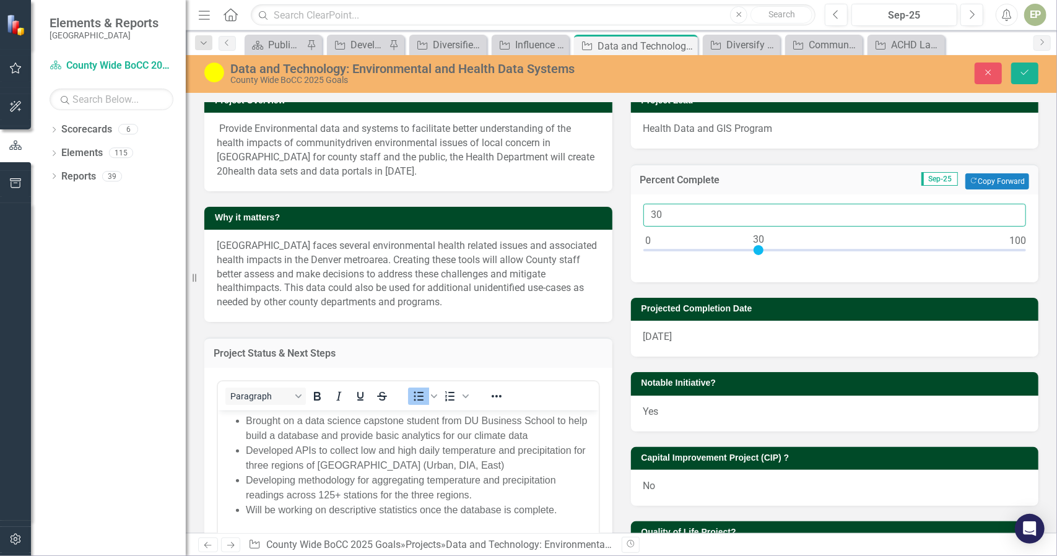
drag, startPoint x: 682, startPoint y: 219, endPoint x: 599, endPoint y: 216, distance: 83.6
click at [599, 216] on div "Project Overview Provide Environmental data and systems to facilitate better un…" at bounding box center [621, 411] width 853 height 674
type input "60"
click at [209, 68] on img at bounding box center [214, 73] width 20 height 20
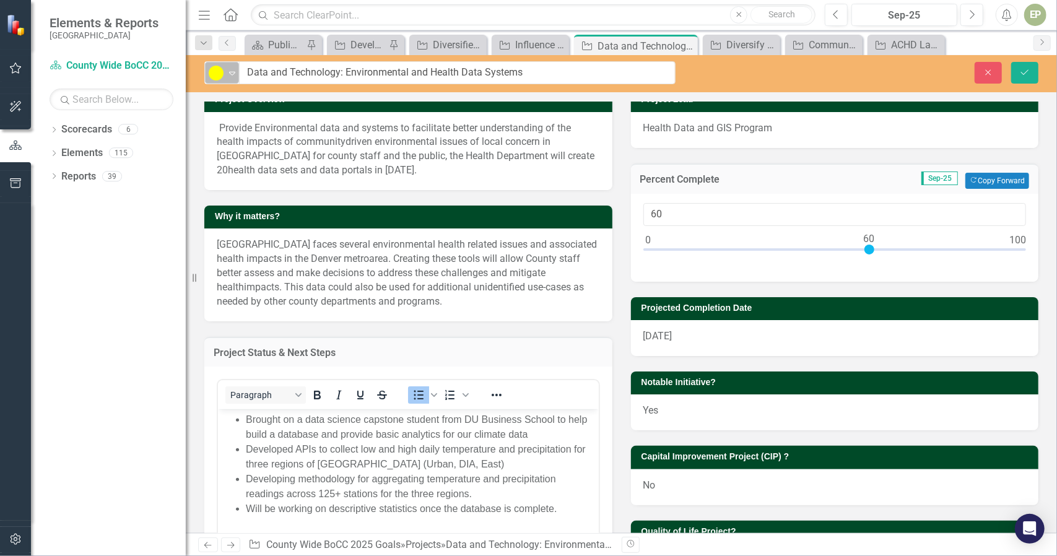
click at [213, 73] on img at bounding box center [216, 73] width 15 height 15
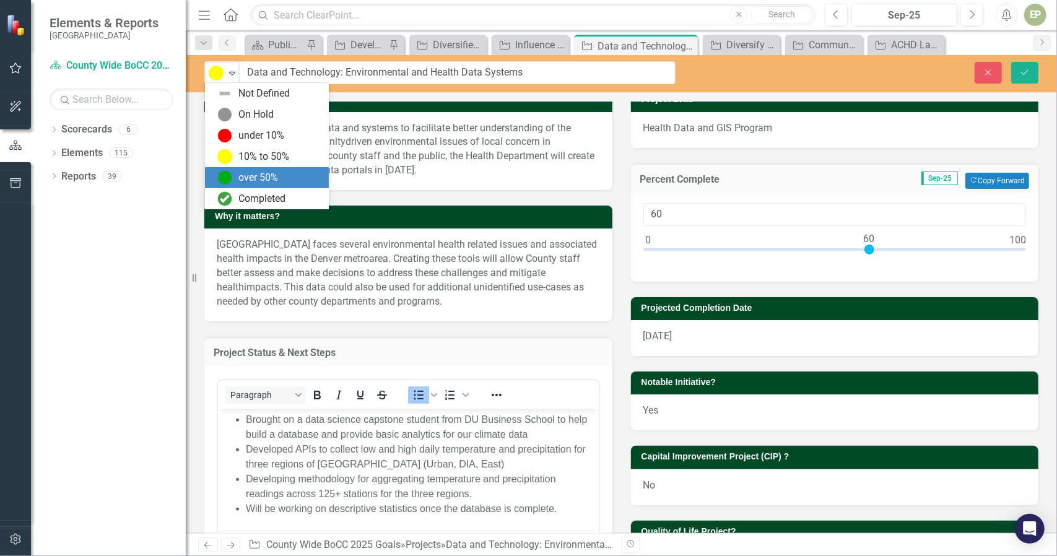
click at [245, 177] on div "over 50%" at bounding box center [258, 178] width 40 height 14
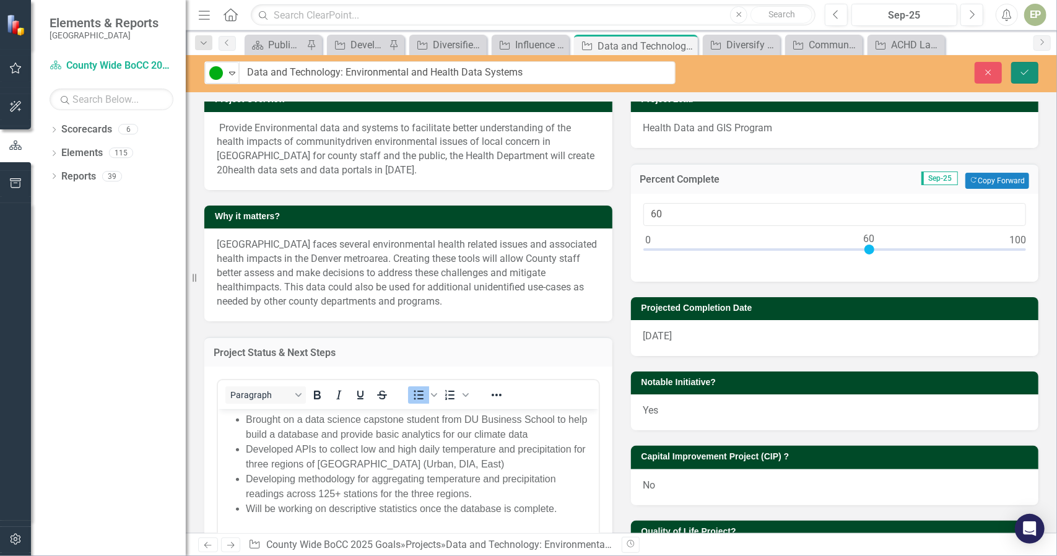
click at [1021, 74] on icon "Save" at bounding box center [1024, 72] width 11 height 9
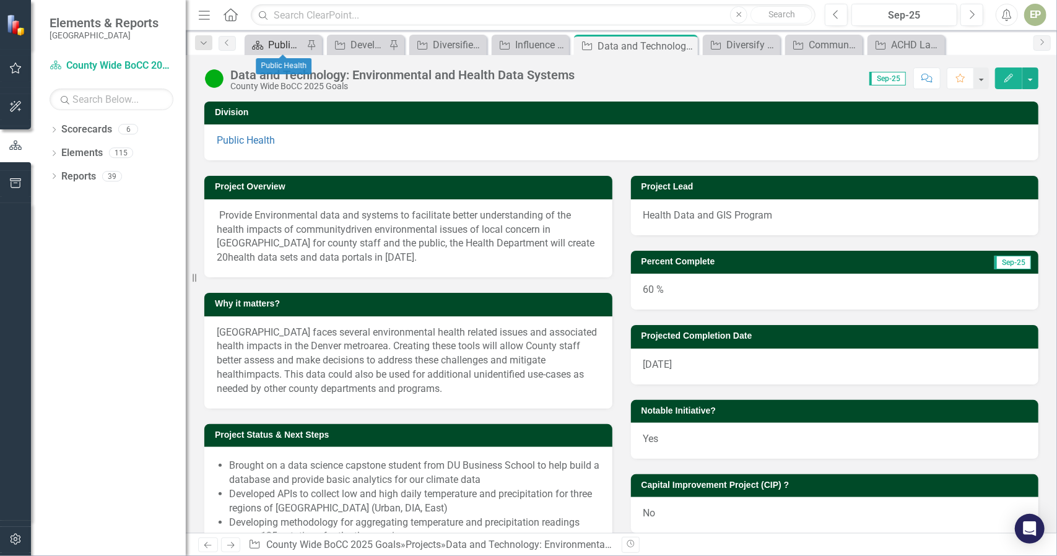
click at [271, 37] on div "Public Health" at bounding box center [285, 44] width 35 height 15
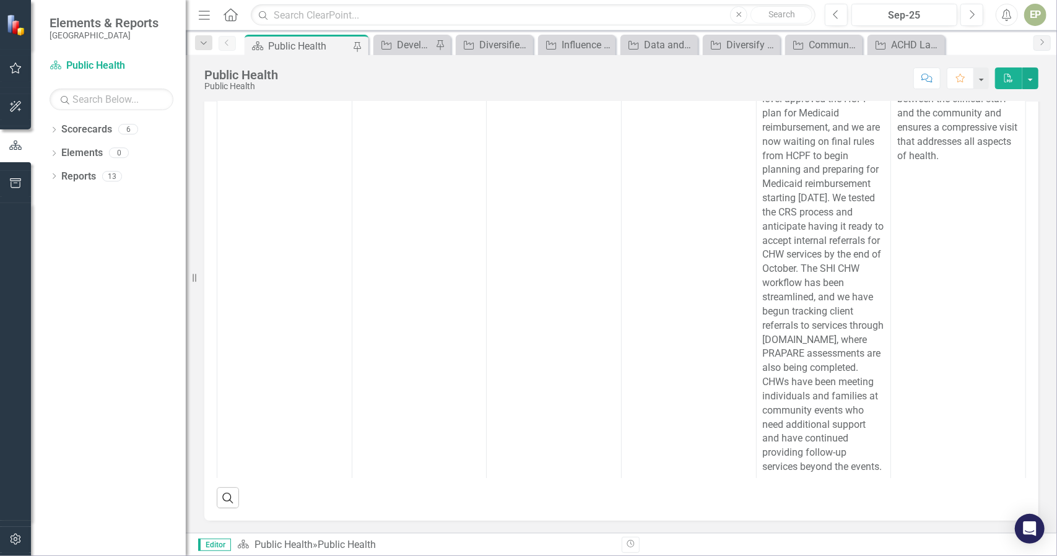
scroll to position [372, 0]
click at [644, 50] on div "Data and Technology: Environmental and Health Data Systems" at bounding box center [661, 44] width 35 height 15
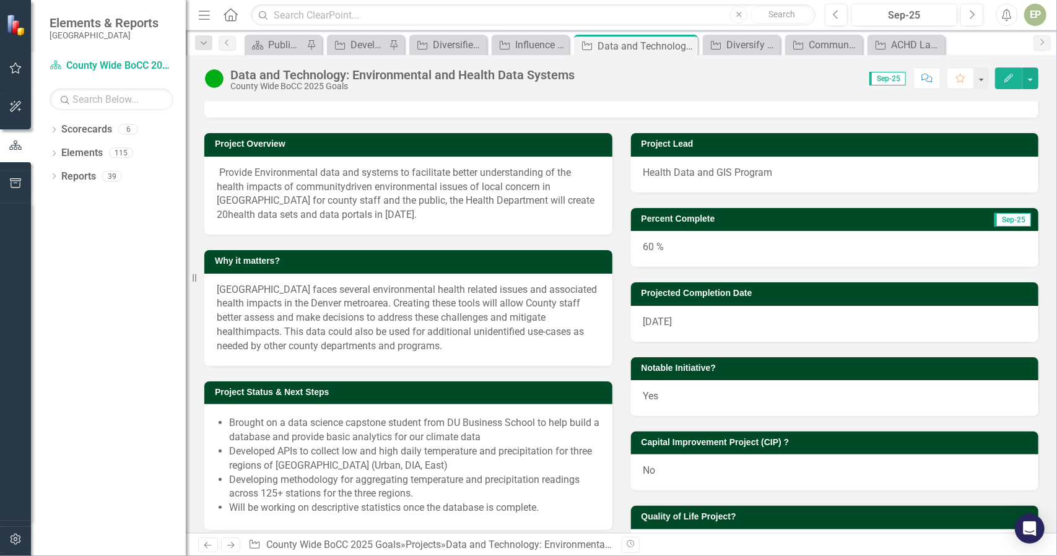
scroll to position [43, 0]
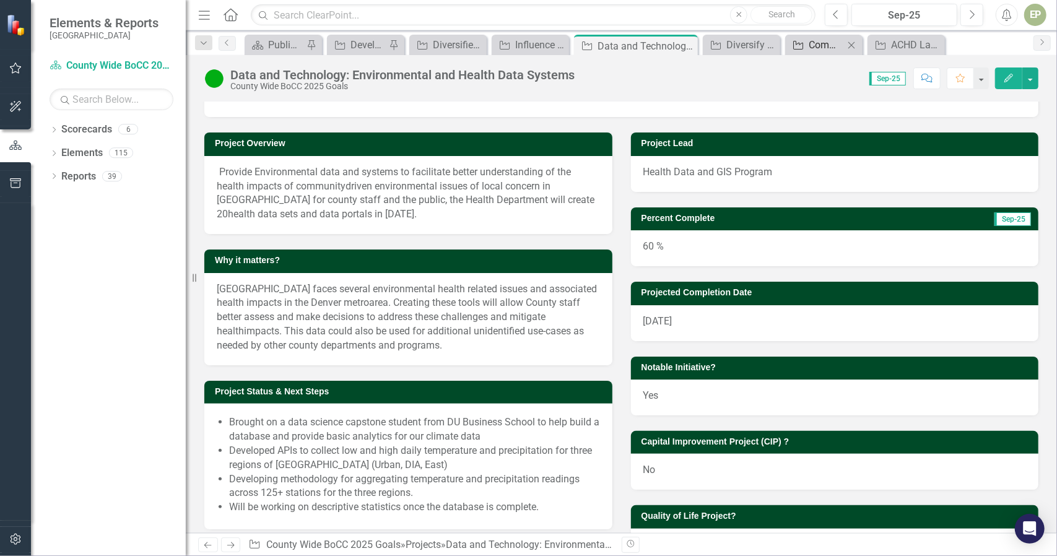
click at [827, 44] on div "Community Engagement - Community Requested Events" at bounding box center [826, 44] width 35 height 15
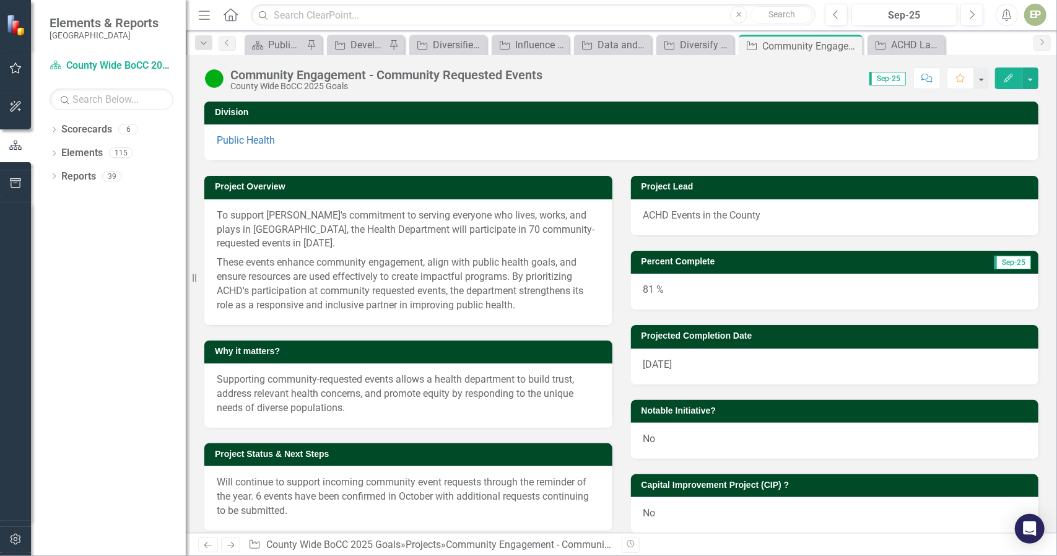
scroll to position [161, 0]
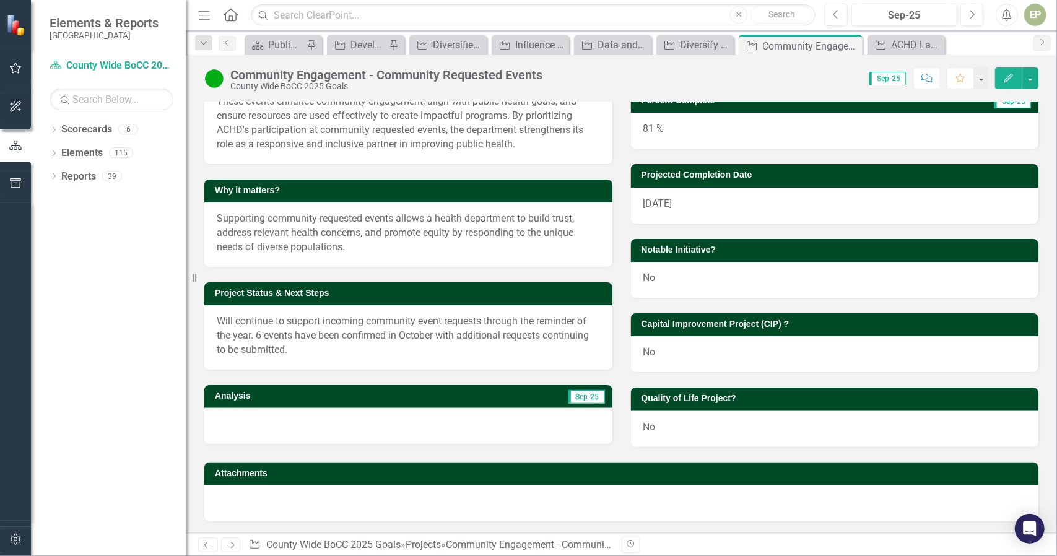
click at [340, 349] on p "Will continue to support incoming community event requests through the reminder…" at bounding box center [408, 336] width 383 height 43
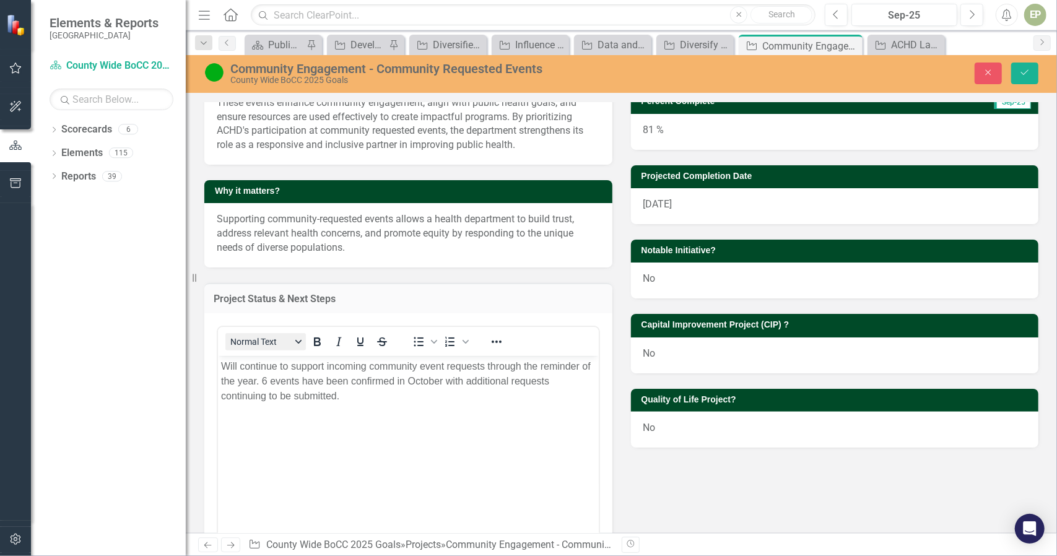
scroll to position [0, 0]
click at [263, 386] on p "Will continue to support incoming community event requests through the reminder…" at bounding box center [407, 381] width 375 height 45
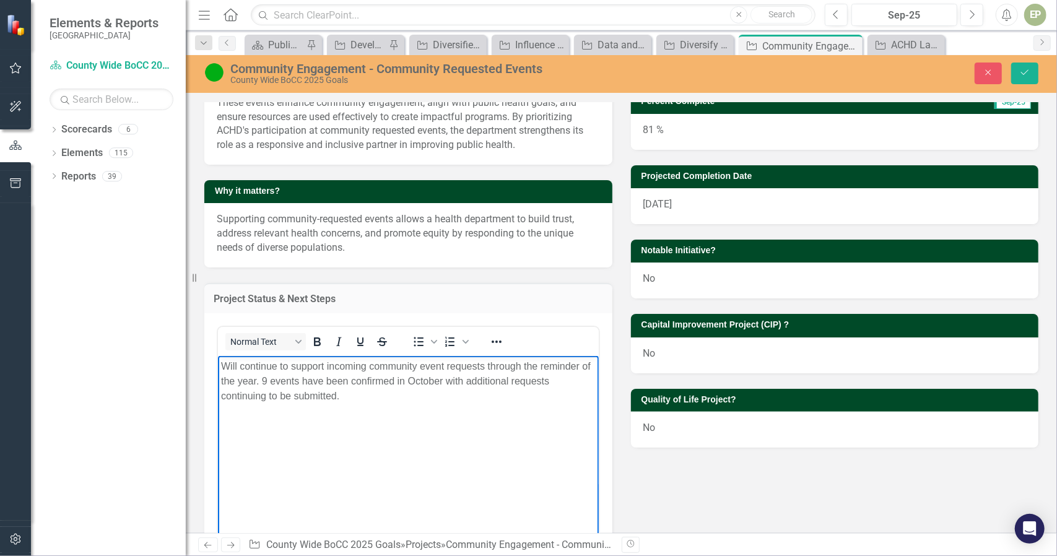
click at [443, 381] on p "Will continue to support incoming community event requests through the reminder…" at bounding box center [407, 381] width 375 height 45
click at [486, 411] on body "Will continue to support incoming community event requests through the reminder…" at bounding box center [407, 448] width 381 height 186
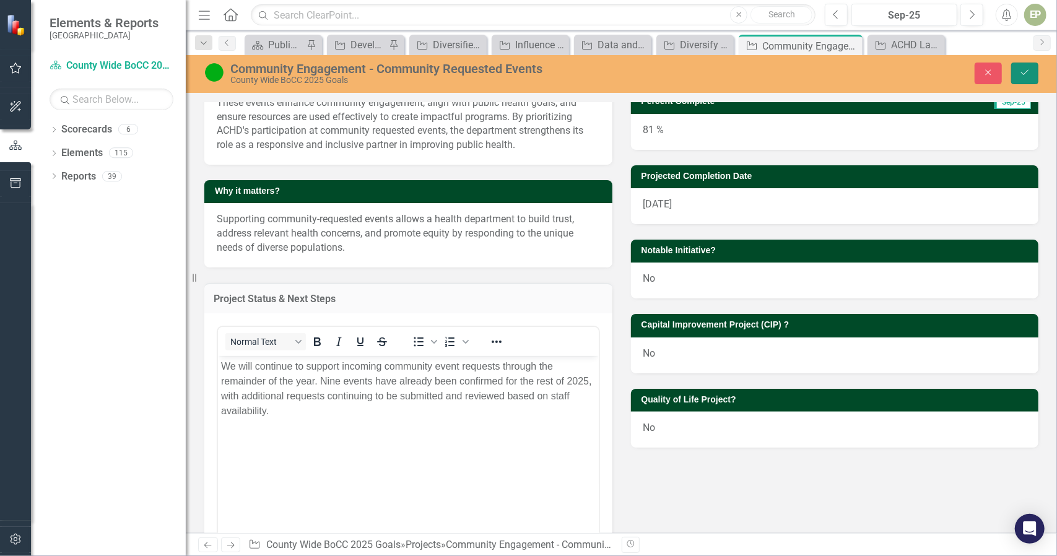
click at [1027, 71] on icon "Save" at bounding box center [1024, 72] width 11 height 9
